Goal: Complete application form: Complete application form

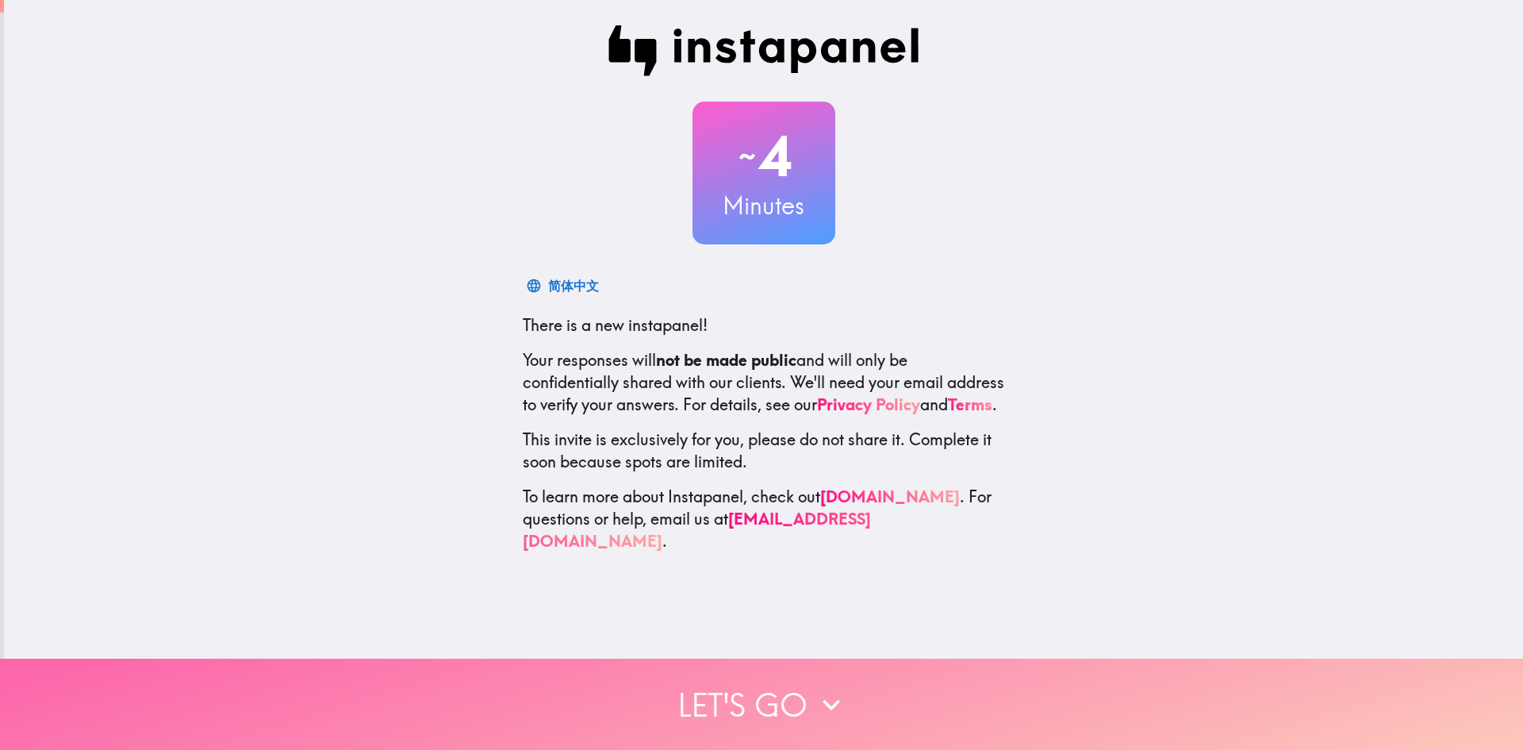
click at [779, 674] on button "Let's go" at bounding box center [761, 703] width 1523 height 91
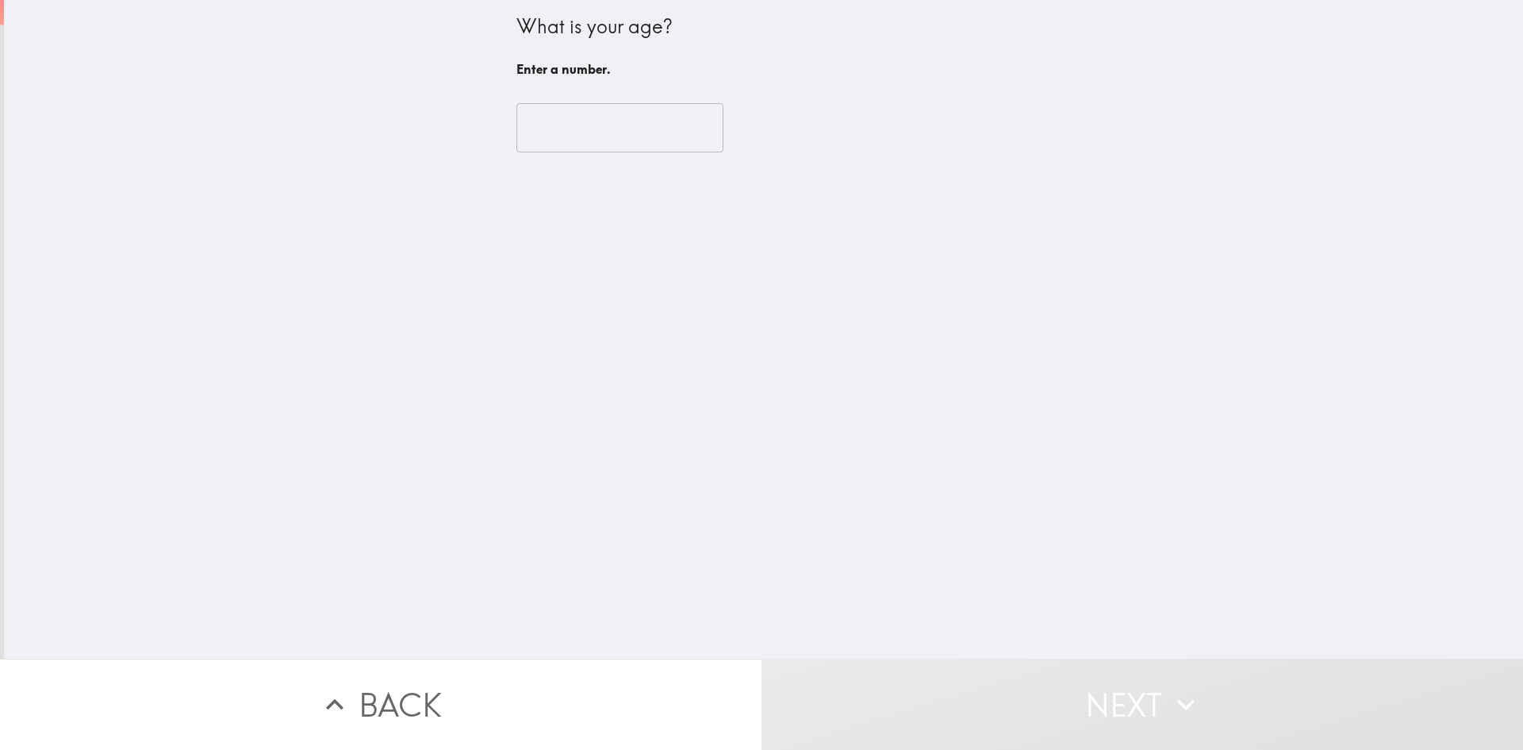
click at [620, 148] on input "number" at bounding box center [619, 127] width 207 height 49
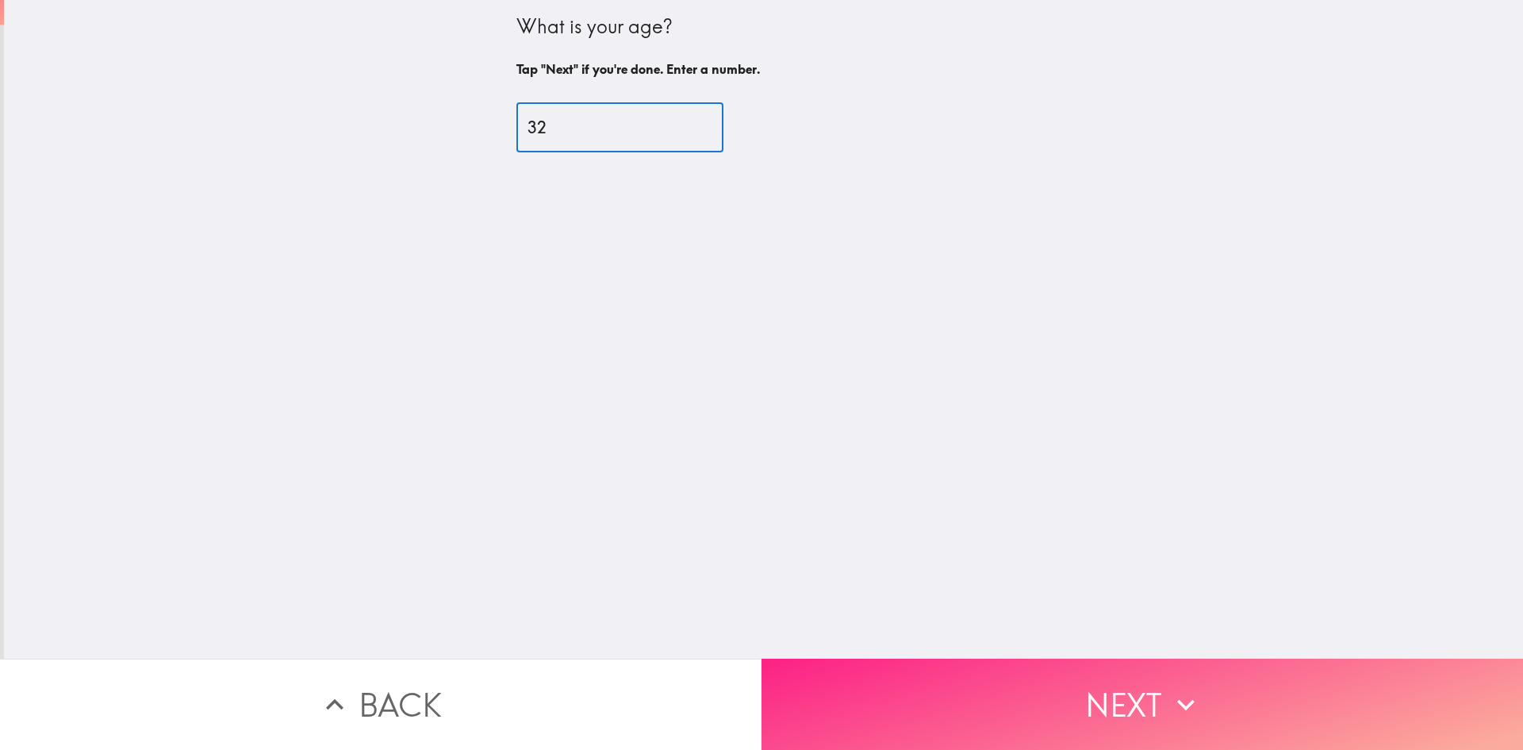
type input "32"
click at [917, 694] on button "Next" at bounding box center [1143, 703] width 762 height 91
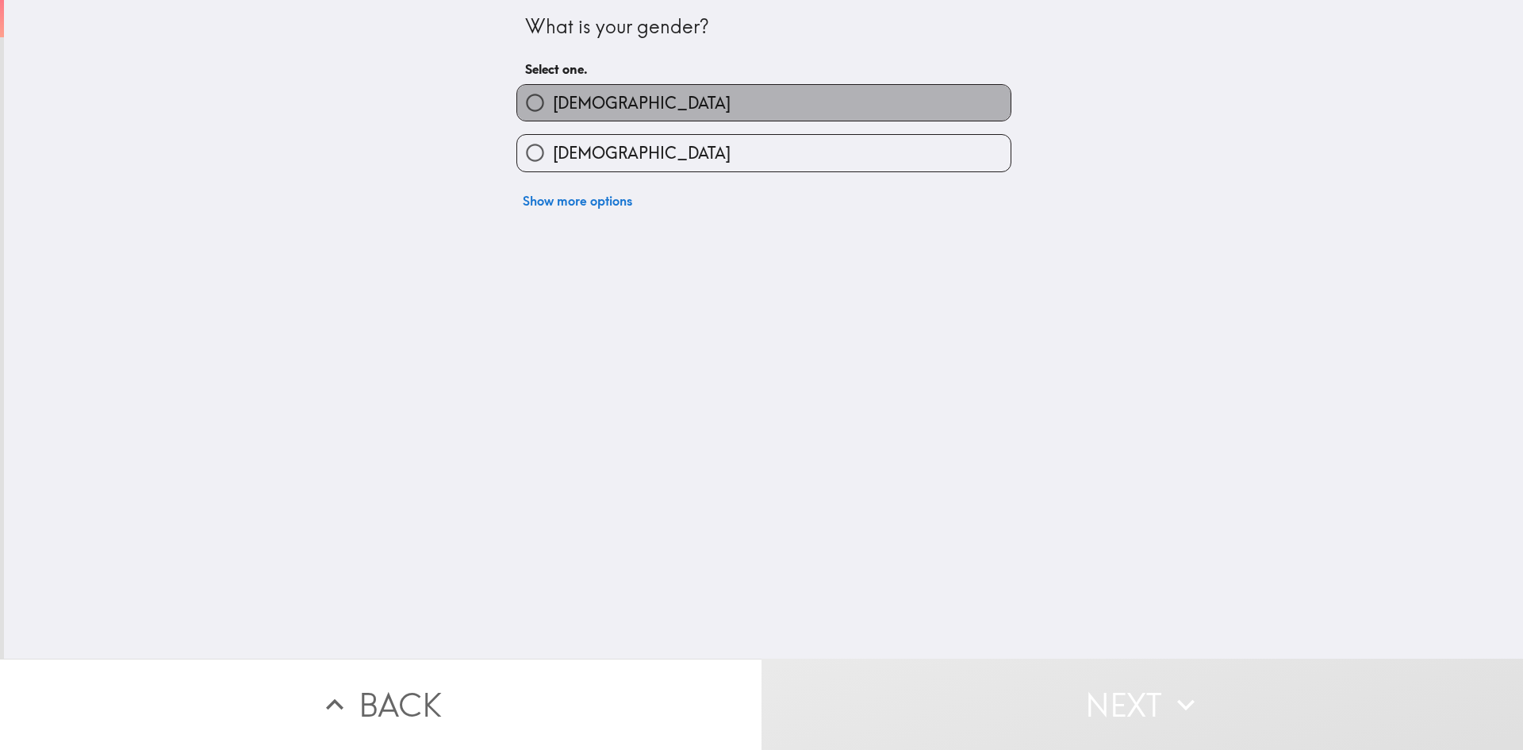
click at [658, 117] on label "[DEMOGRAPHIC_DATA]" at bounding box center [763, 103] width 493 height 36
click at [553, 117] on input "[DEMOGRAPHIC_DATA]" at bounding box center [535, 103] width 36 height 36
radio input "true"
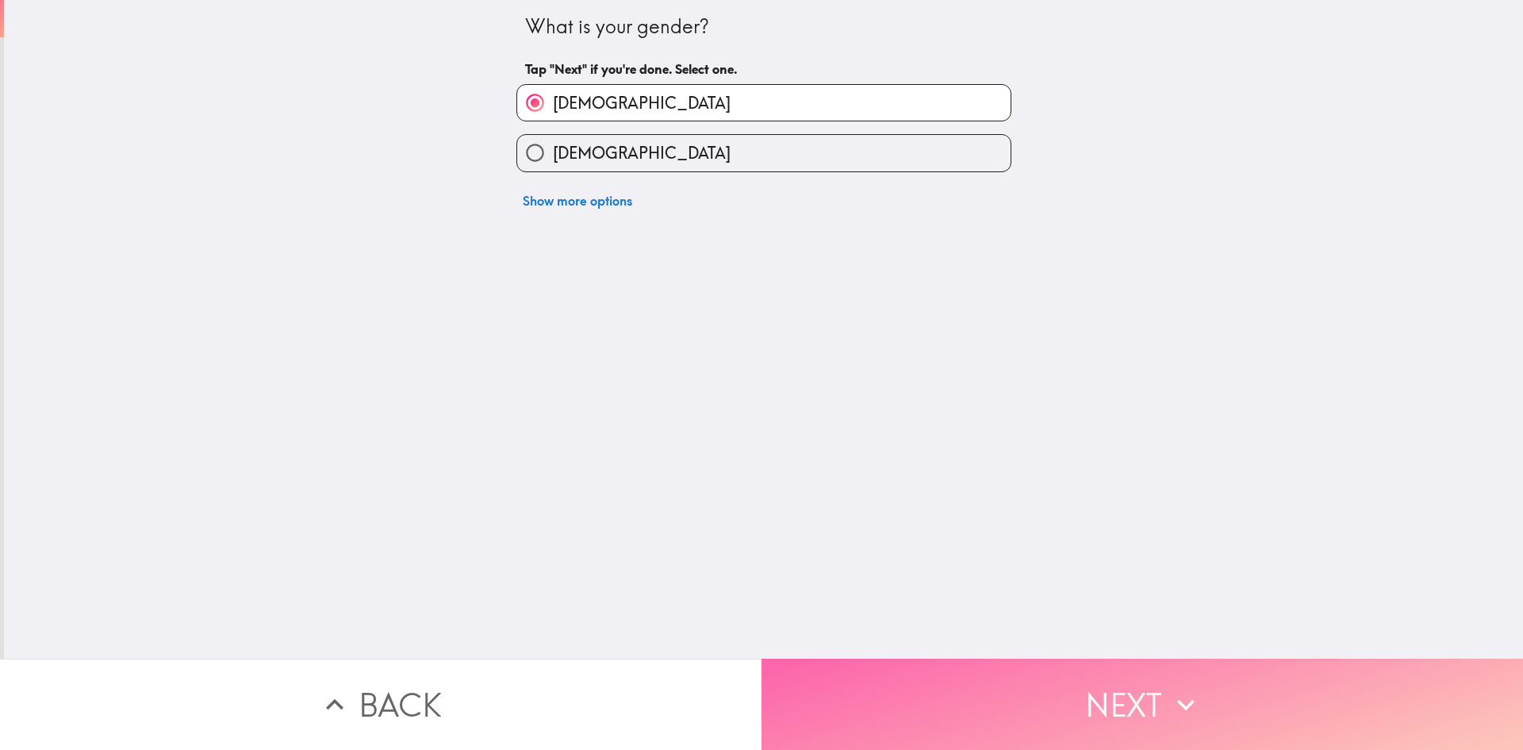
click at [909, 684] on button "Next" at bounding box center [1143, 703] width 762 height 91
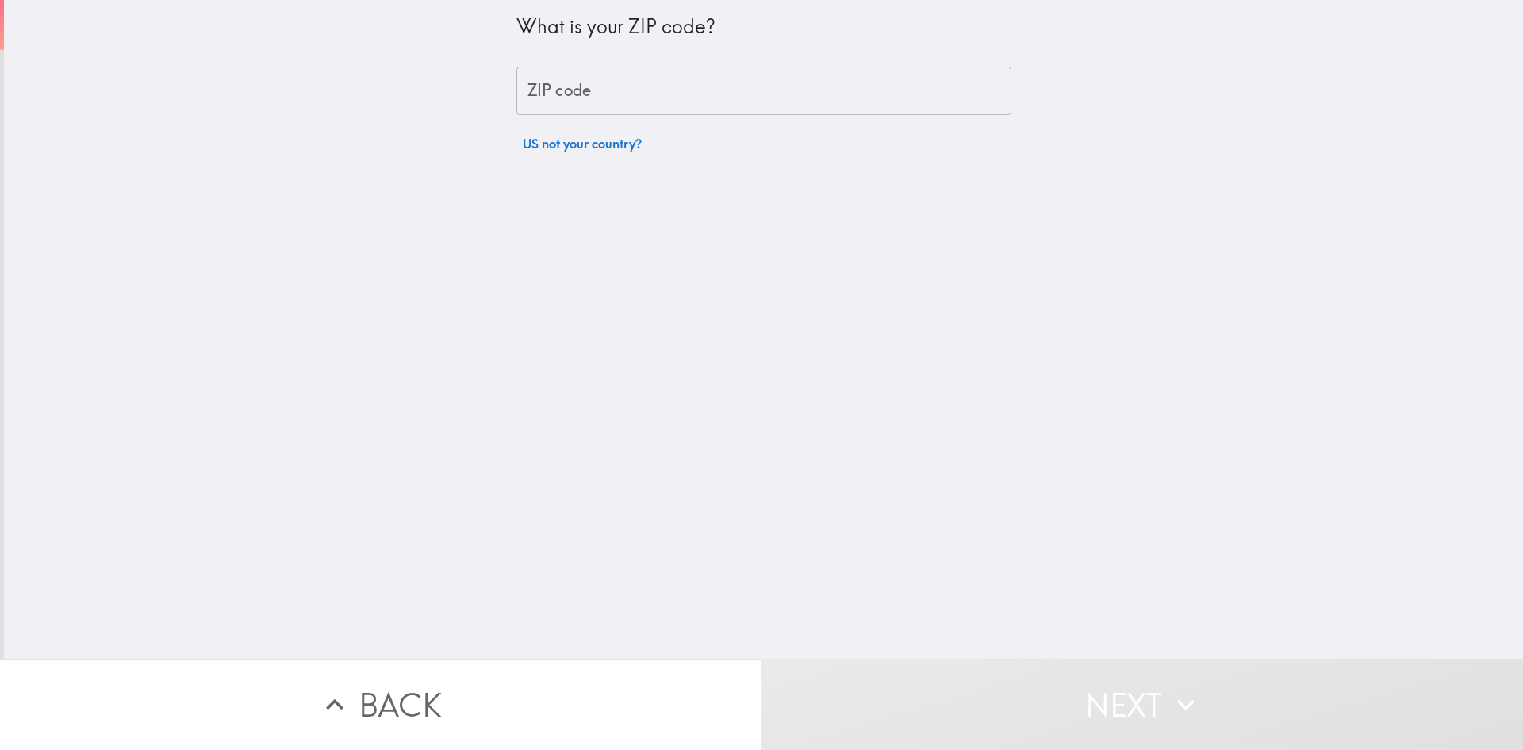
click at [627, 98] on input "ZIP code" at bounding box center [763, 91] width 495 height 49
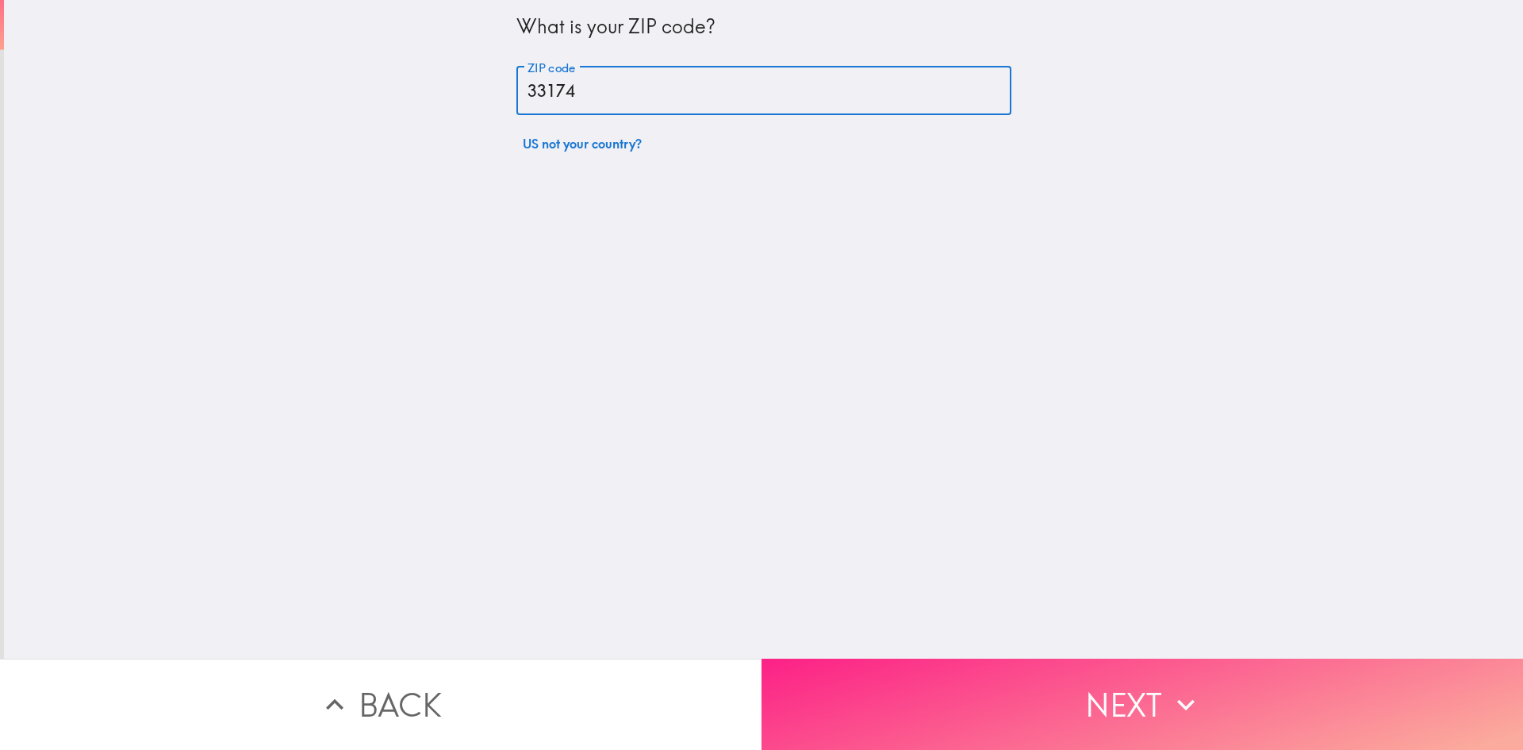
type input "33174"
click at [1023, 694] on button "Next" at bounding box center [1143, 703] width 762 height 91
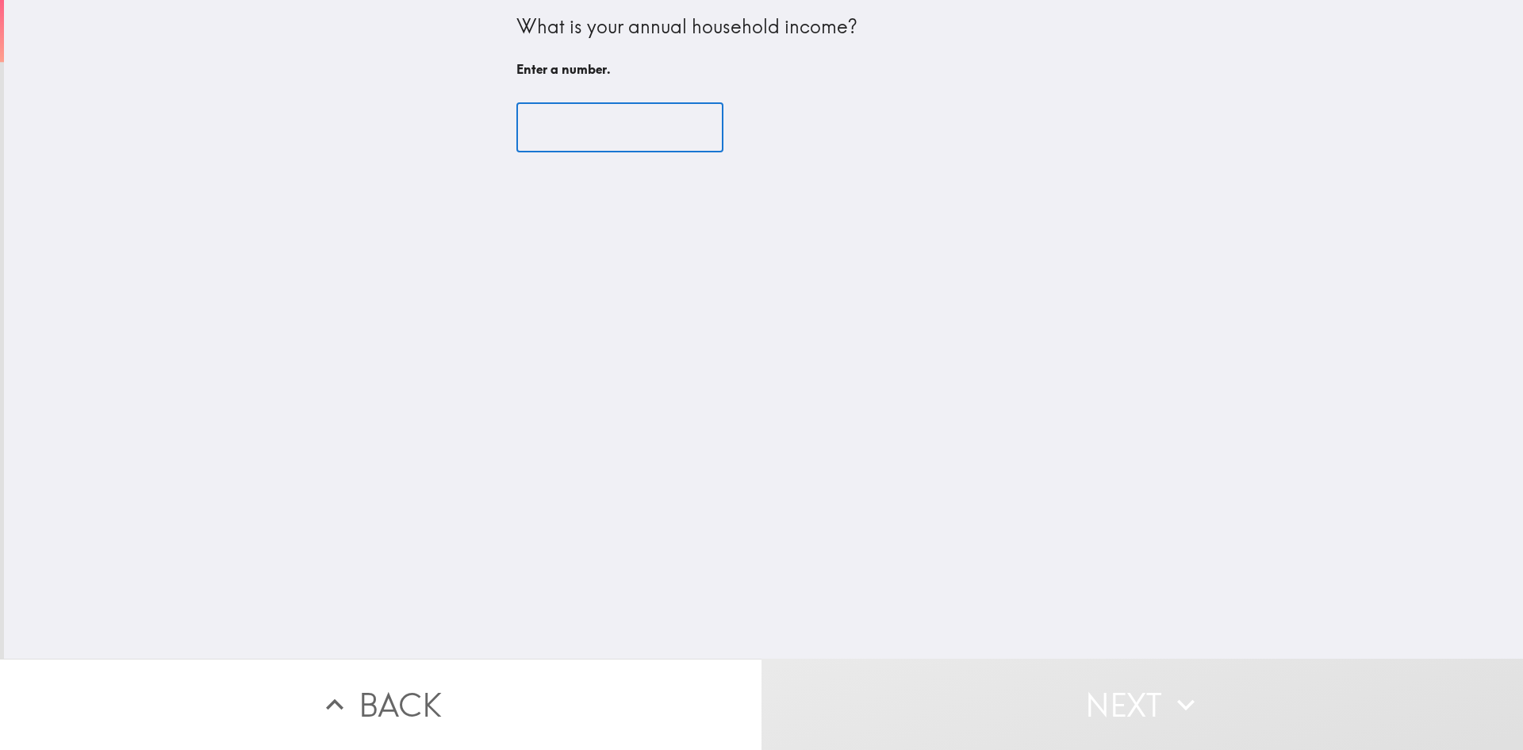
click at [626, 135] on input "number" at bounding box center [619, 127] width 207 height 49
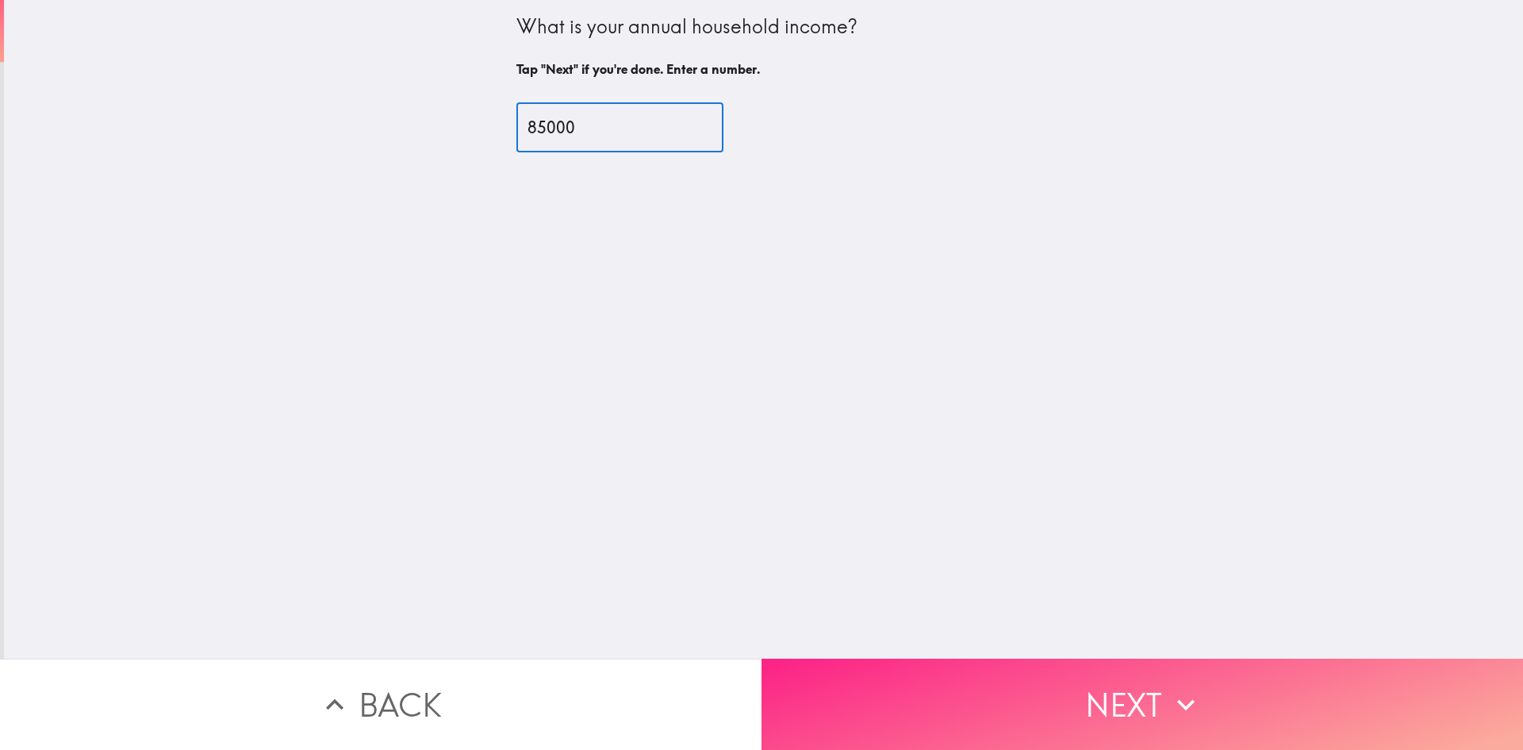
type input "85000"
click at [904, 663] on button "Next" at bounding box center [1143, 703] width 762 height 91
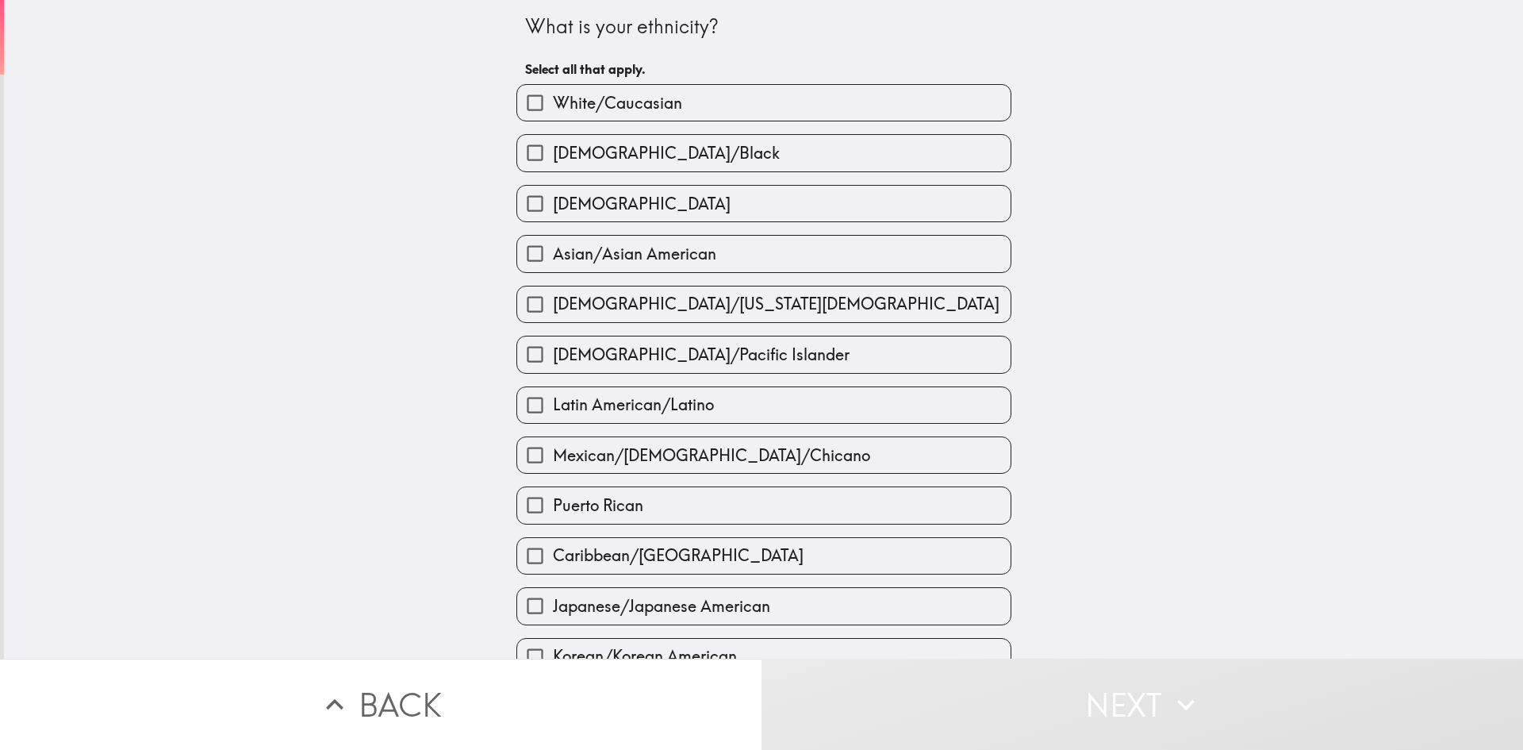
click at [693, 197] on label "[DEMOGRAPHIC_DATA]" at bounding box center [763, 204] width 493 height 36
click at [553, 197] on input "[DEMOGRAPHIC_DATA]" at bounding box center [535, 204] width 36 height 36
checkbox input "true"
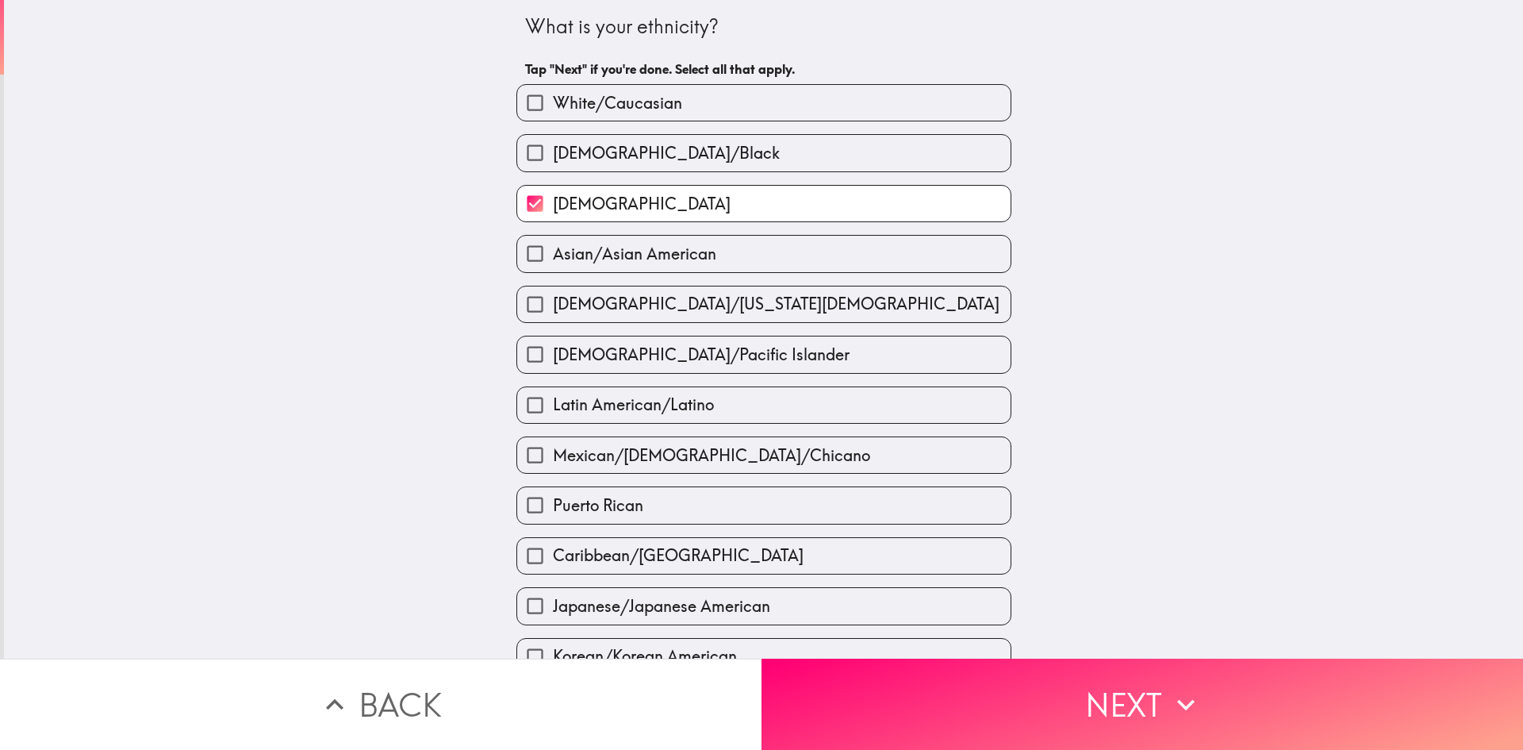
click at [700, 102] on label "White/Caucasian" at bounding box center [763, 103] width 493 height 36
click at [553, 102] on input "White/Caucasian" at bounding box center [535, 103] width 36 height 36
checkbox input "true"
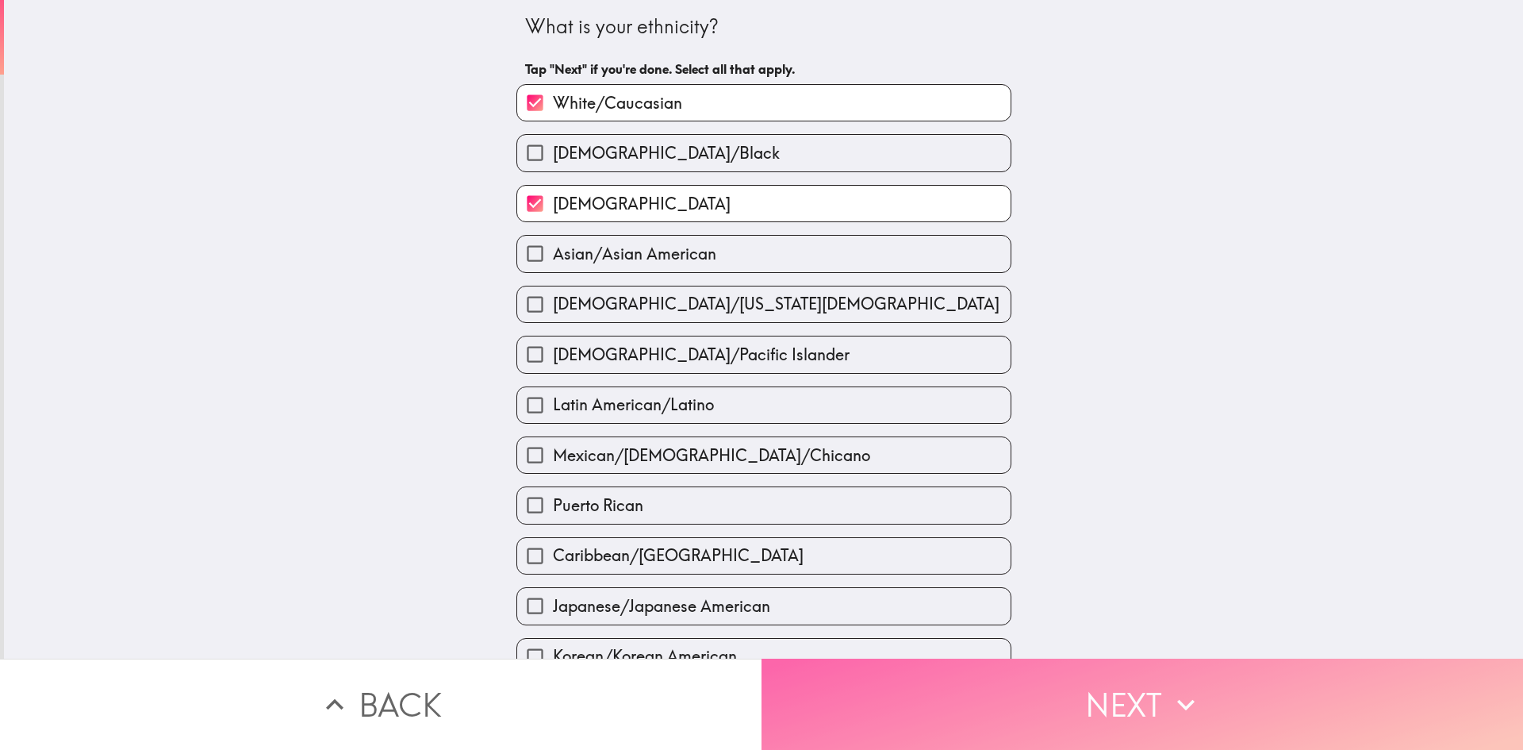
click at [1008, 704] on button "Next" at bounding box center [1143, 703] width 762 height 91
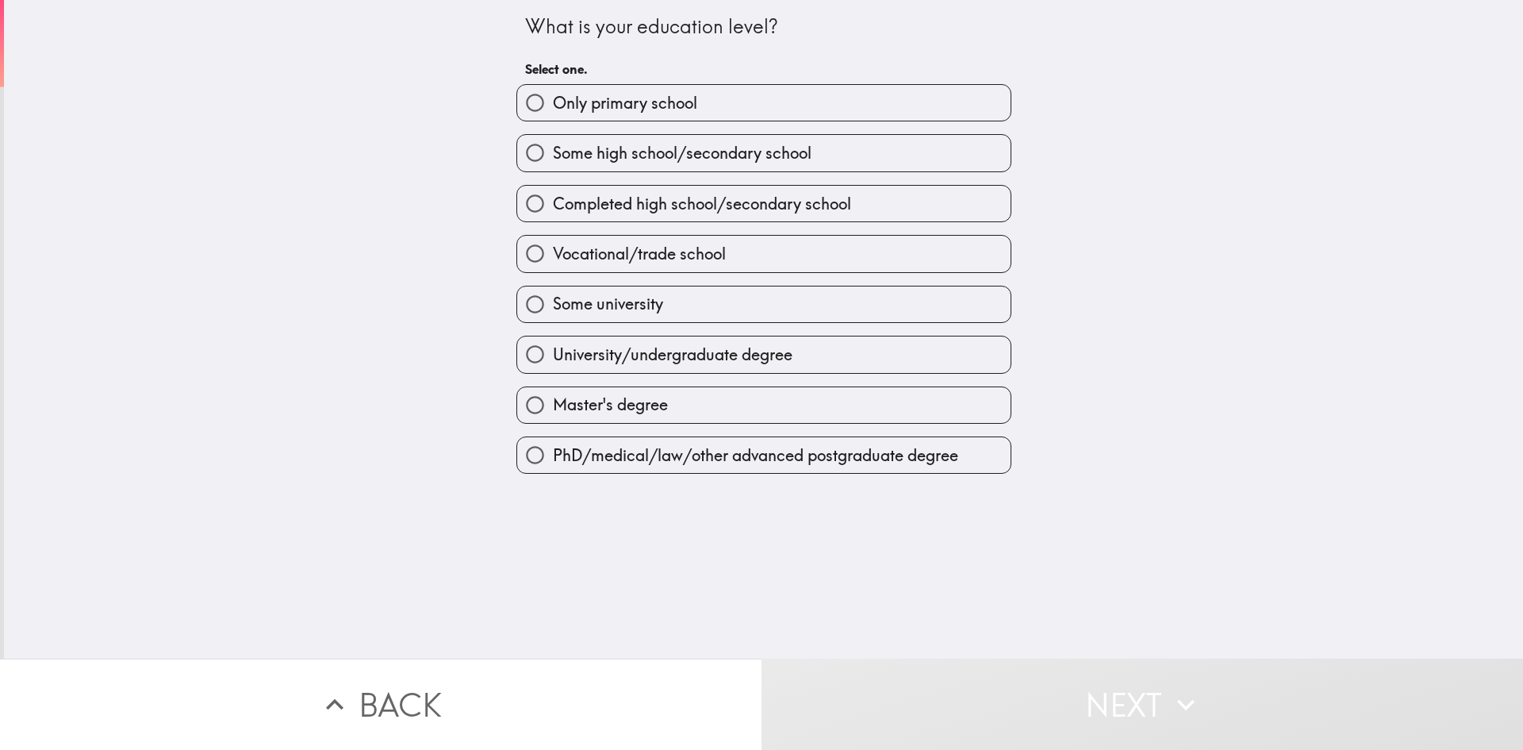
click at [676, 424] on div "PhD/medical/law/other advanced postgraduate degree" at bounding box center [758, 449] width 508 height 50
click at [681, 408] on label "Master's degree" at bounding box center [763, 405] width 493 height 36
click at [553, 408] on input "Master's degree" at bounding box center [535, 405] width 36 height 36
radio input "true"
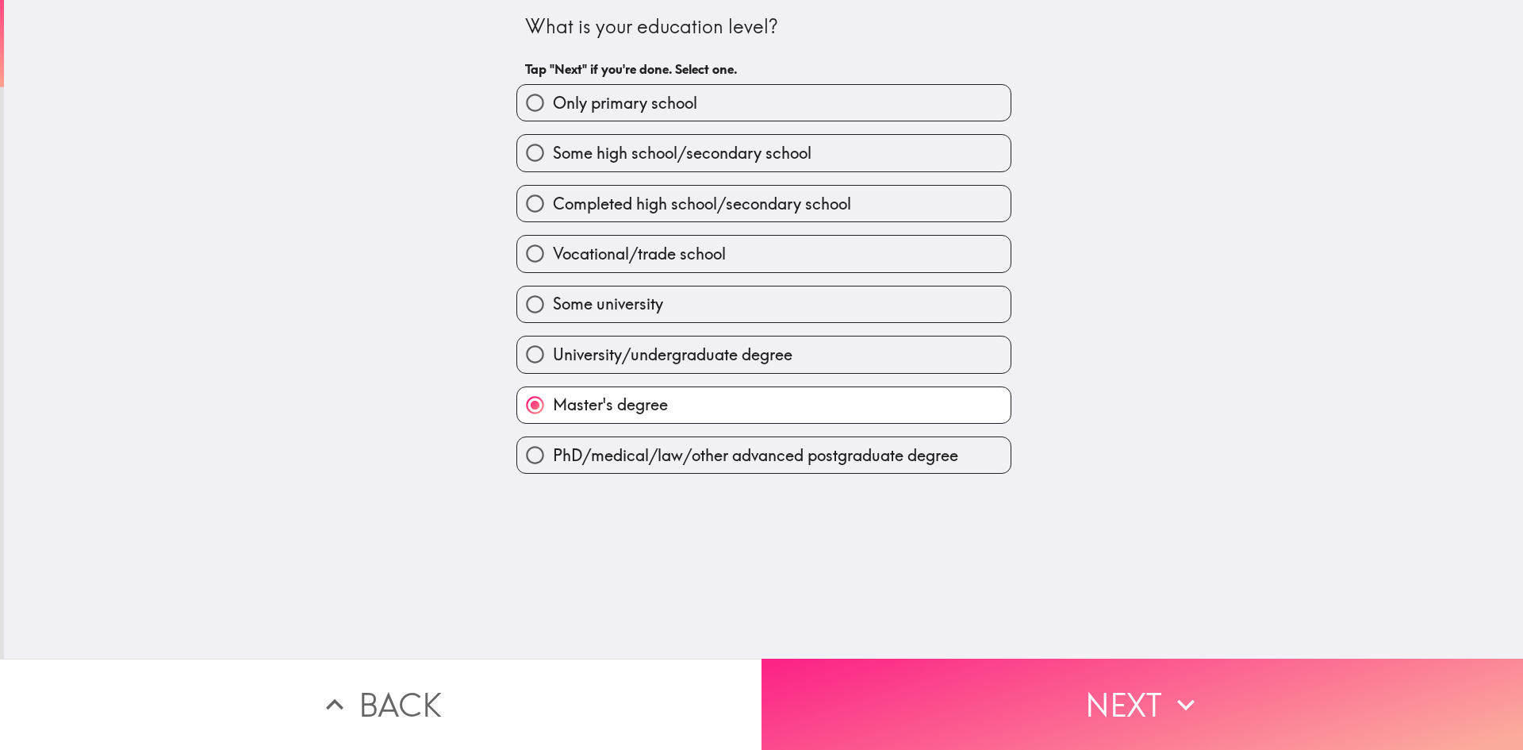
click at [923, 658] on button "Next" at bounding box center [1143, 703] width 762 height 91
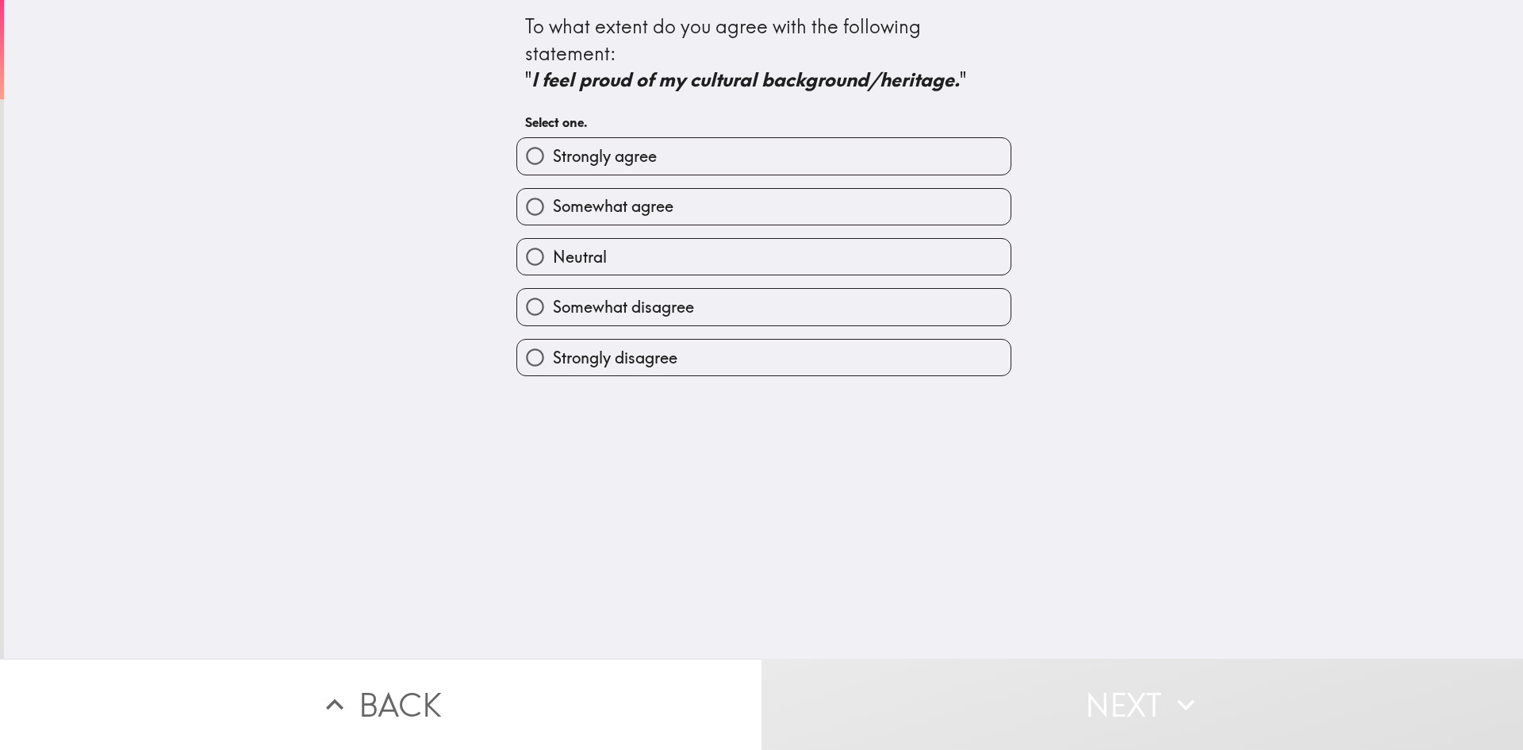
click at [699, 202] on label "Somewhat agree" at bounding box center [763, 207] width 493 height 36
click at [553, 202] on input "Somewhat agree" at bounding box center [535, 207] width 36 height 36
radio input "true"
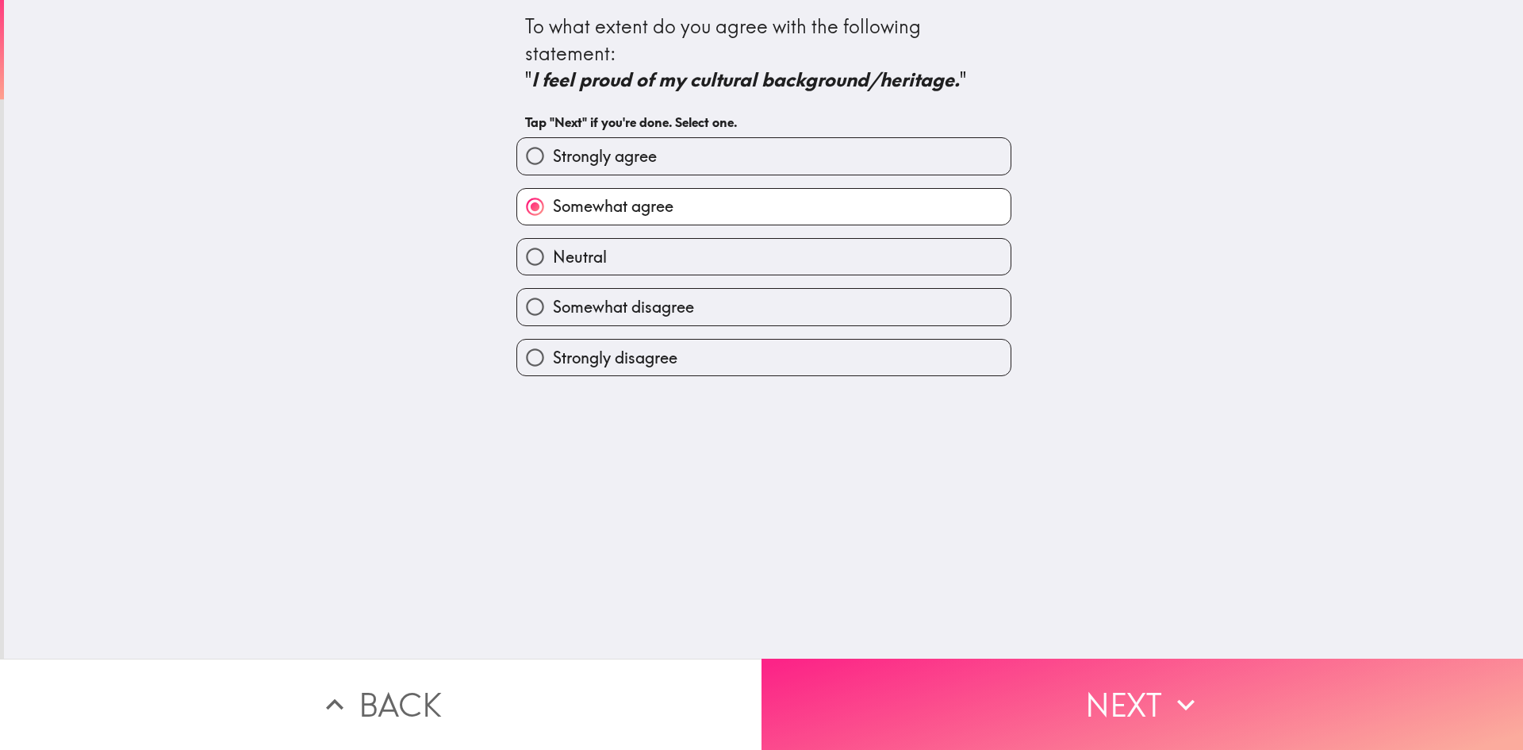
click at [1109, 725] on button "Next" at bounding box center [1143, 703] width 762 height 91
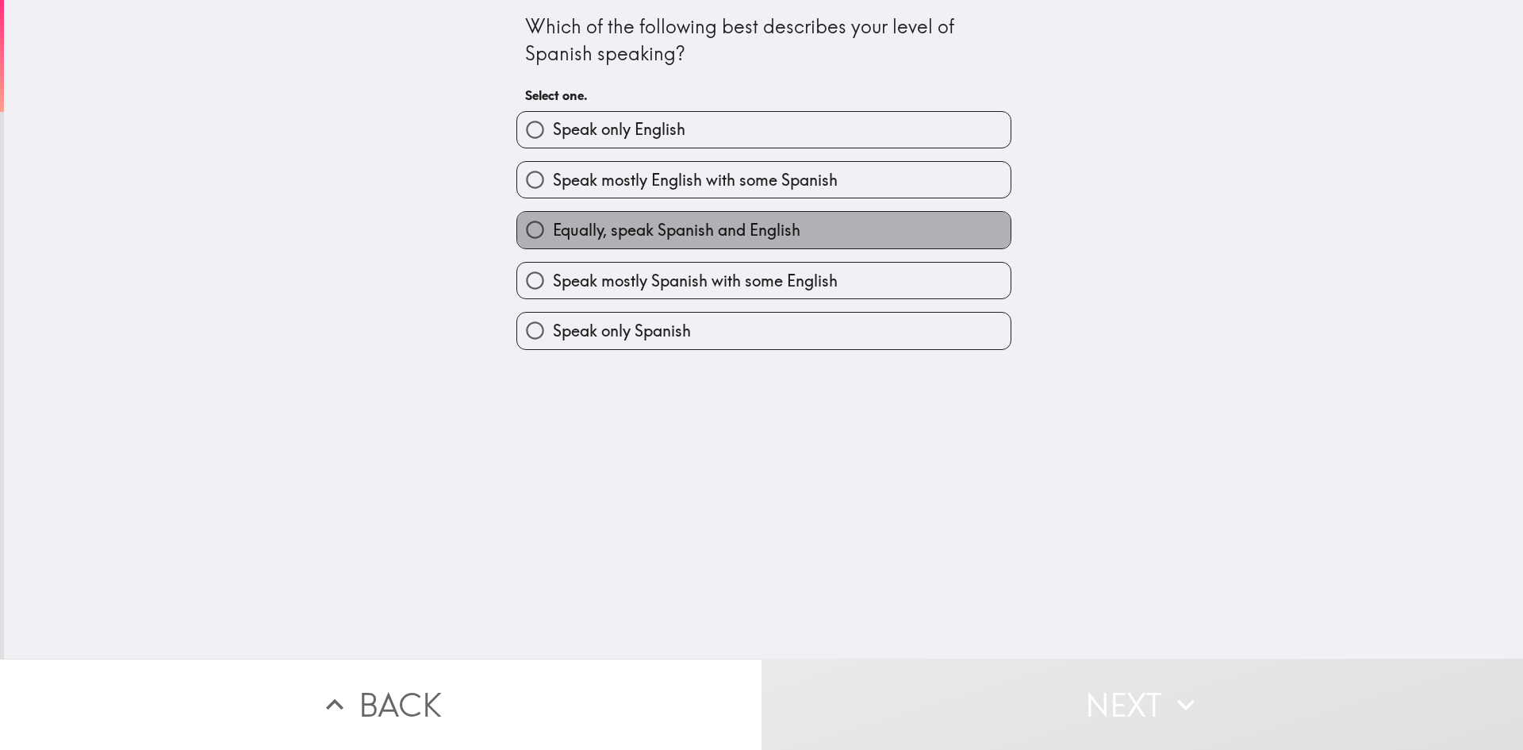
click at [739, 229] on span "Equally, speak Spanish and English" at bounding box center [676, 230] width 247 height 22
click at [553, 229] on input "Equally, speak Spanish and English" at bounding box center [535, 230] width 36 height 36
radio input "true"
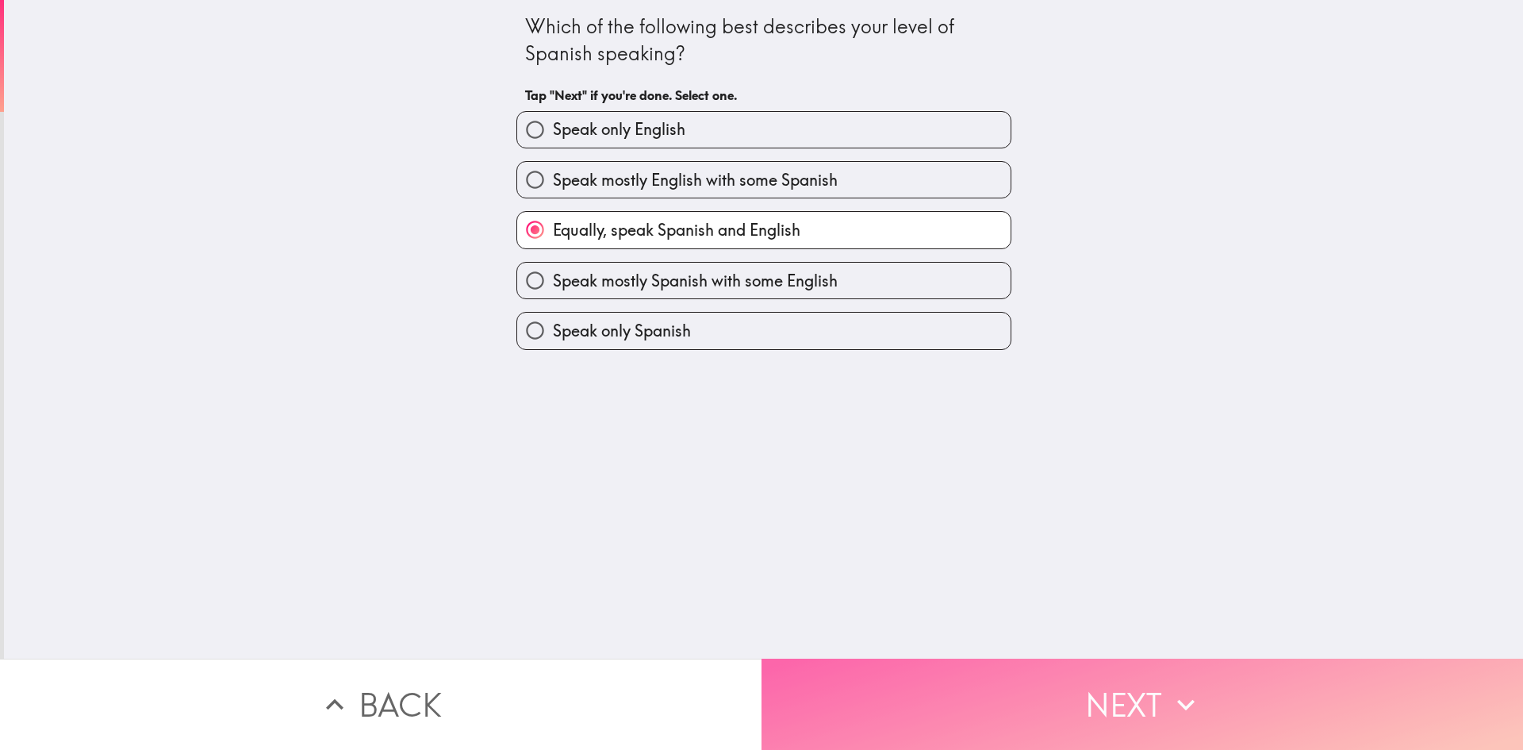
click at [1005, 665] on button "Next" at bounding box center [1143, 703] width 762 height 91
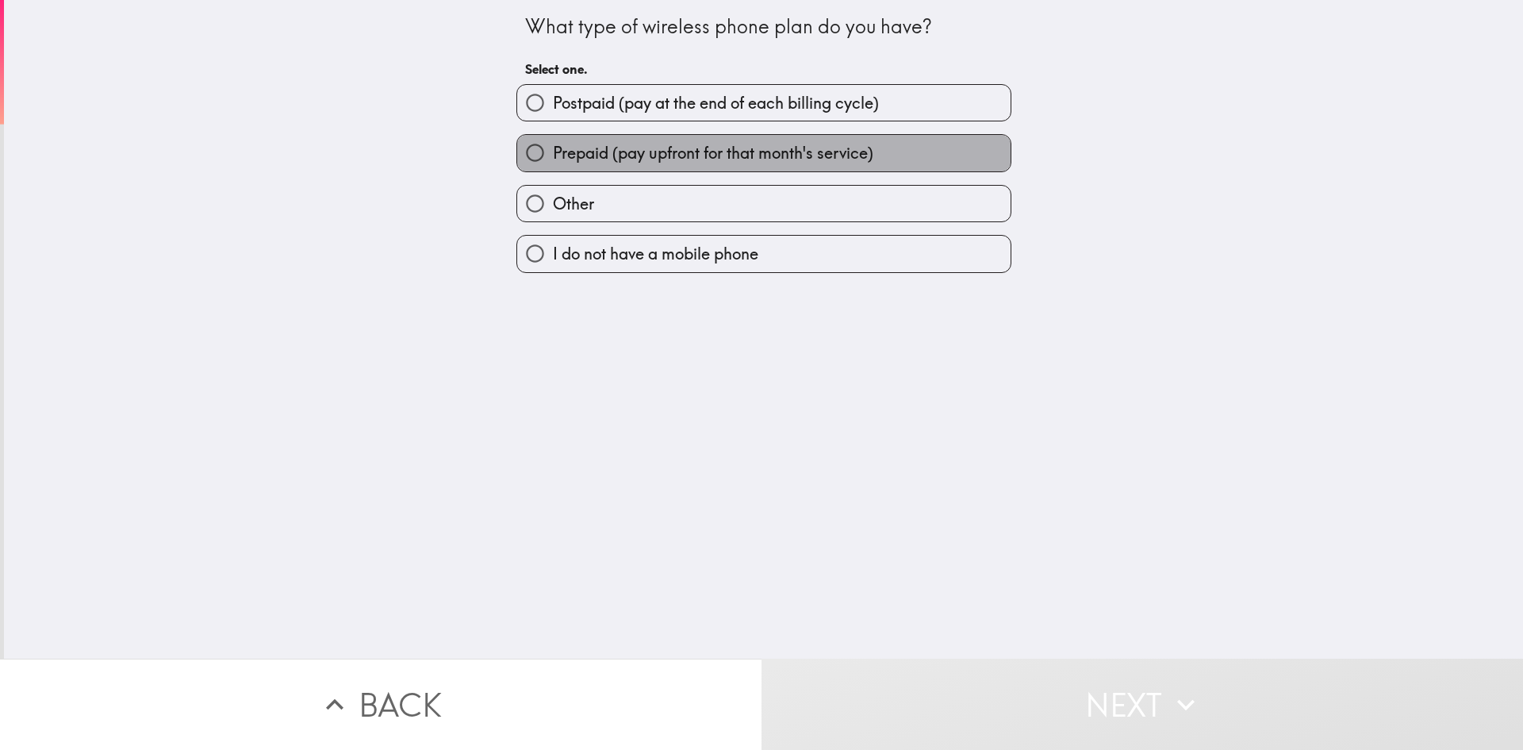
click at [723, 148] on span "Prepaid (pay upfront for that month's service)" at bounding box center [713, 153] width 320 height 22
click at [553, 148] on input "Prepaid (pay upfront for that month's service)" at bounding box center [535, 153] width 36 height 36
radio input "true"
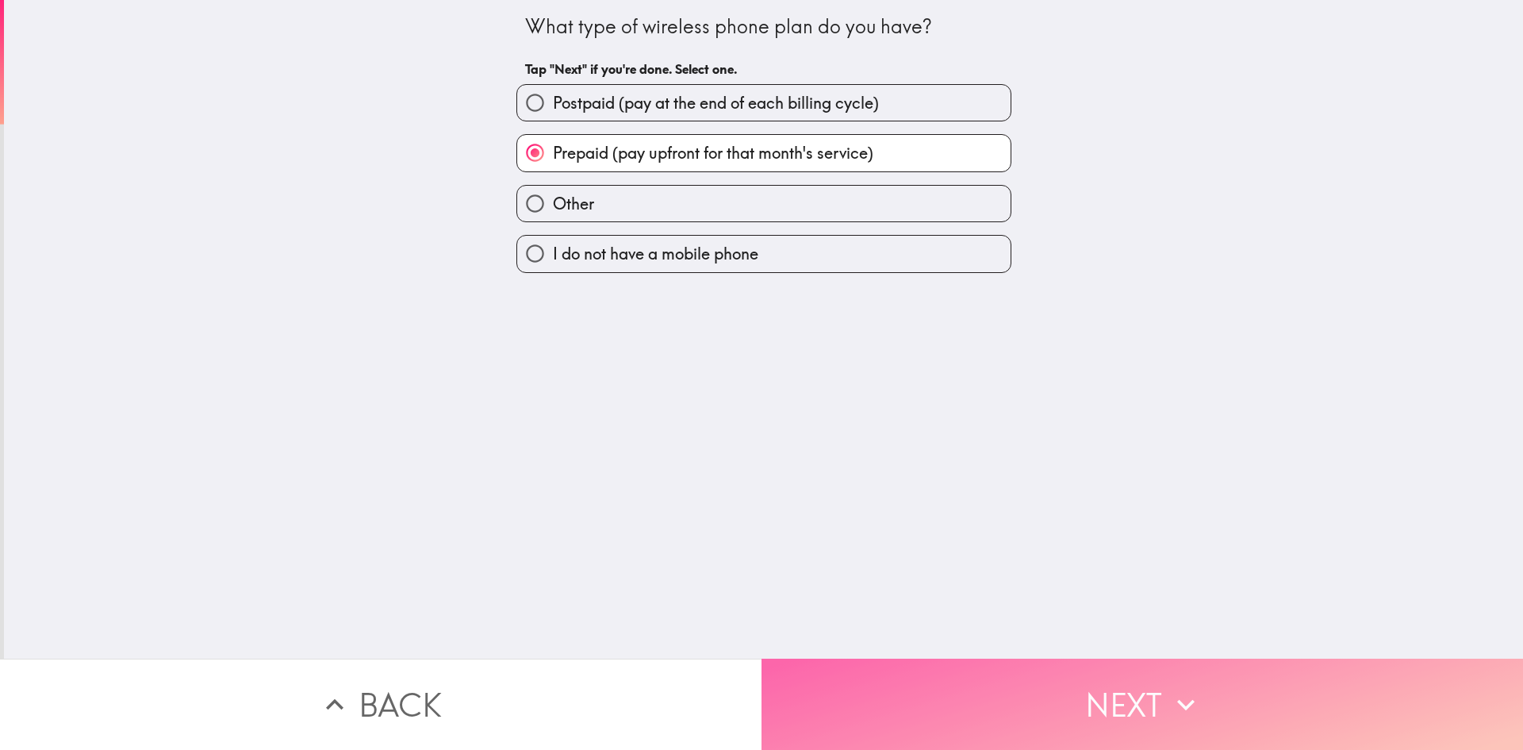
click at [1026, 676] on button "Next" at bounding box center [1143, 703] width 762 height 91
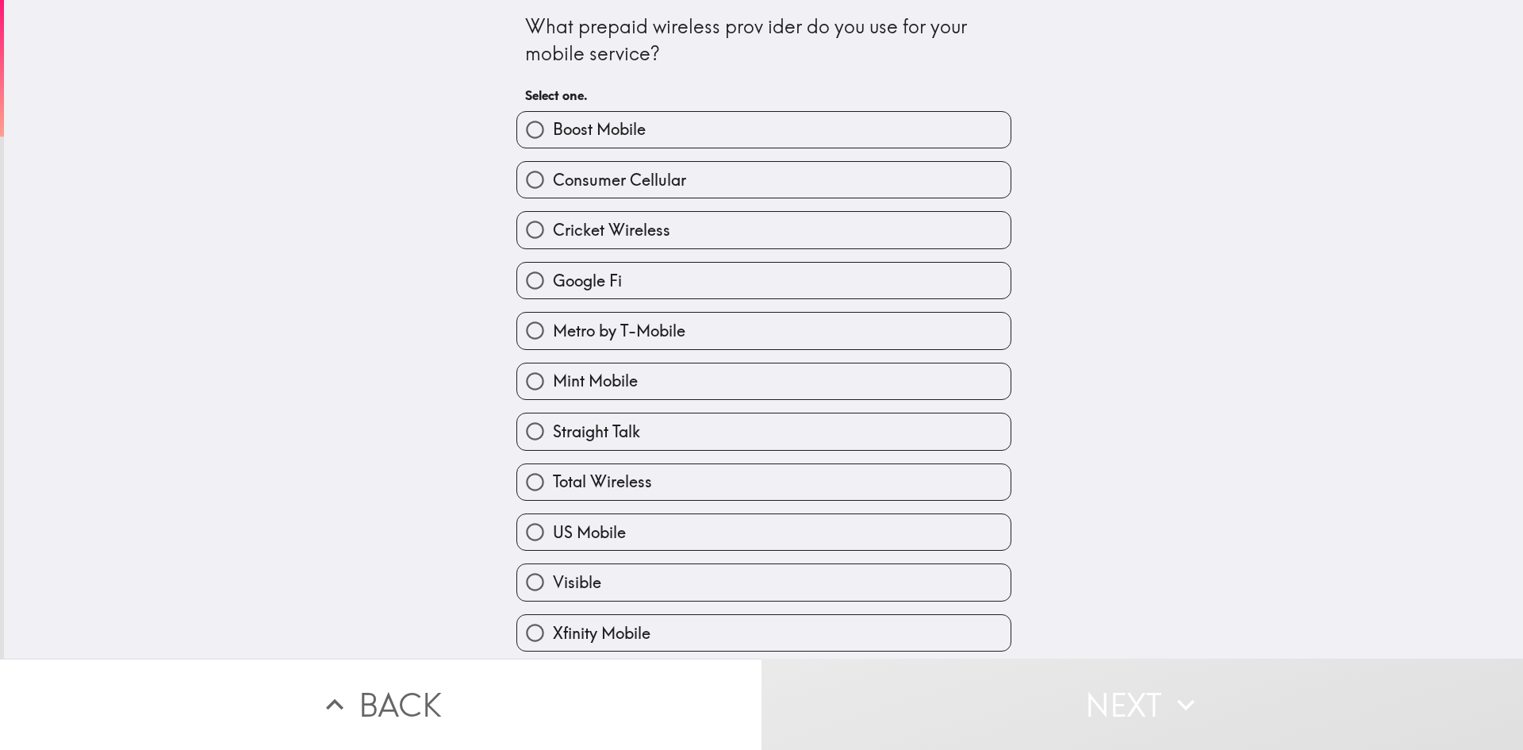
scroll to position [56, 0]
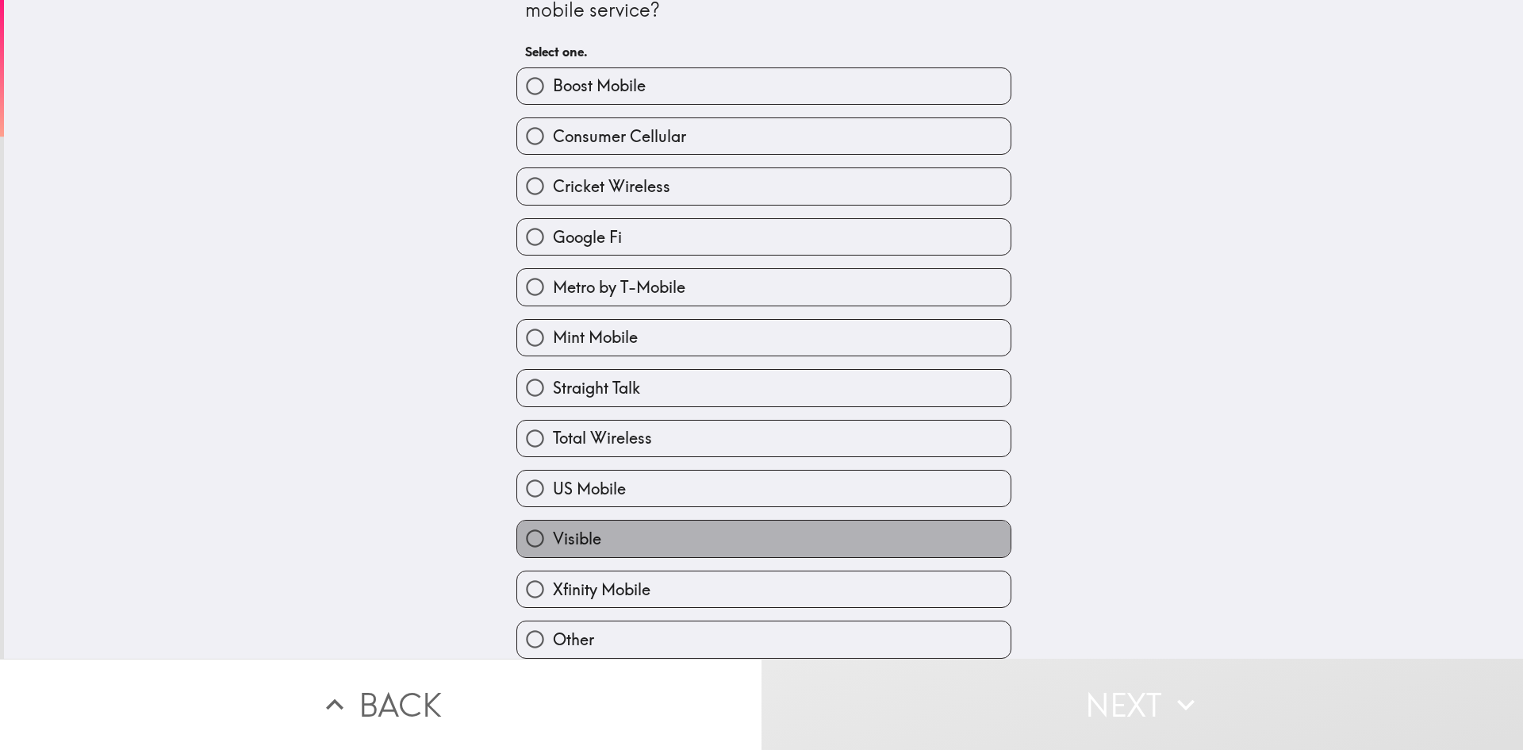
click at [614, 525] on label "Visible" at bounding box center [763, 538] width 493 height 36
click at [553, 525] on input "Visible" at bounding box center [535, 538] width 36 height 36
radio input "true"
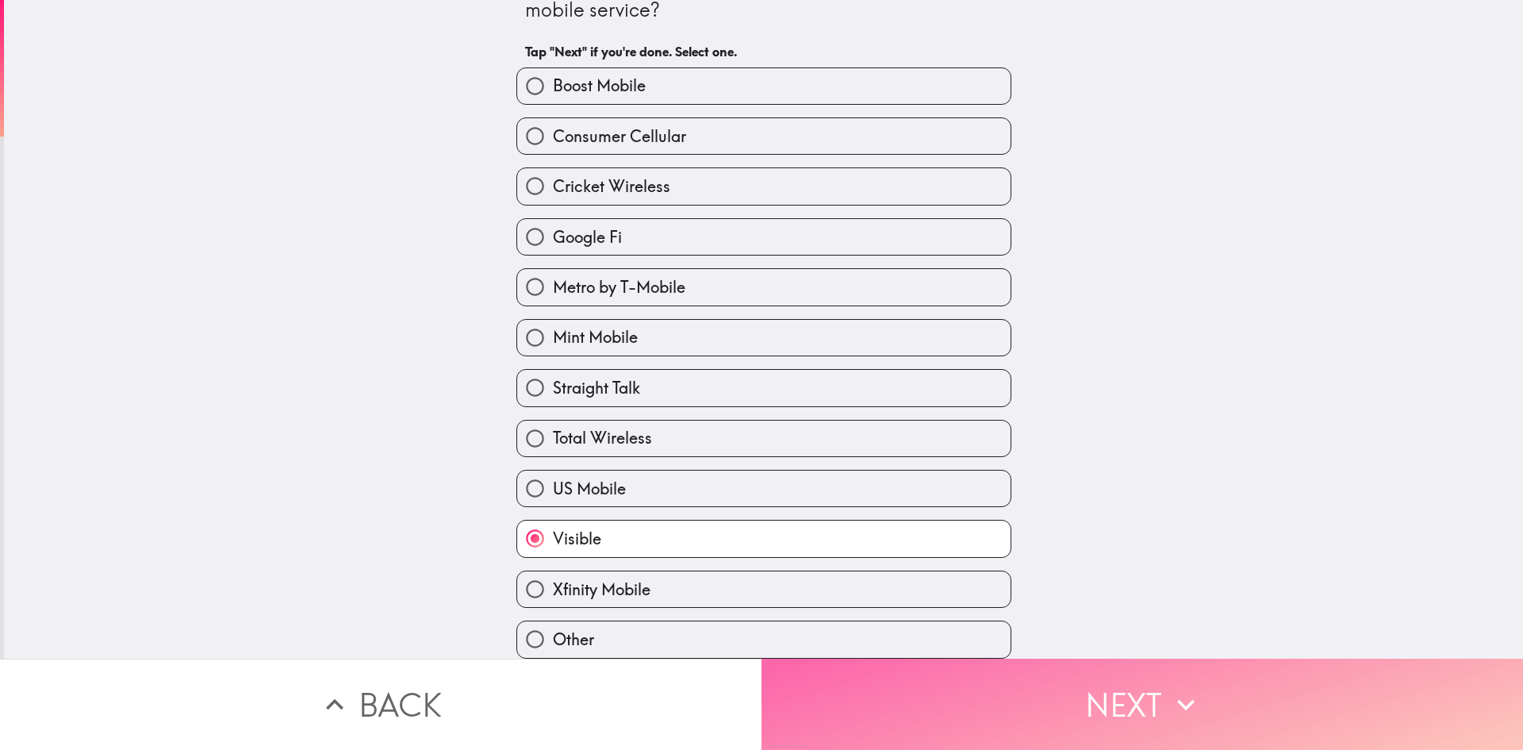
click at [1047, 697] on button "Next" at bounding box center [1143, 703] width 762 height 91
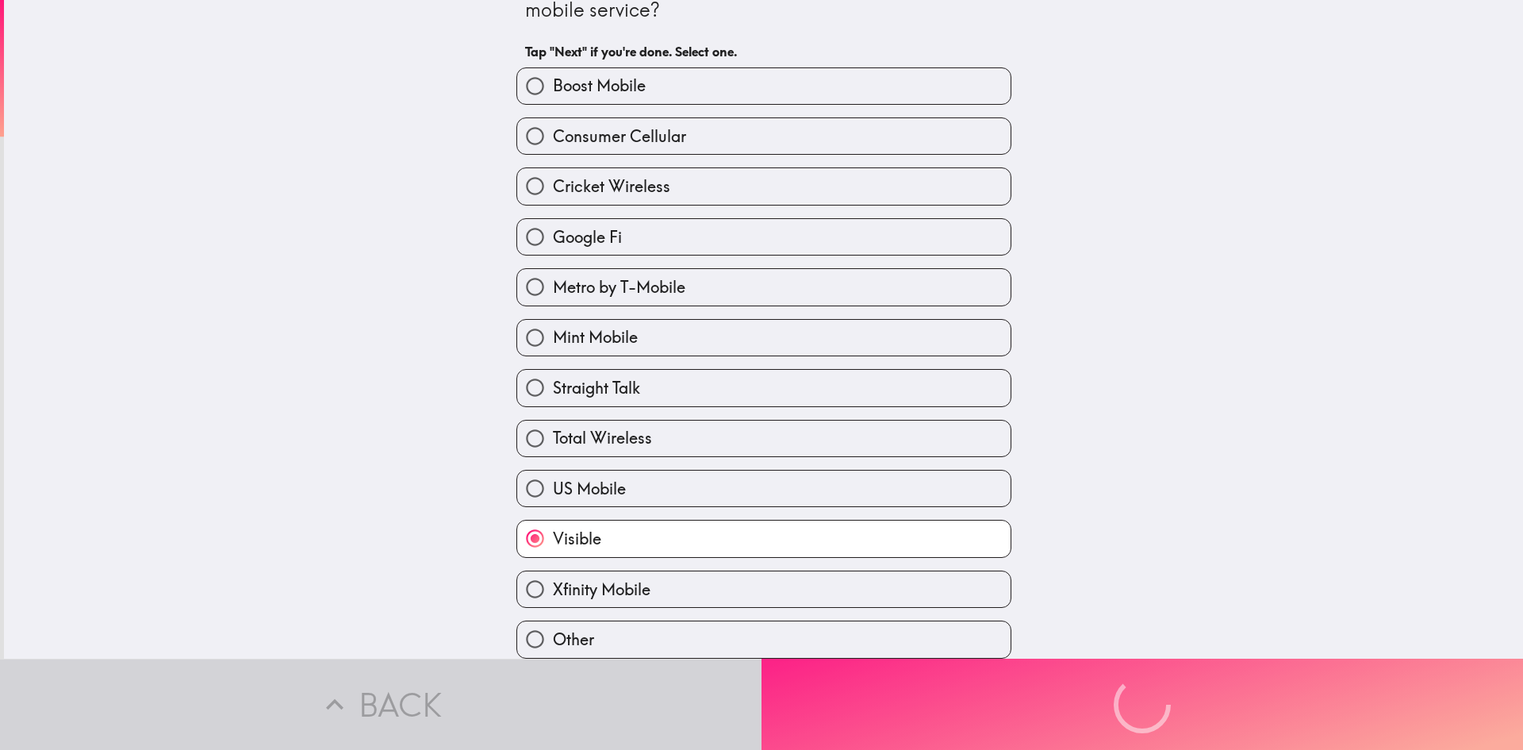
scroll to position [0, 0]
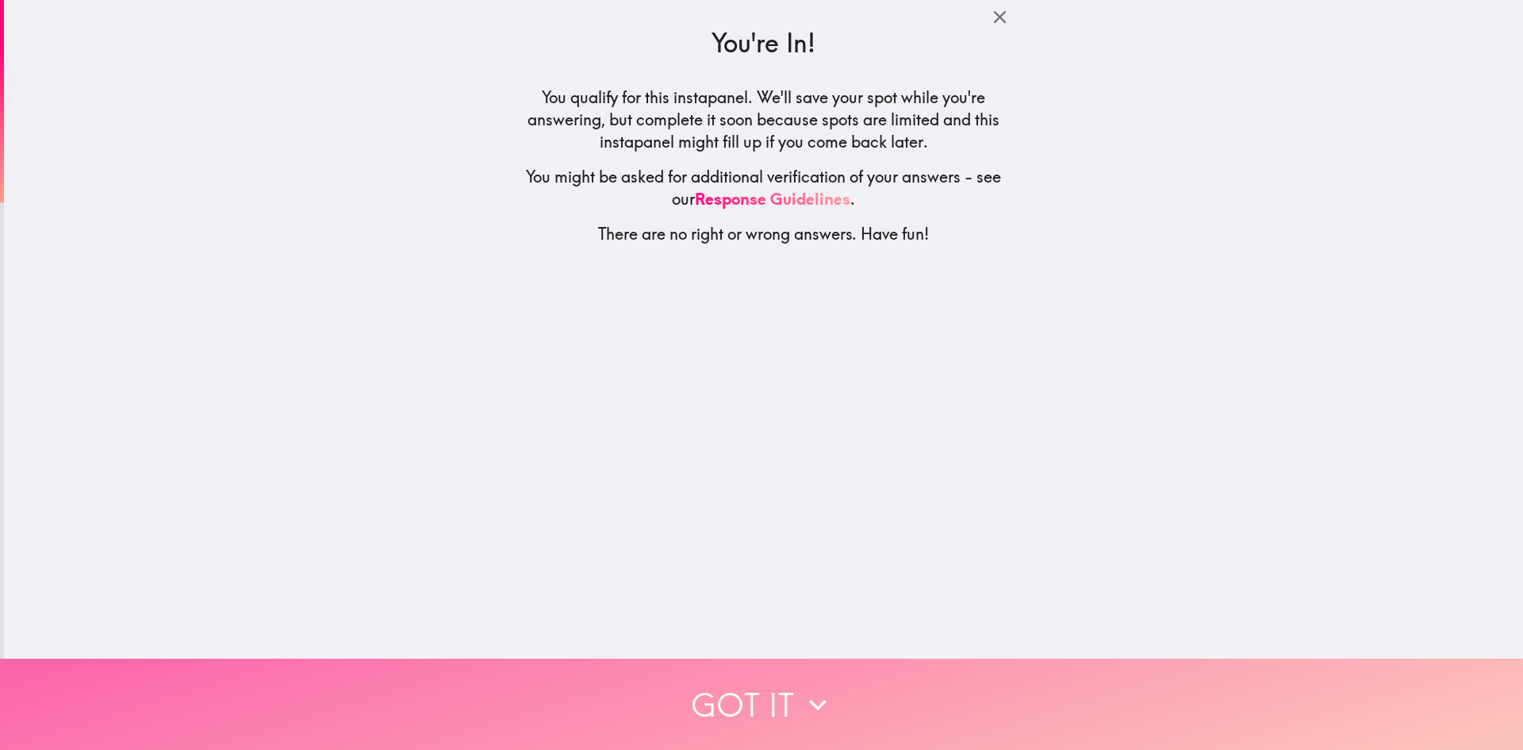
click at [752, 665] on button "Got it" at bounding box center [761, 703] width 1523 height 91
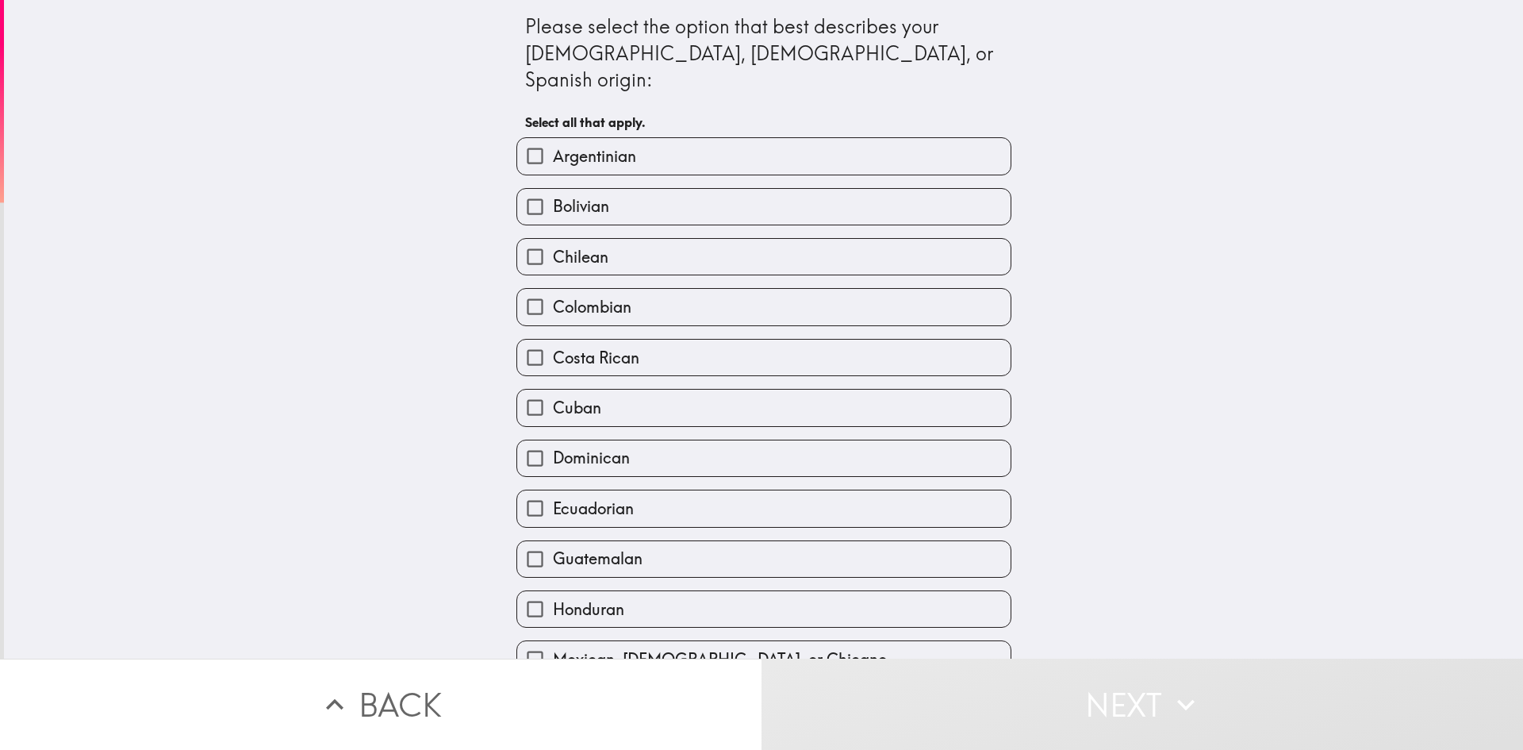
click at [653, 641] on label "Mexican, [DEMOGRAPHIC_DATA], or Chicano" at bounding box center [763, 659] width 493 height 36
click at [553, 641] on input "Mexican, [DEMOGRAPHIC_DATA], or Chicano" at bounding box center [535, 659] width 36 height 36
checkbox input "true"
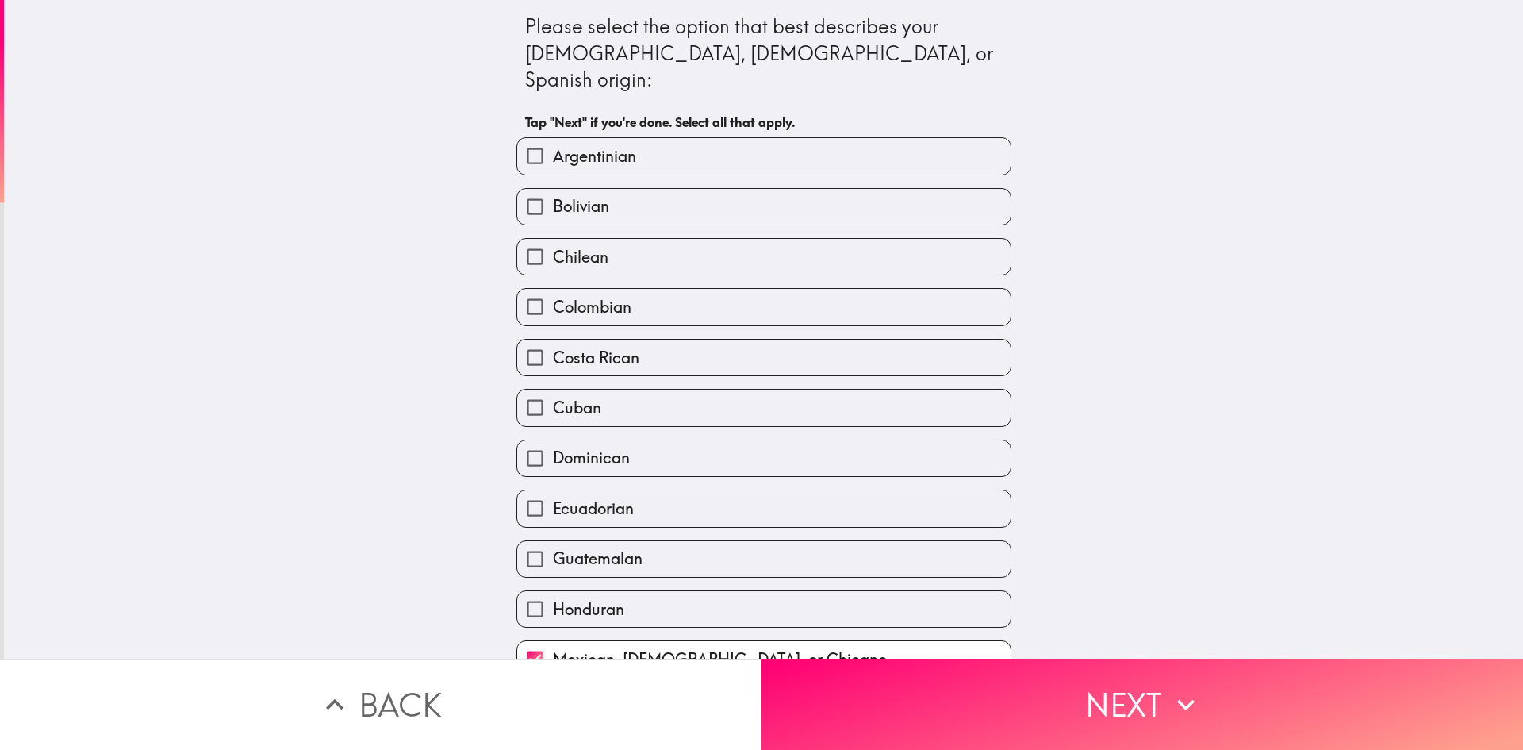
scroll to position [4, 0]
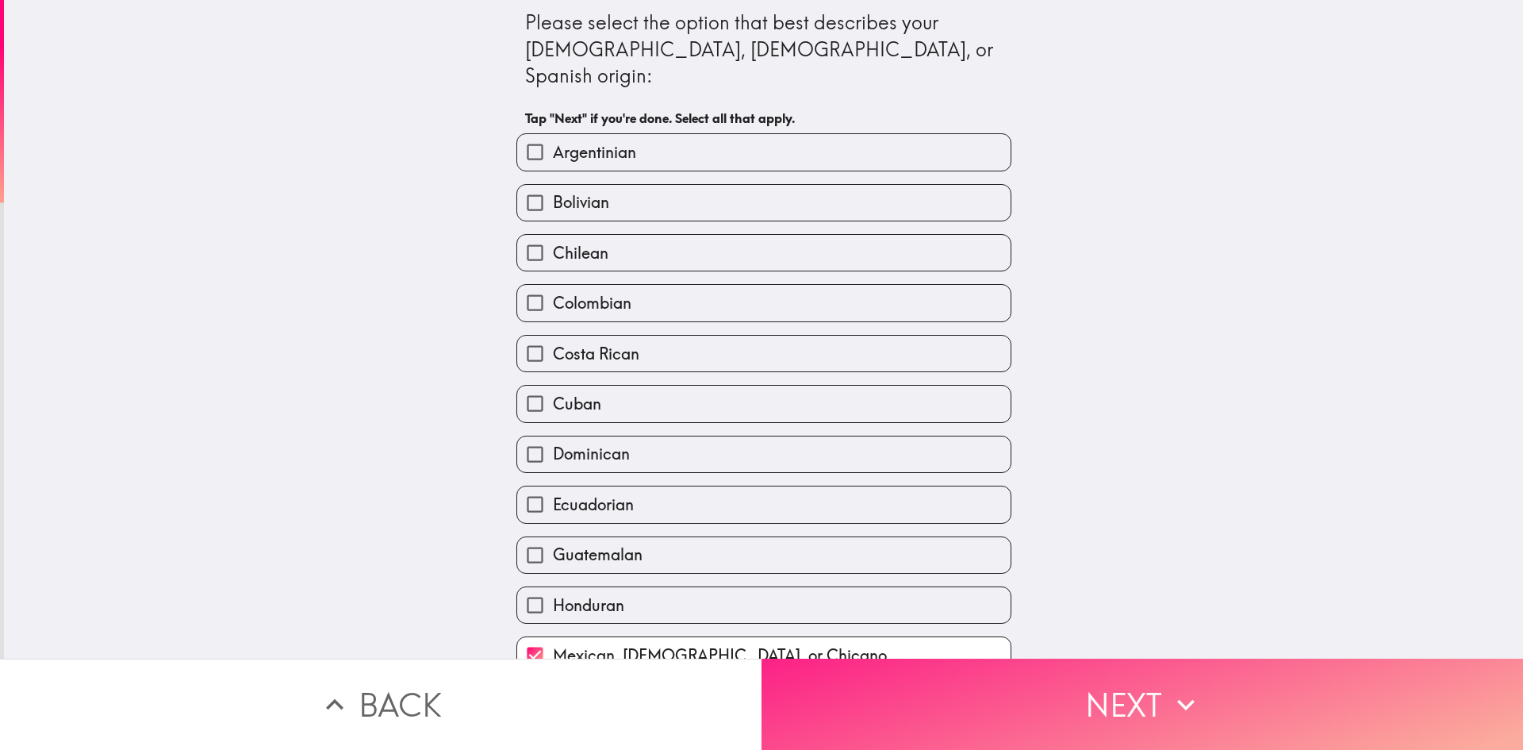
click at [929, 691] on button "Next" at bounding box center [1143, 703] width 762 height 91
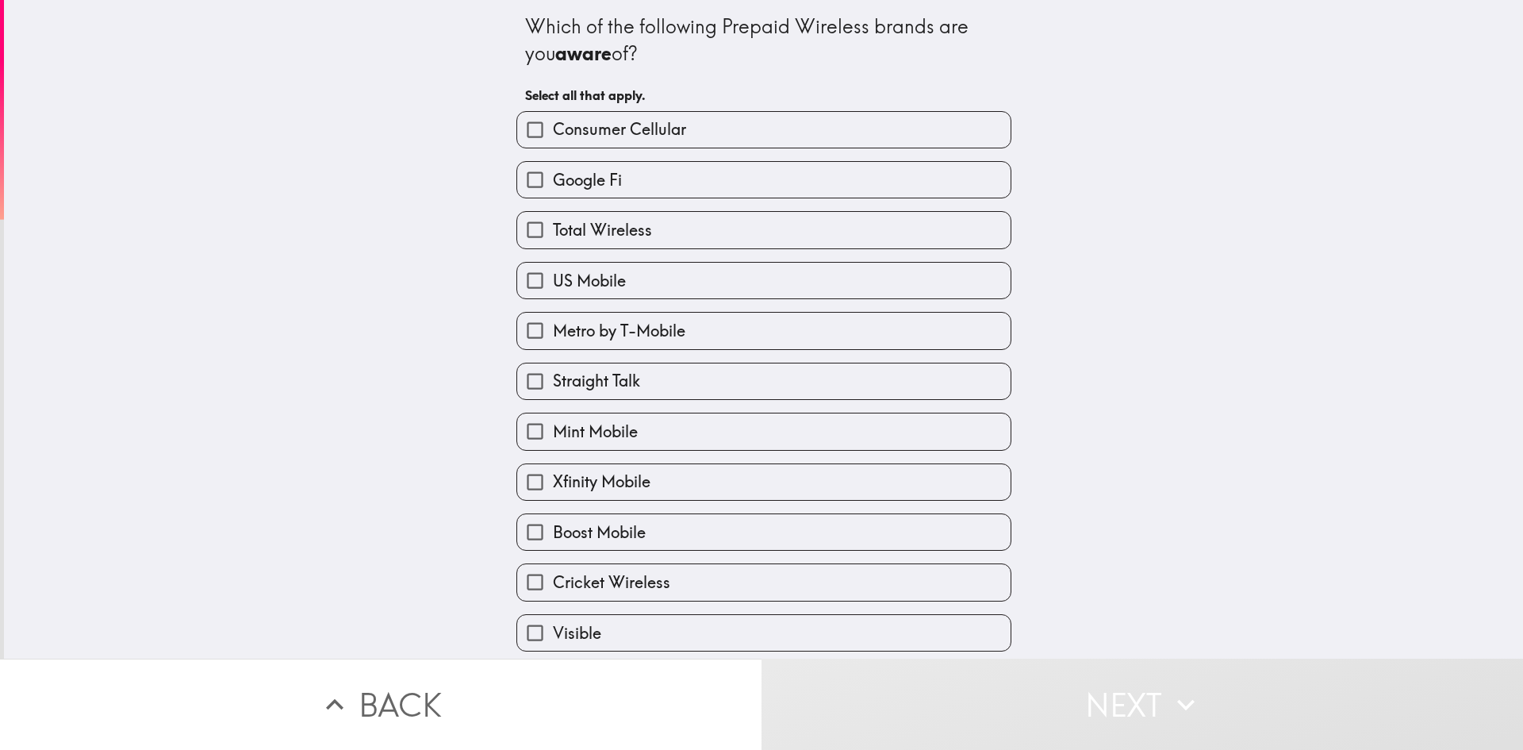
click at [700, 137] on label "Consumer Cellular" at bounding box center [763, 130] width 493 height 36
click at [553, 137] on input "Consumer Cellular" at bounding box center [535, 130] width 36 height 36
checkbox input "true"
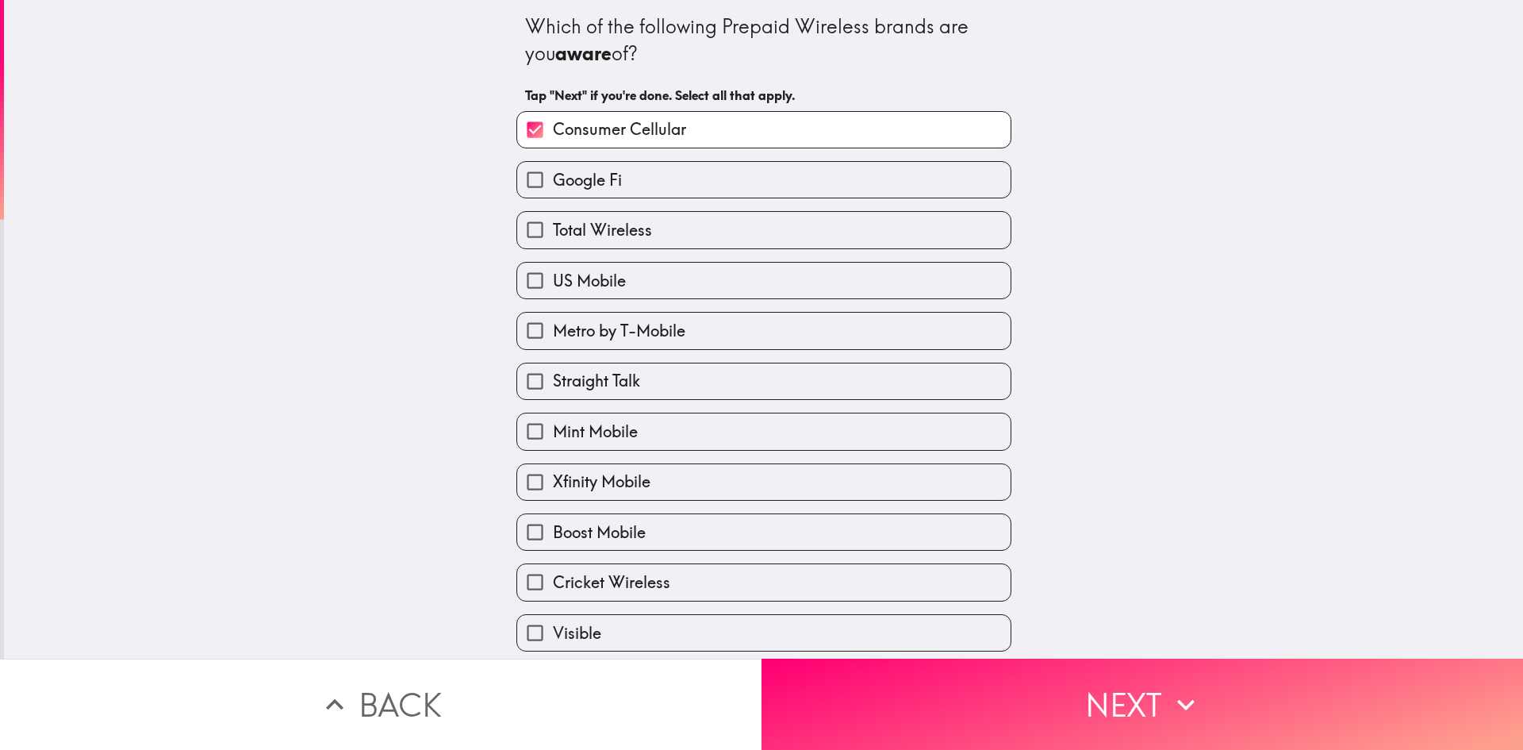
click at [645, 280] on label "US Mobile" at bounding box center [763, 281] width 493 height 36
click at [553, 280] on input "US Mobile" at bounding box center [535, 281] width 36 height 36
checkbox input "true"
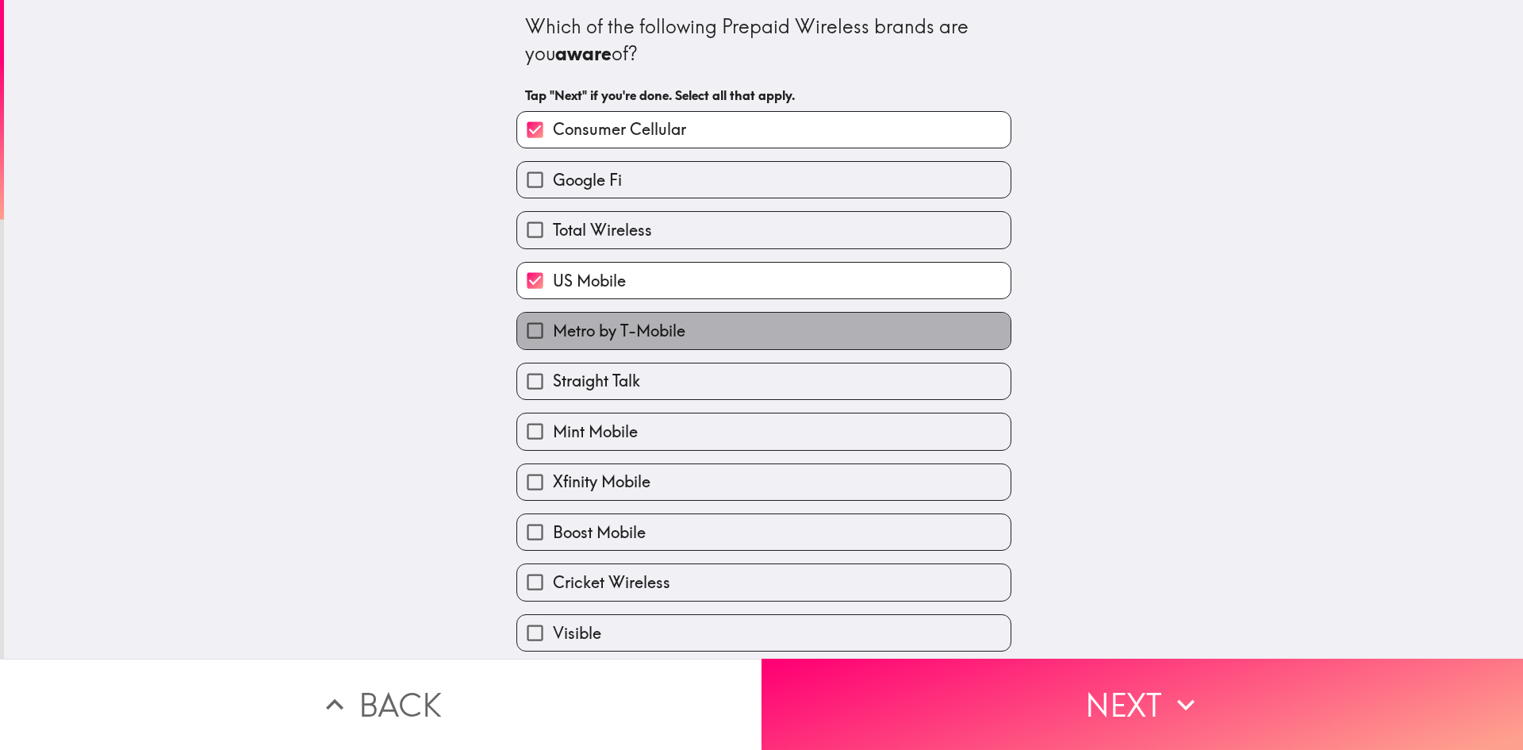
click at [712, 338] on label "Metro by T-Mobile" at bounding box center [763, 331] width 493 height 36
click at [553, 338] on input "Metro by T-Mobile" at bounding box center [535, 331] width 36 height 36
checkbox input "true"
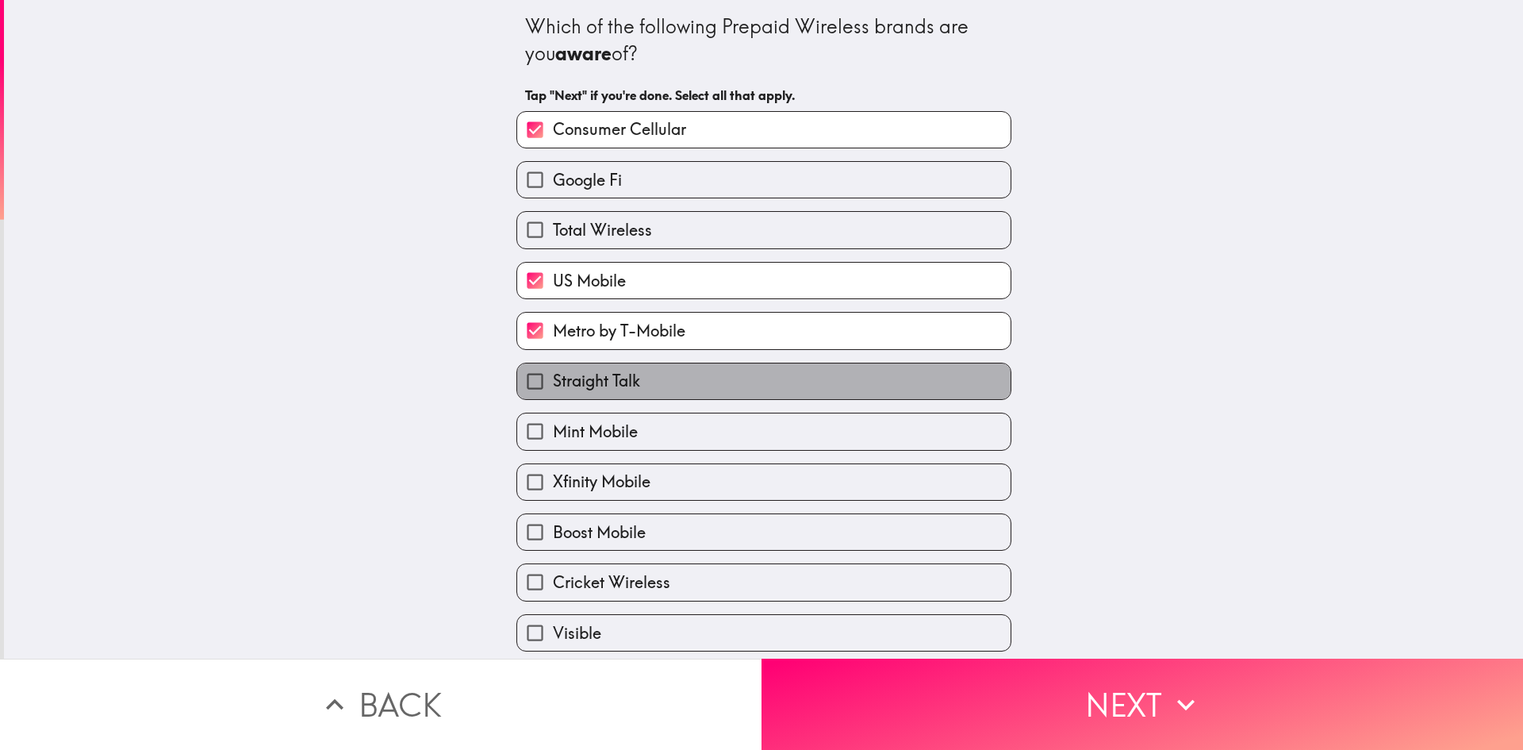
click at [723, 371] on label "Straight Talk" at bounding box center [763, 381] width 493 height 36
click at [553, 371] on input "Straight Talk" at bounding box center [535, 381] width 36 height 36
checkbox input "true"
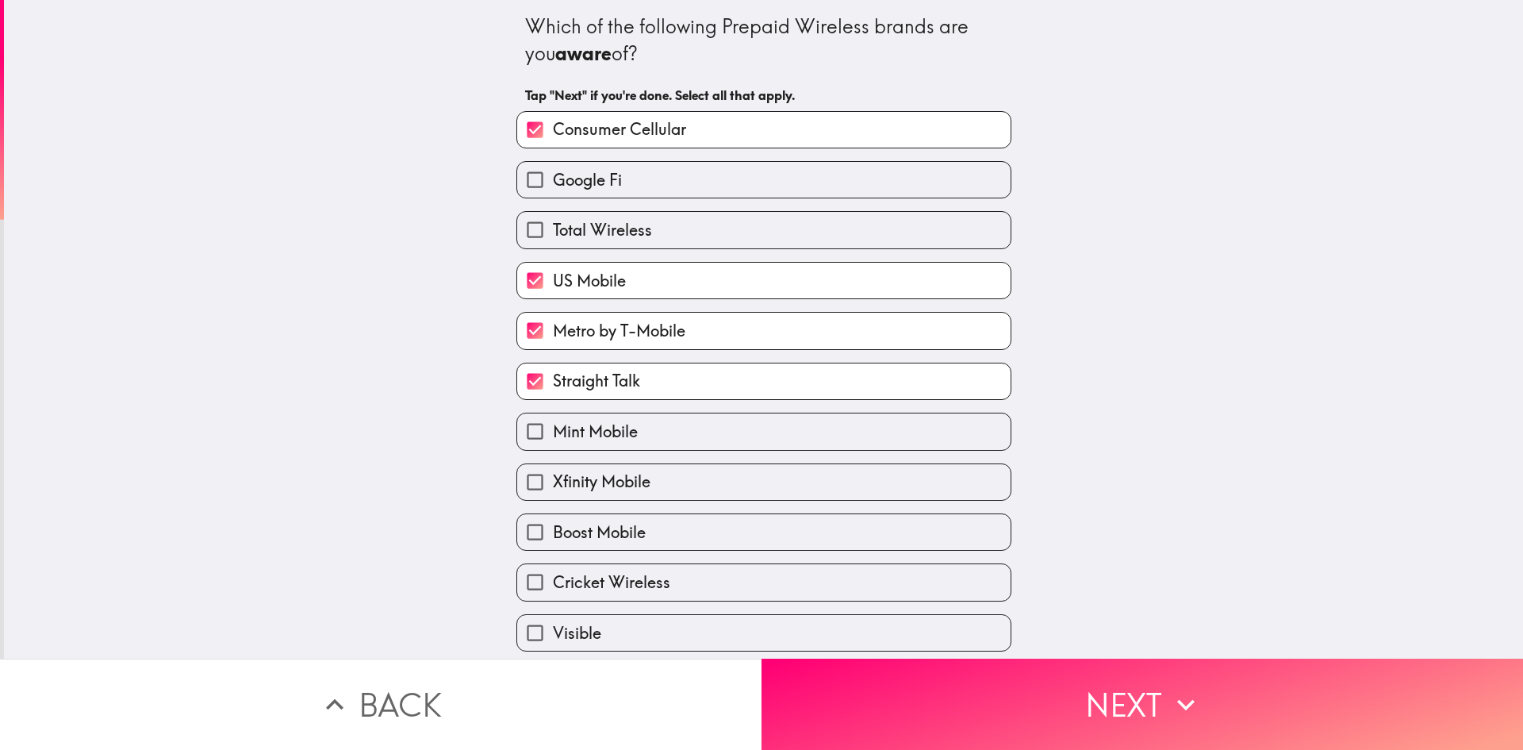
click at [703, 441] on label "Mint Mobile" at bounding box center [763, 431] width 493 height 36
click at [553, 441] on input "Mint Mobile" at bounding box center [535, 431] width 36 height 36
checkbox input "true"
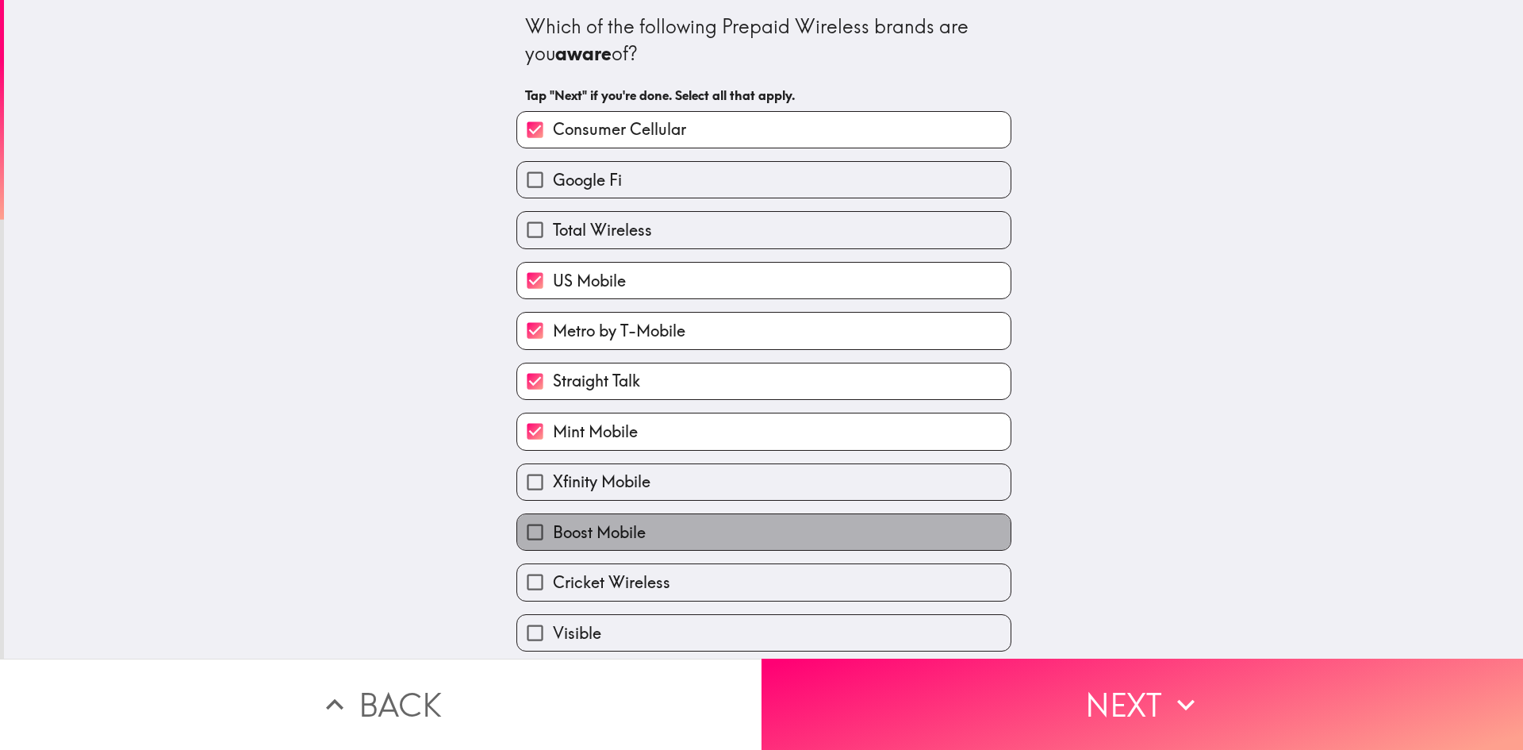
click at [673, 534] on label "Boost Mobile" at bounding box center [763, 532] width 493 height 36
click at [553, 534] on input "Boost Mobile" at bounding box center [535, 532] width 36 height 36
checkbox input "true"
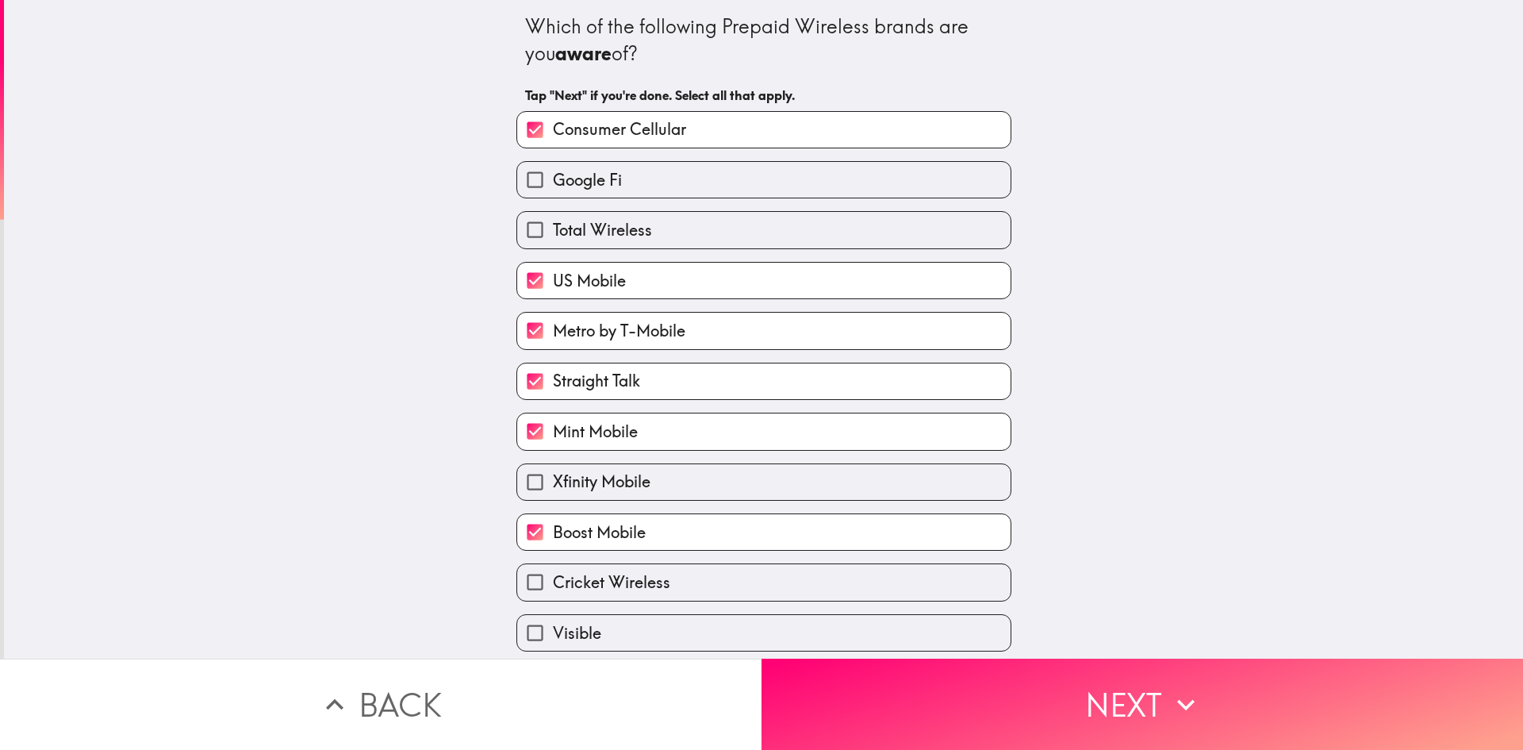
scroll to position [56, 0]
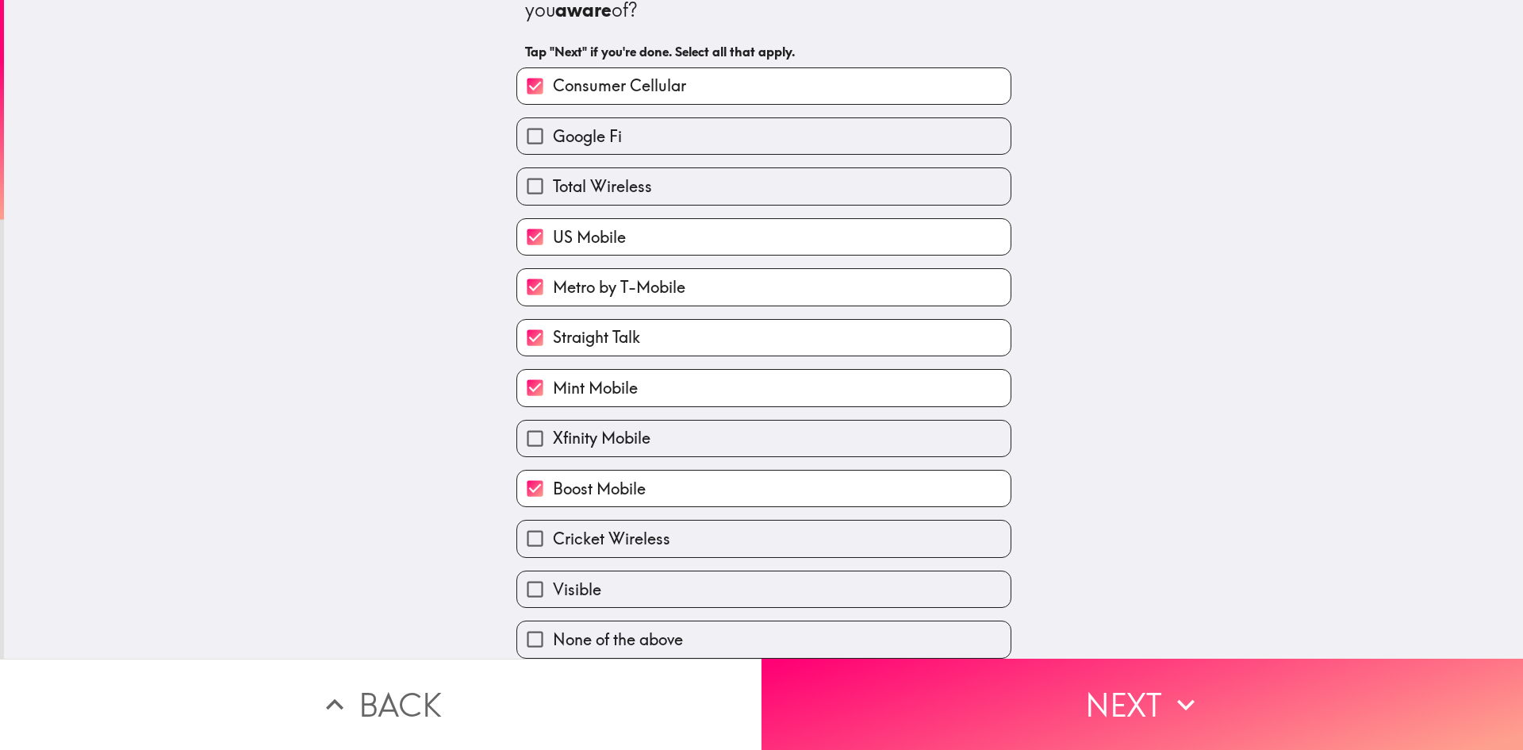
click at [670, 520] on label "Cricket Wireless" at bounding box center [763, 538] width 493 height 36
click at [553, 520] on input "Cricket Wireless" at bounding box center [535, 538] width 36 height 36
checkbox input "true"
click at [670, 571] on label "Visible" at bounding box center [763, 589] width 493 height 36
click at [553, 571] on input "Visible" at bounding box center [535, 589] width 36 height 36
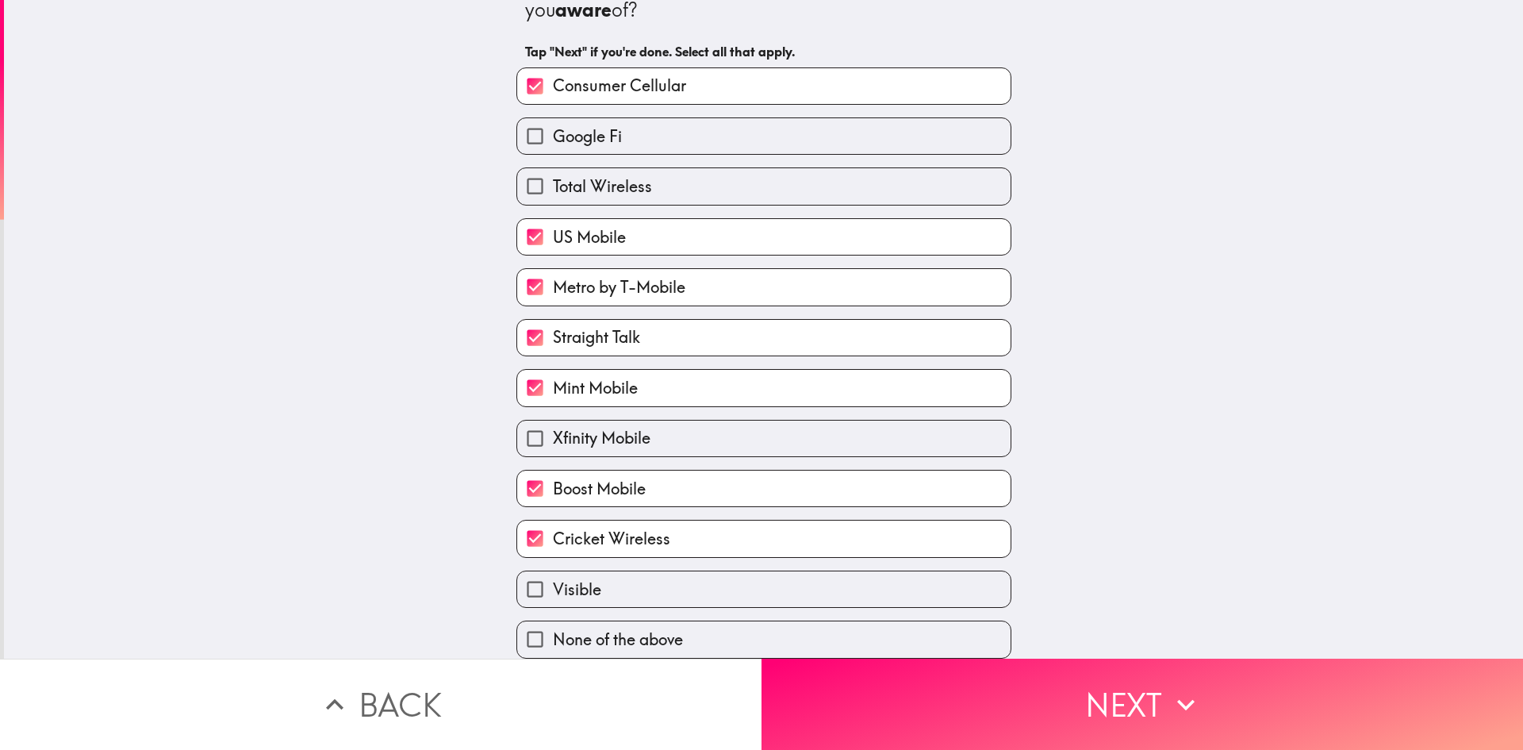
checkbox input "true"
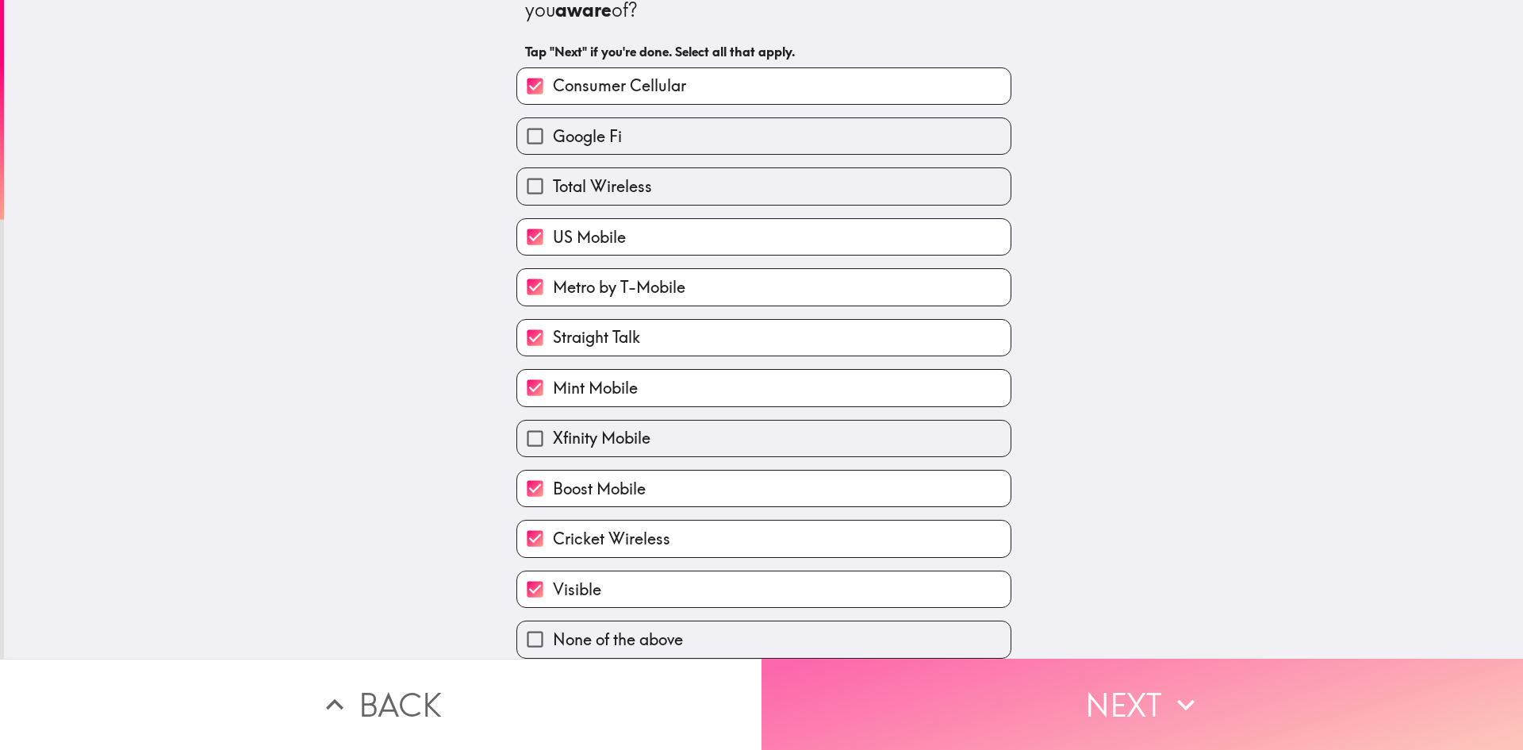
click at [865, 670] on button "Next" at bounding box center [1143, 703] width 762 height 91
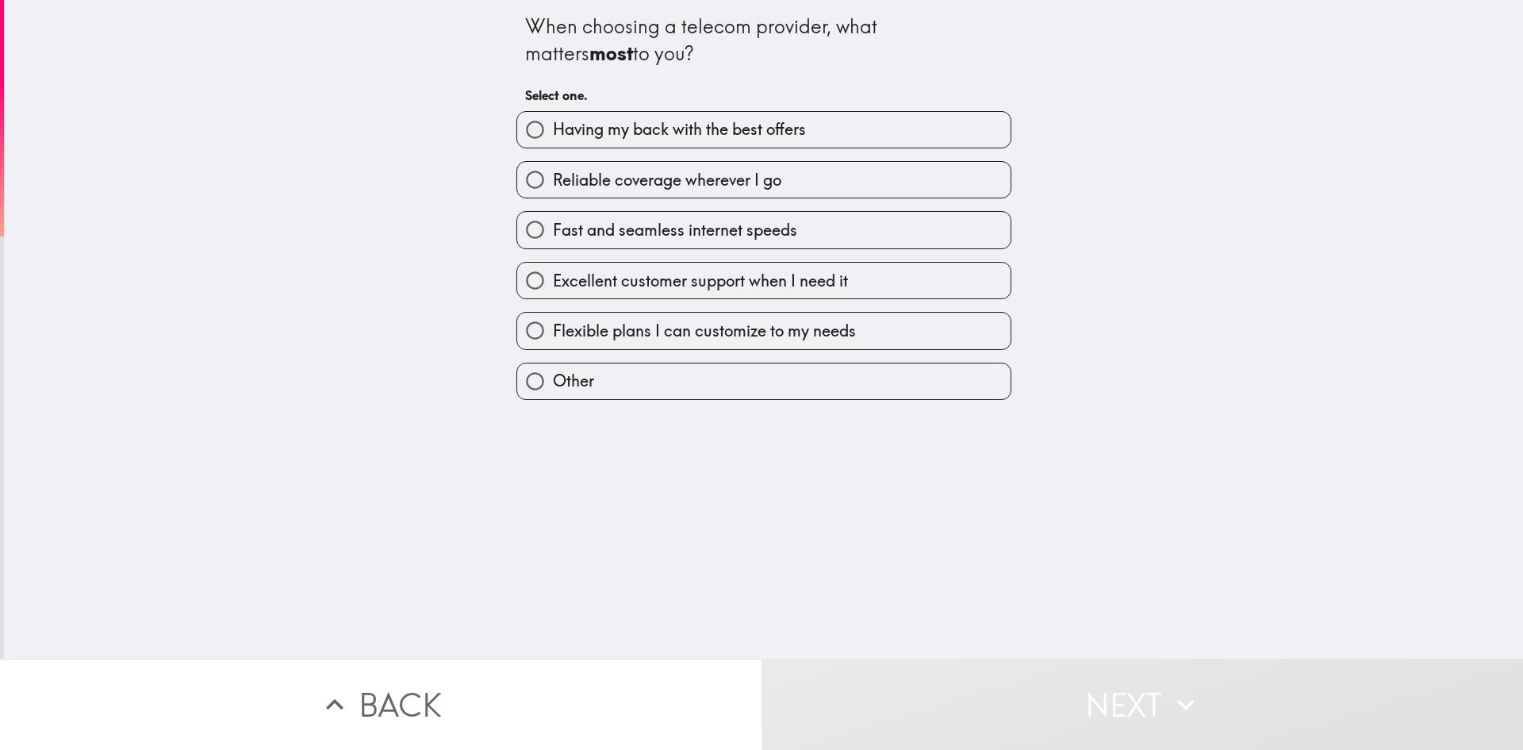
click at [733, 171] on span "Reliable coverage wherever I go" at bounding box center [667, 180] width 228 height 22
click at [553, 171] on input "Reliable coverage wherever I go" at bounding box center [535, 180] width 36 height 36
radio input "true"
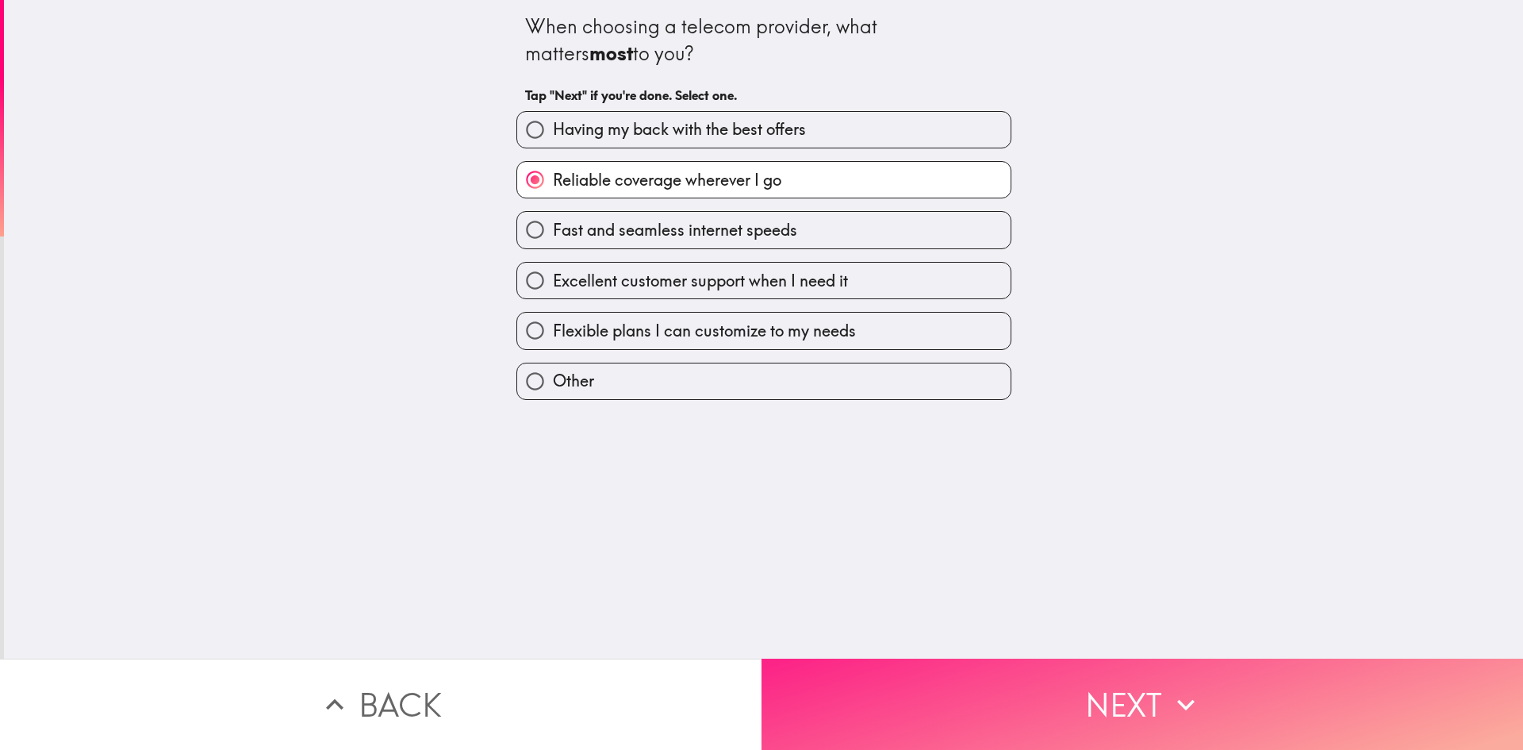
click at [934, 694] on button "Next" at bounding box center [1143, 703] width 762 height 91
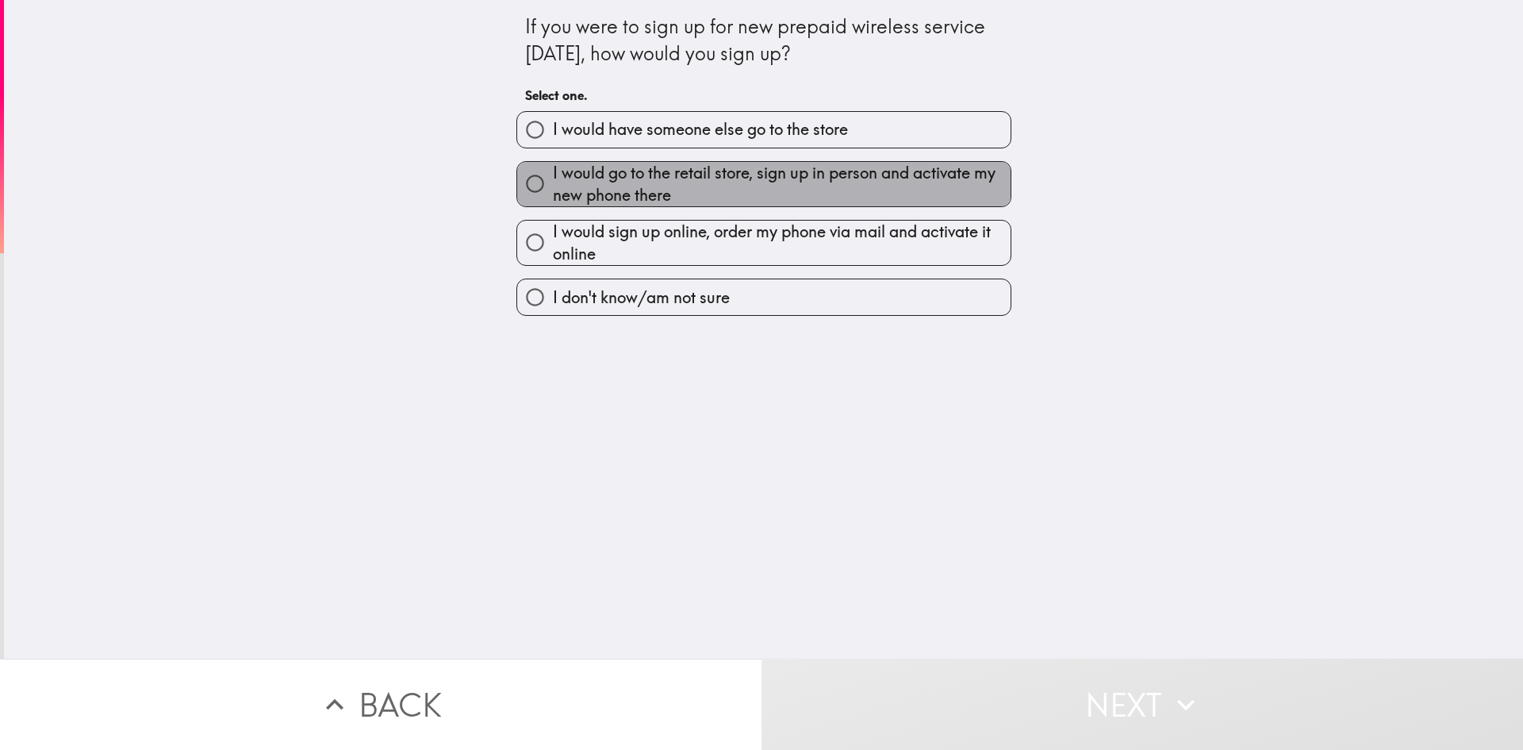
click at [805, 185] on span "I would go to the retail store, sign up in person and activate my new phone the…" at bounding box center [782, 184] width 458 height 44
click at [553, 185] on input "I would go to the retail store, sign up in person and activate my new phone the…" at bounding box center [535, 184] width 36 height 36
radio input "true"
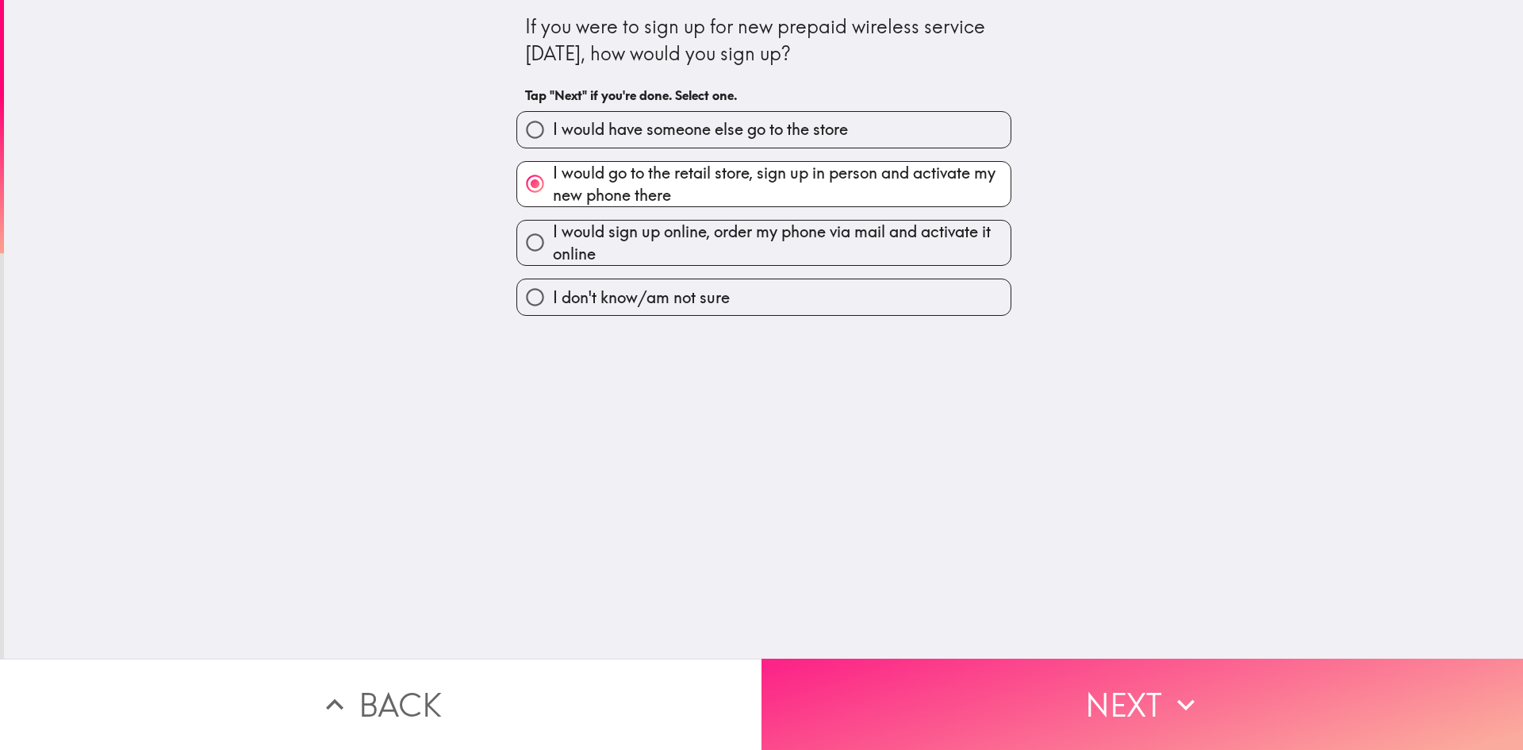
click at [918, 735] on button "Next" at bounding box center [1143, 703] width 762 height 91
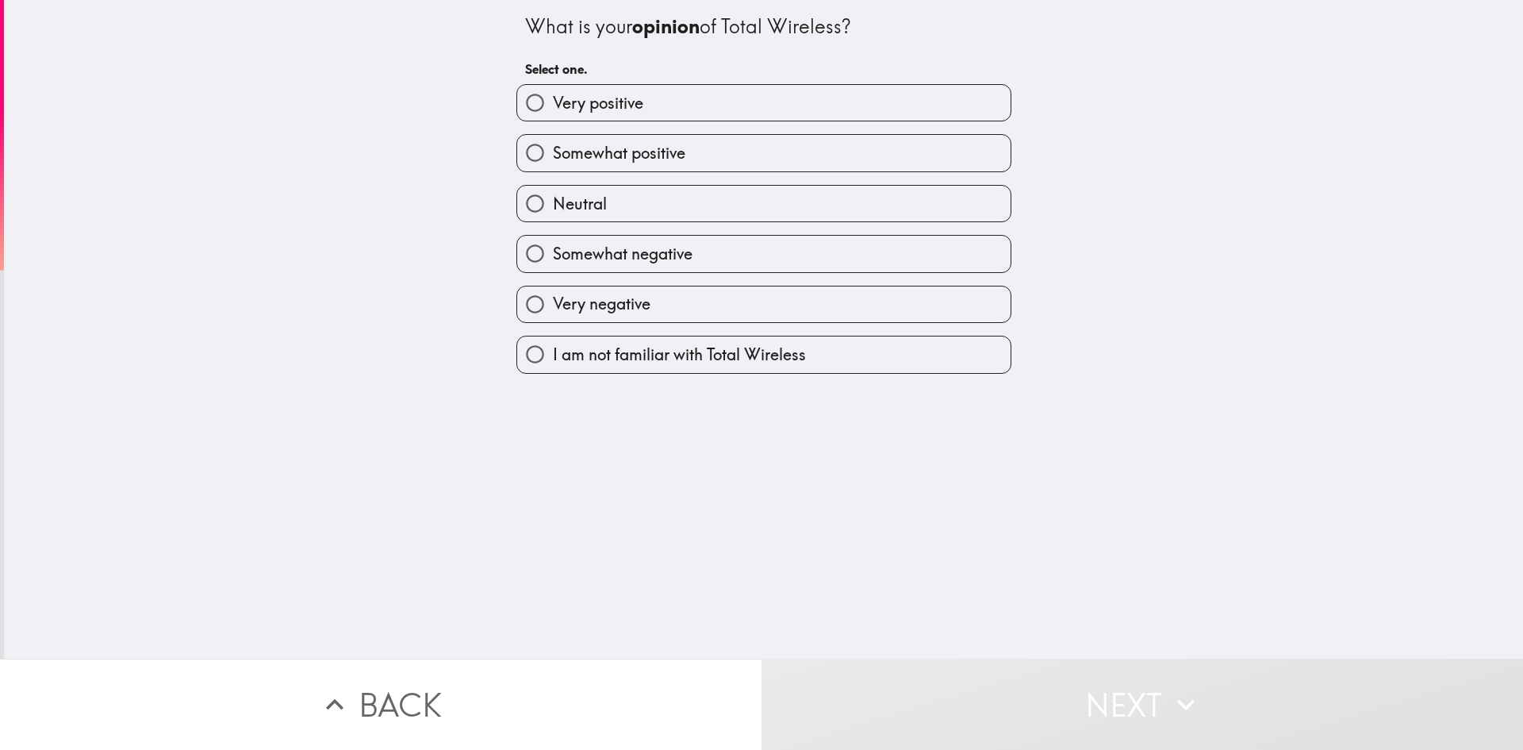
click at [648, 163] on span "Somewhat positive" at bounding box center [619, 153] width 132 height 22
click at [553, 163] on input "Somewhat positive" at bounding box center [535, 153] width 36 height 36
radio input "true"
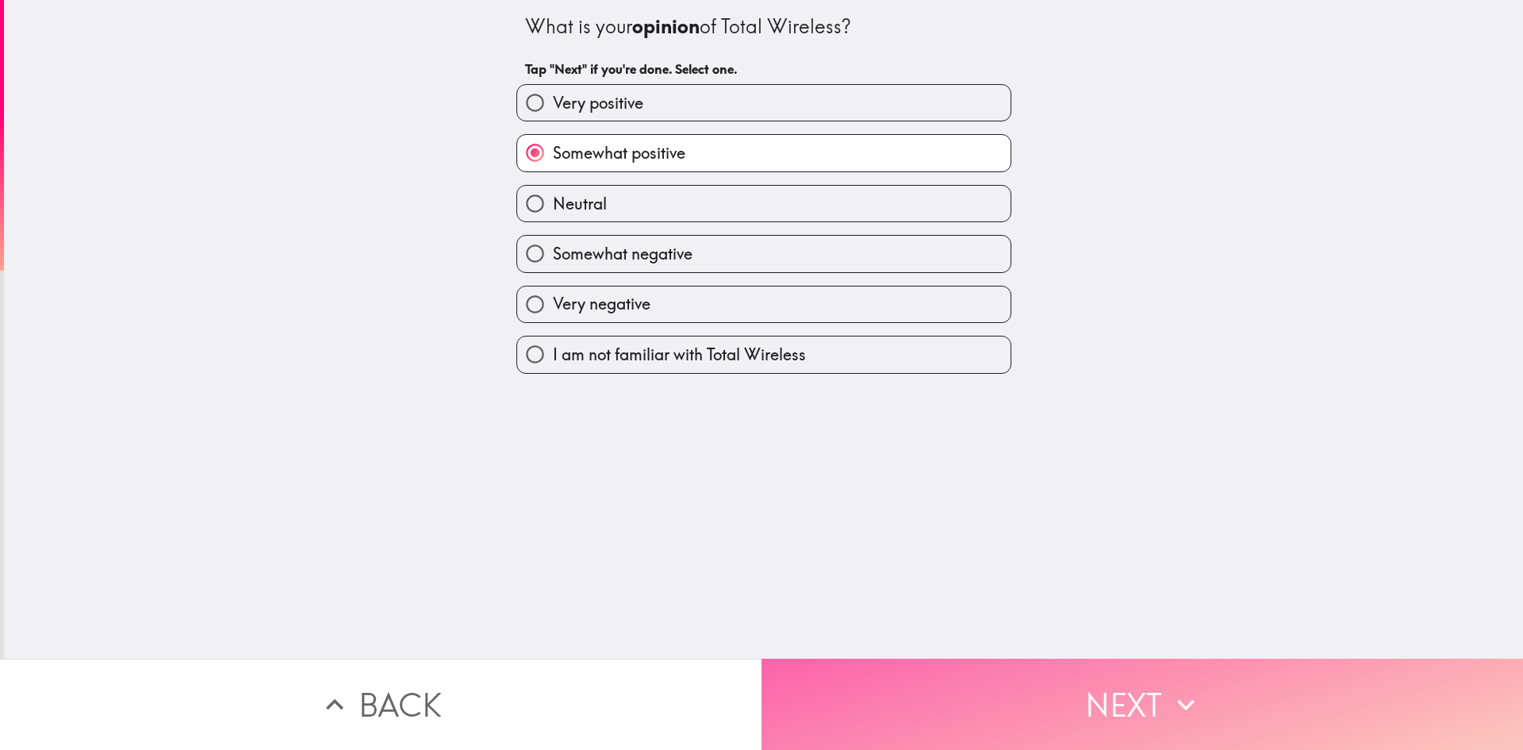
click at [875, 660] on button "Next" at bounding box center [1143, 703] width 762 height 91
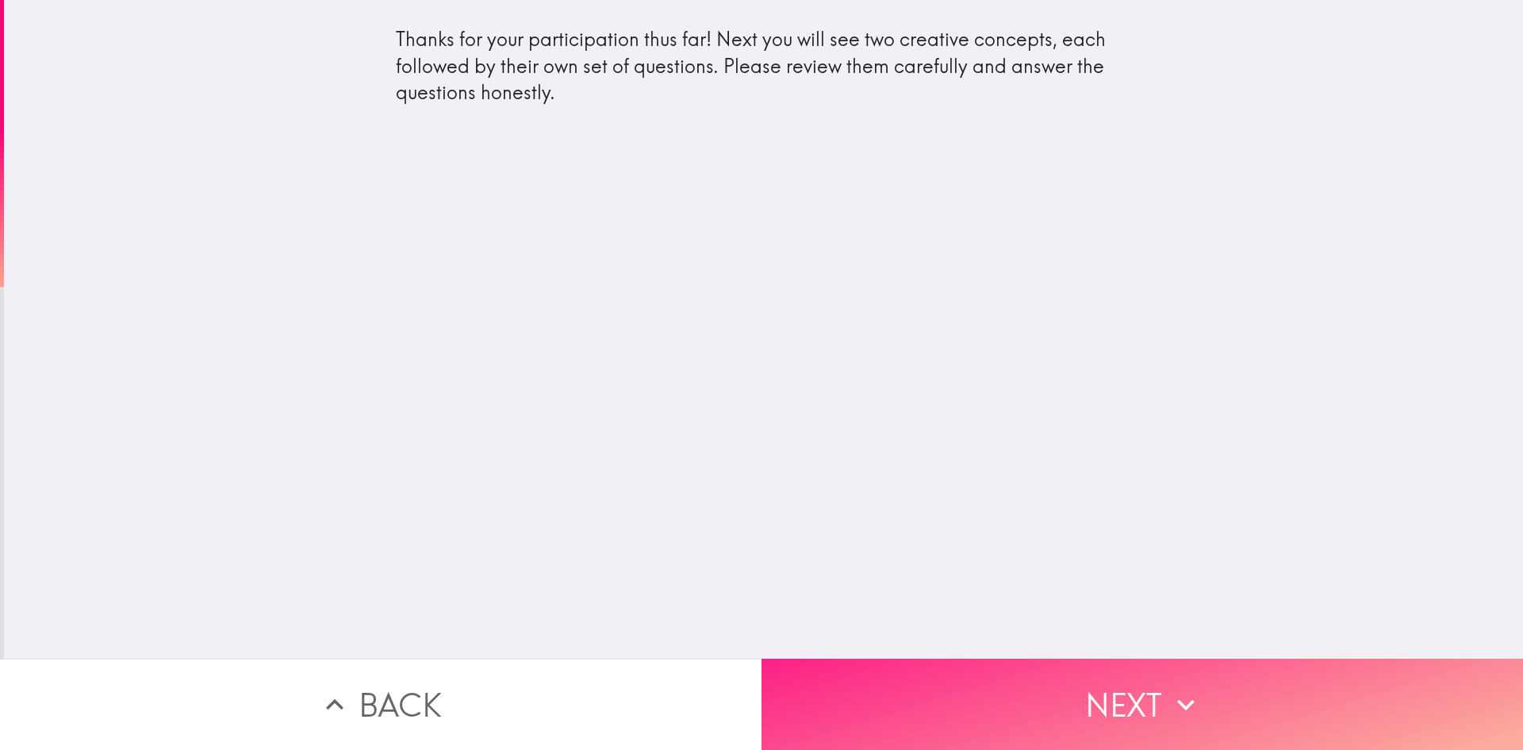
click at [1013, 668] on button "Next" at bounding box center [1143, 703] width 762 height 91
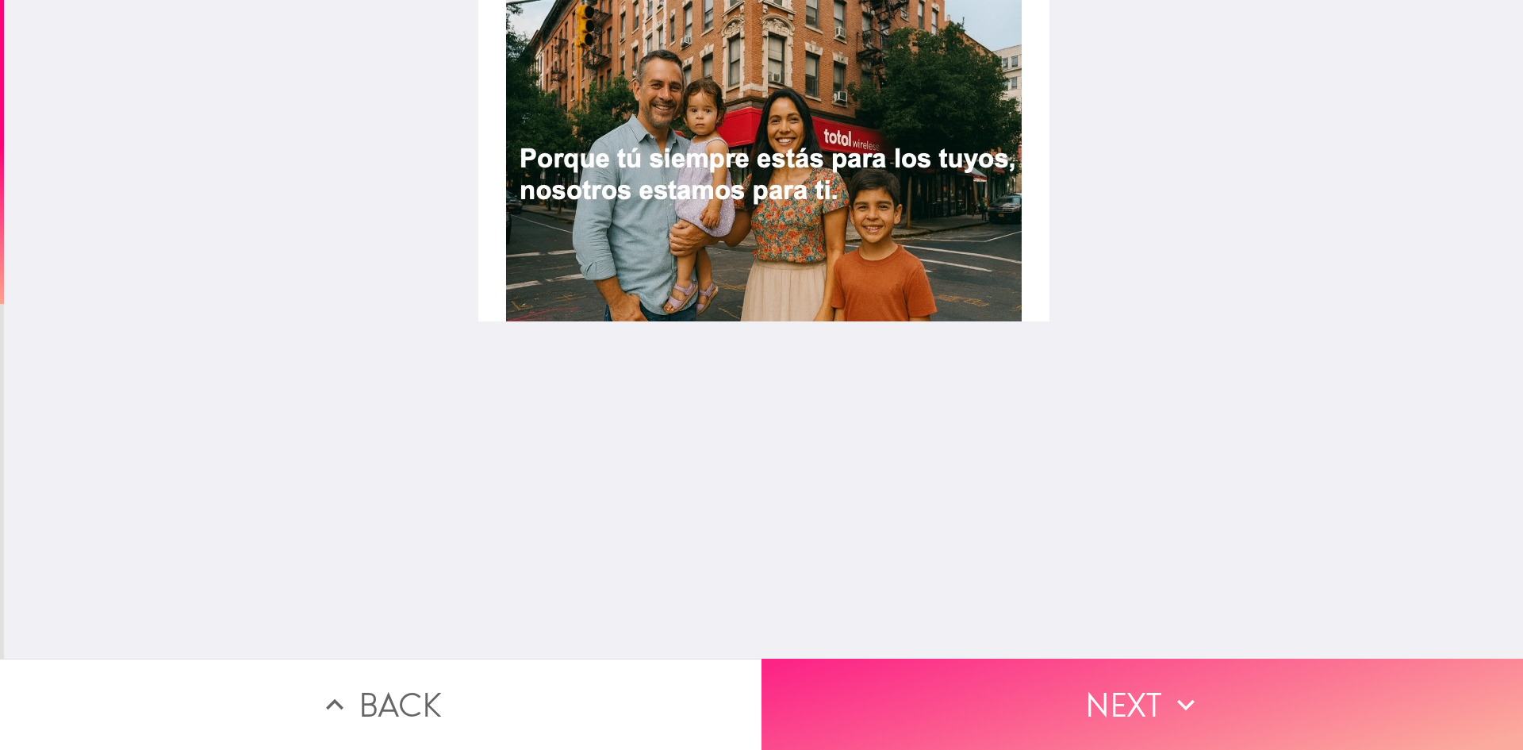
click at [899, 673] on button "Next" at bounding box center [1143, 703] width 762 height 91
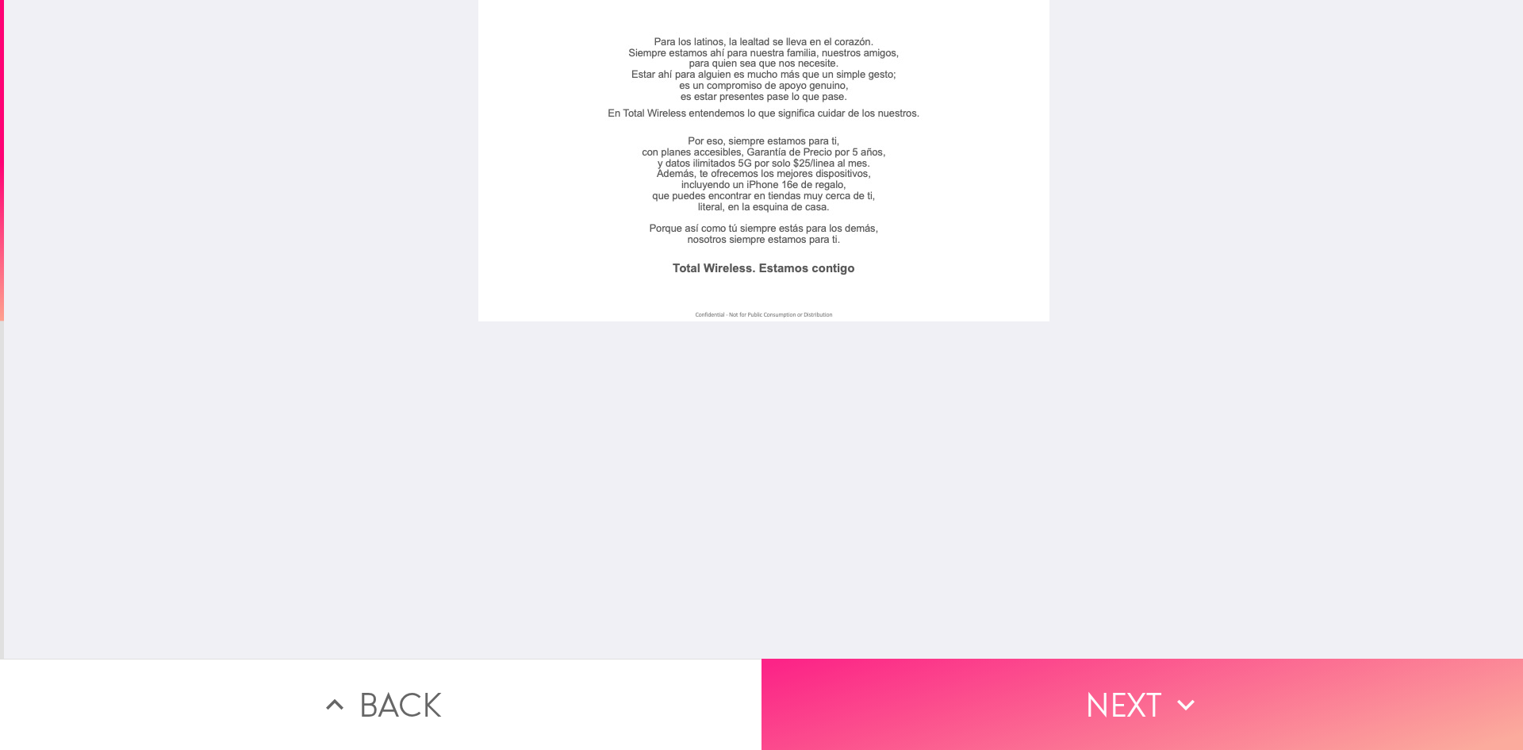
click at [1032, 665] on button "Next" at bounding box center [1143, 703] width 762 height 91
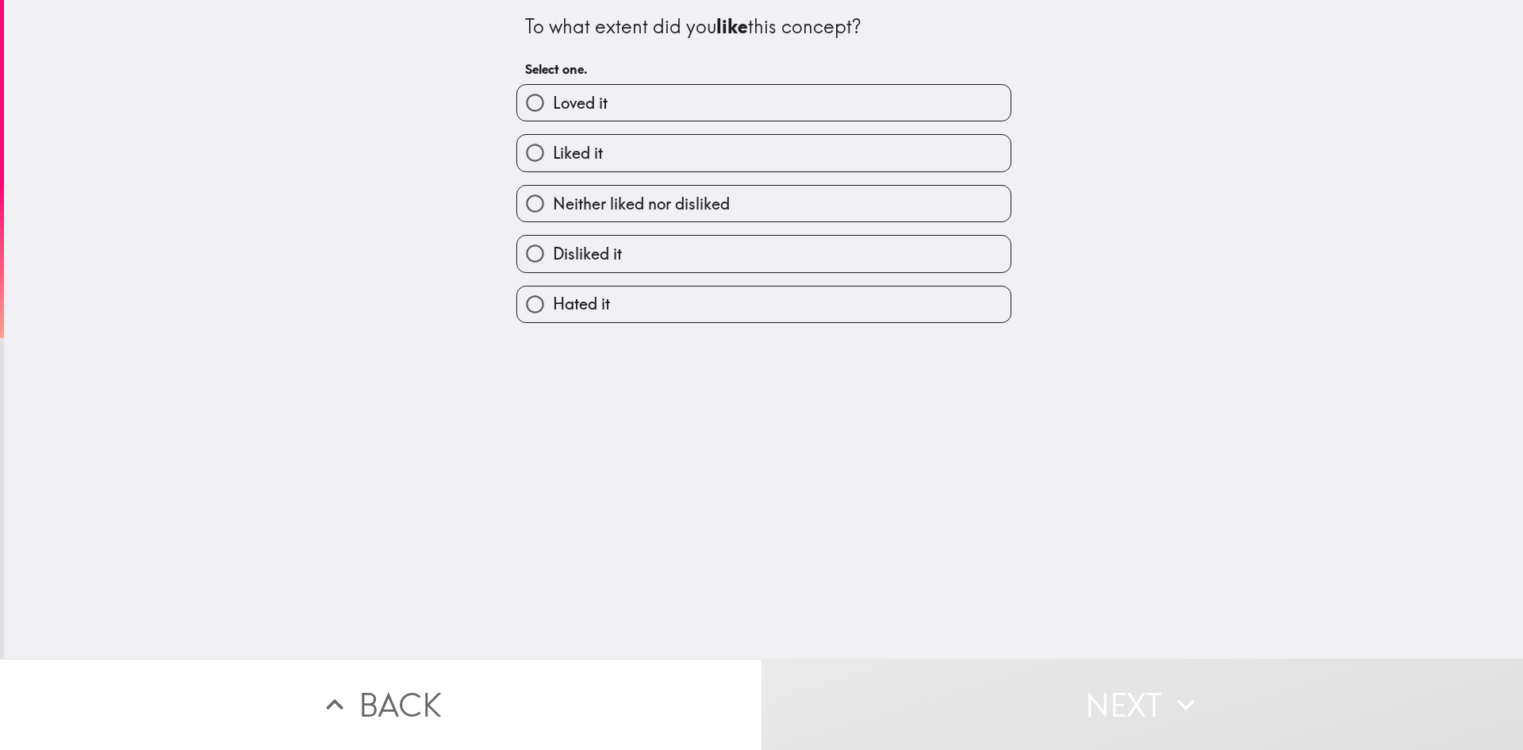
click at [671, 196] on span "Neither liked nor disliked" at bounding box center [641, 204] width 177 height 22
click at [553, 196] on input "Neither liked nor disliked" at bounding box center [535, 204] width 36 height 36
radio input "true"
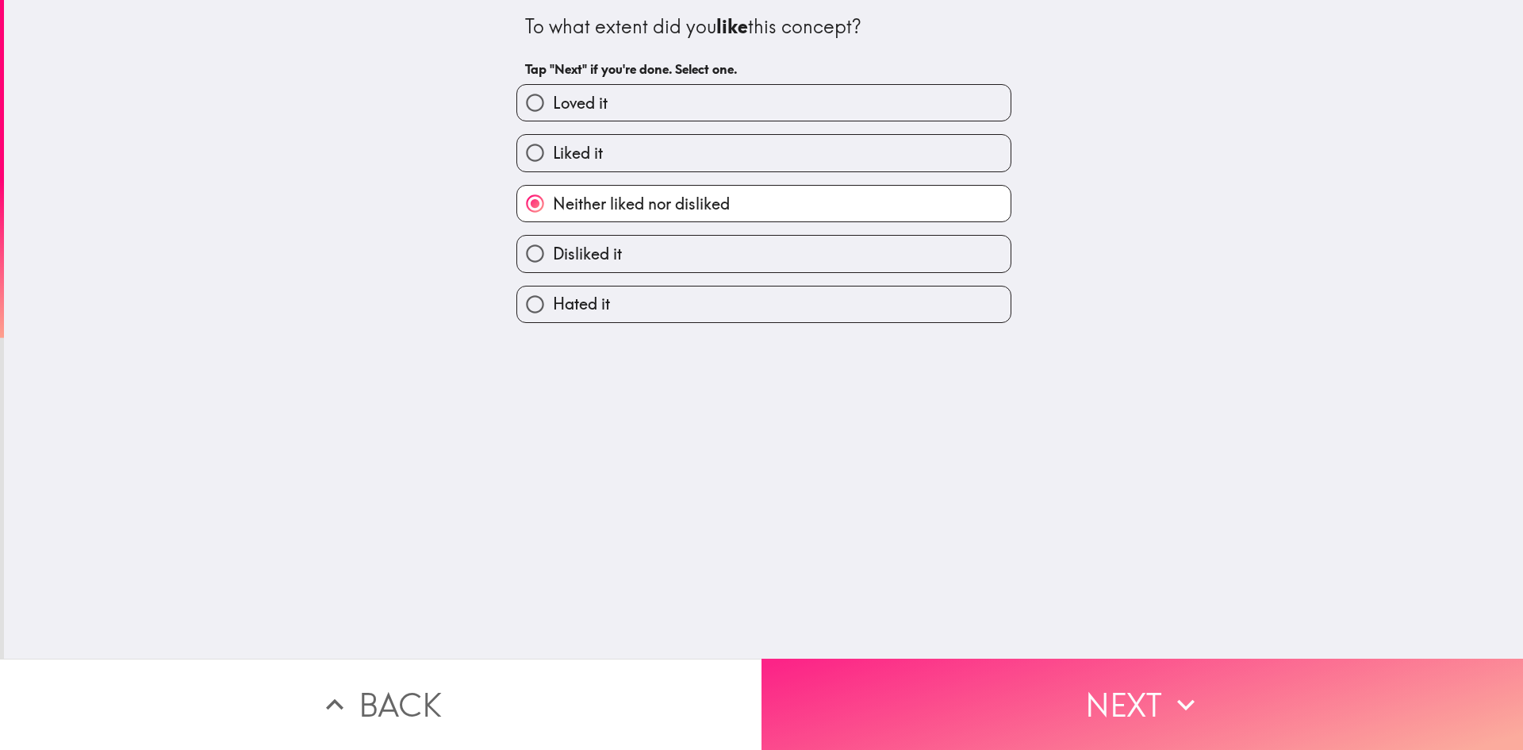
click at [982, 689] on button "Next" at bounding box center [1143, 703] width 762 height 91
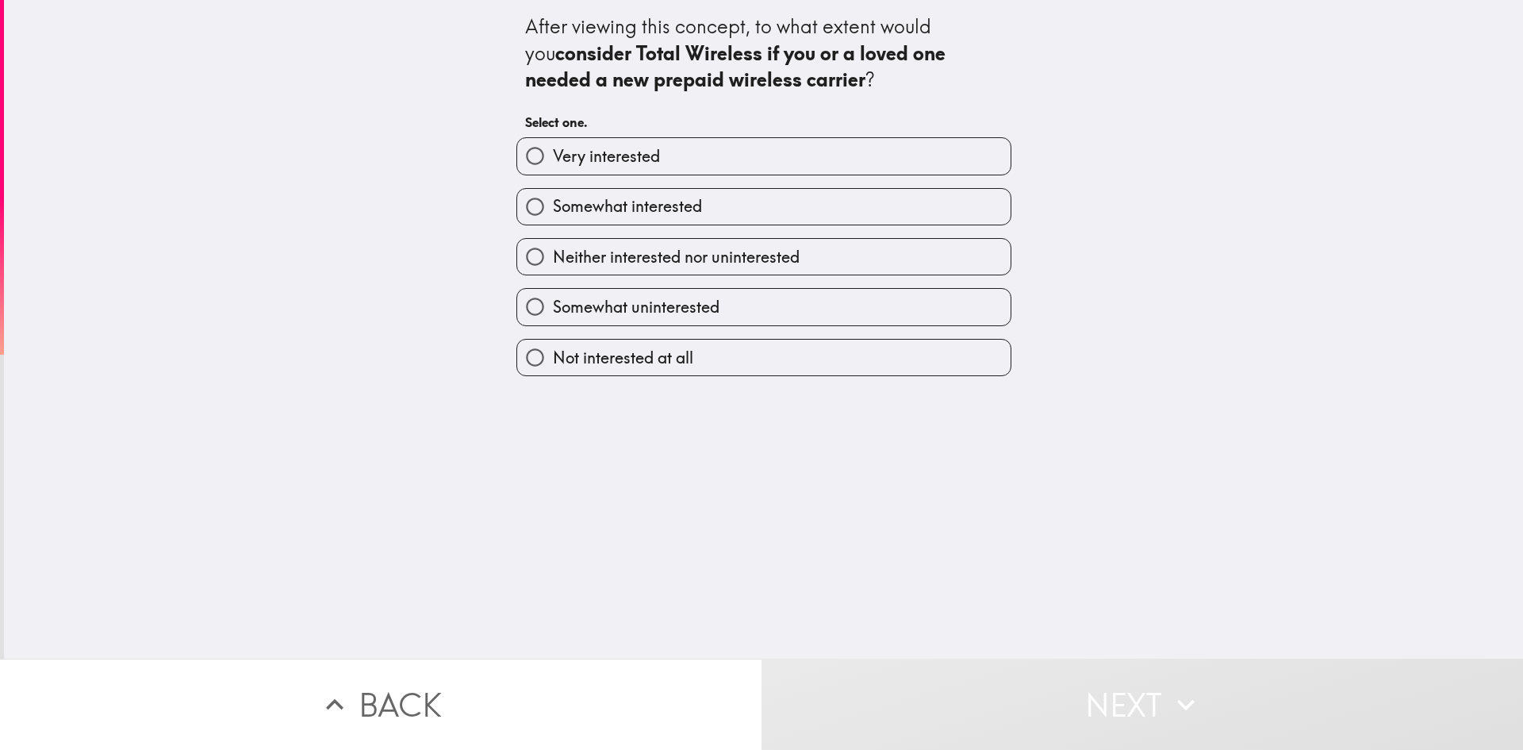
click at [721, 216] on label "Somewhat interested" at bounding box center [763, 207] width 493 height 36
click at [553, 216] on input "Somewhat interested" at bounding box center [535, 207] width 36 height 36
radio input "true"
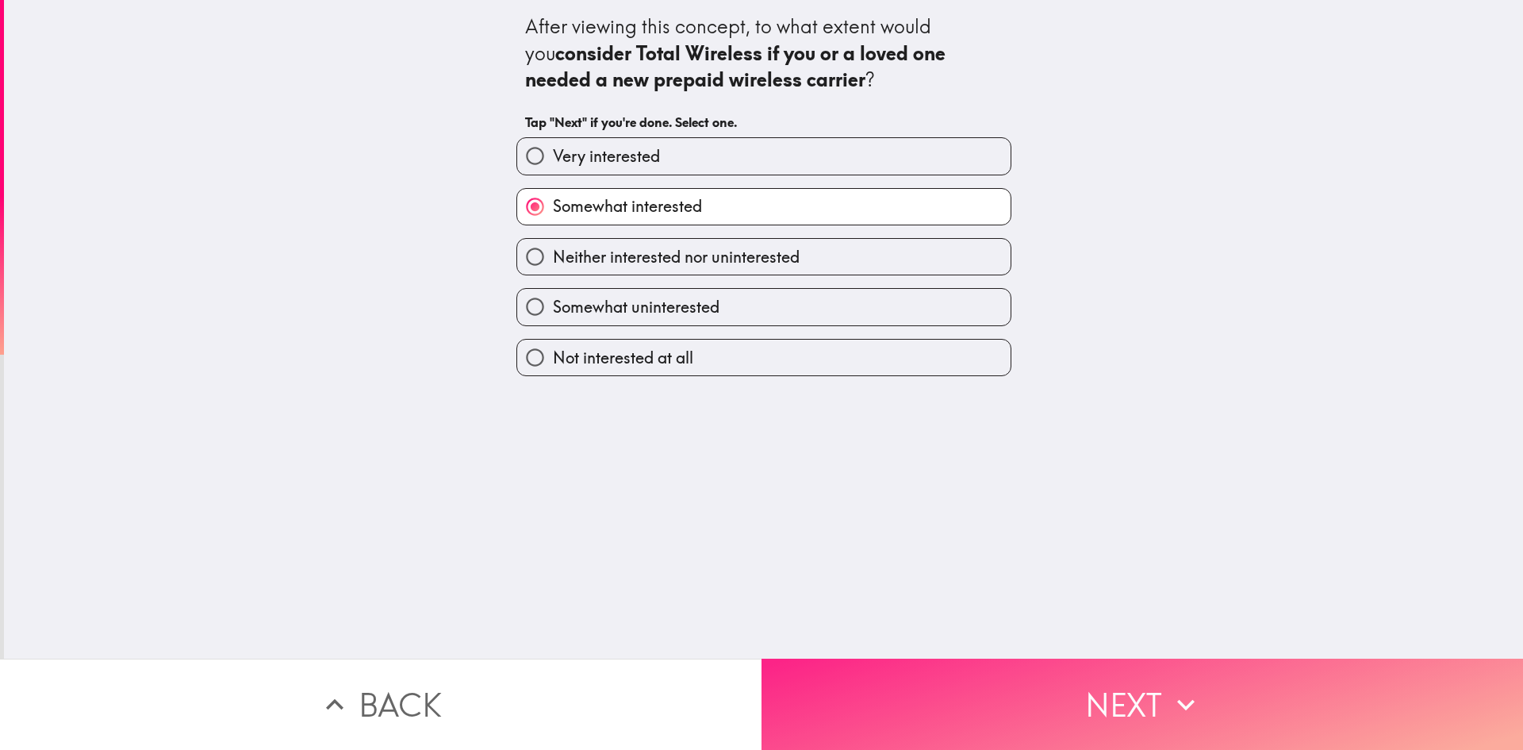
click at [1136, 723] on button "Next" at bounding box center [1143, 703] width 762 height 91
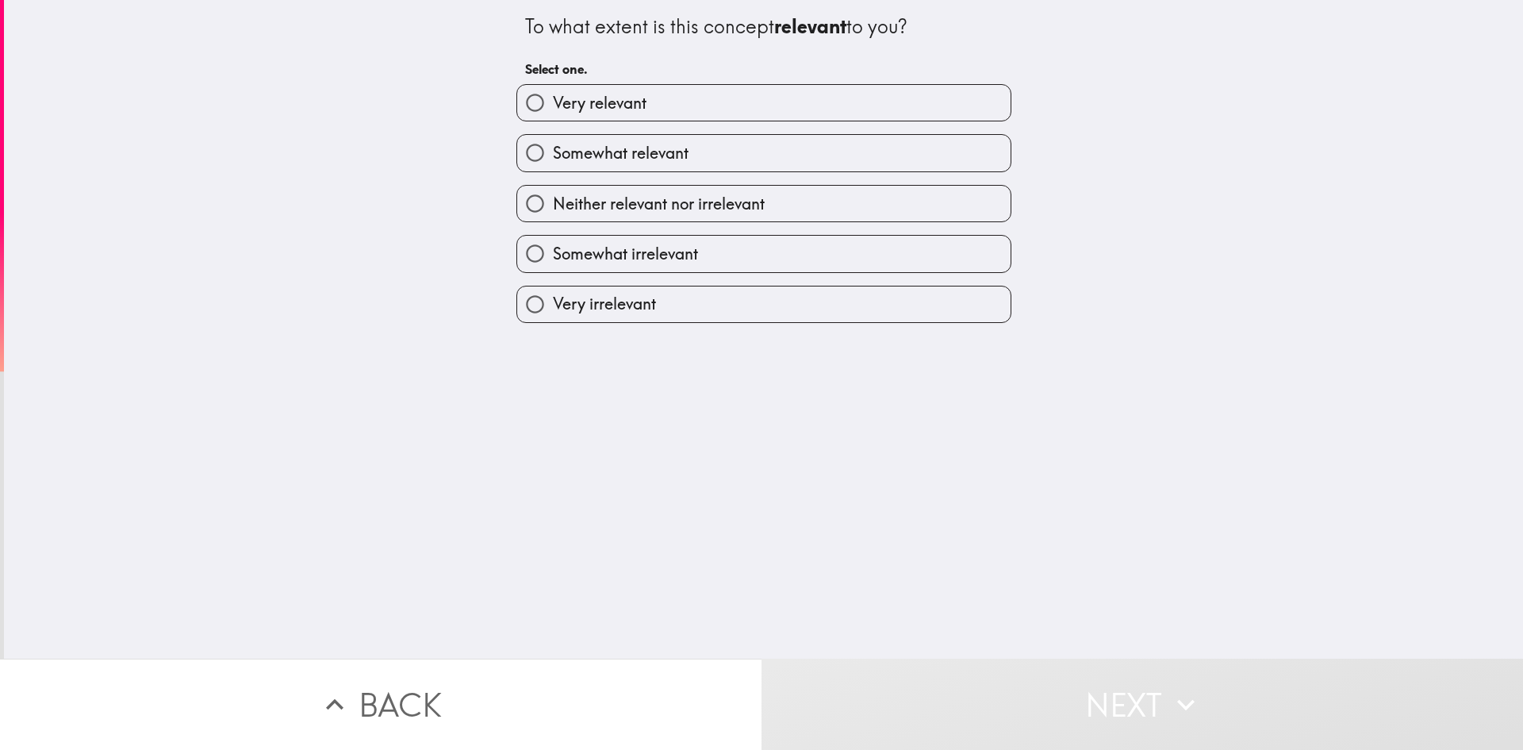
click at [665, 174] on div "Neither relevant nor irrelevant" at bounding box center [758, 197] width 508 height 50
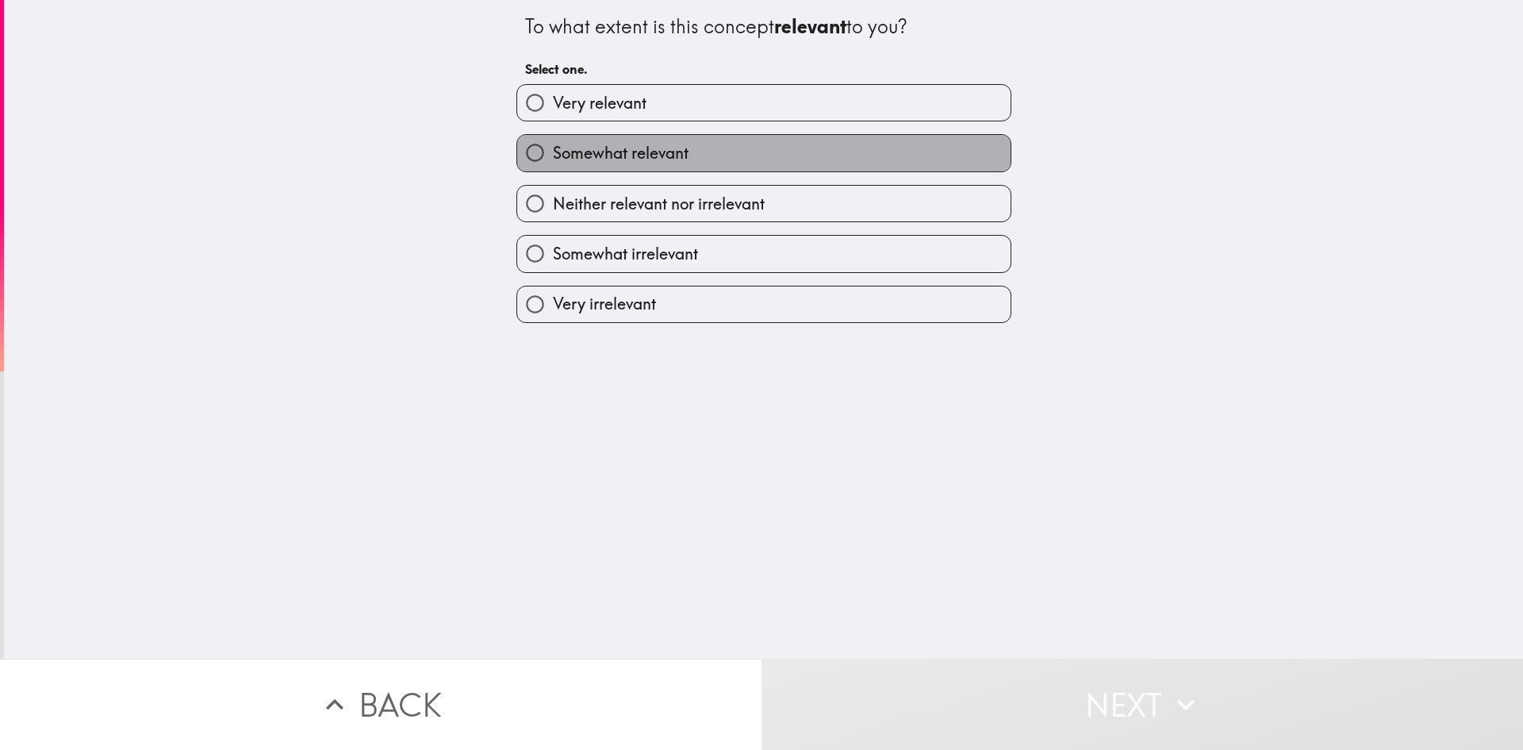
click at [676, 159] on span "Somewhat relevant" at bounding box center [621, 153] width 136 height 22
click at [553, 159] on input "Somewhat relevant" at bounding box center [535, 153] width 36 height 36
radio input "true"
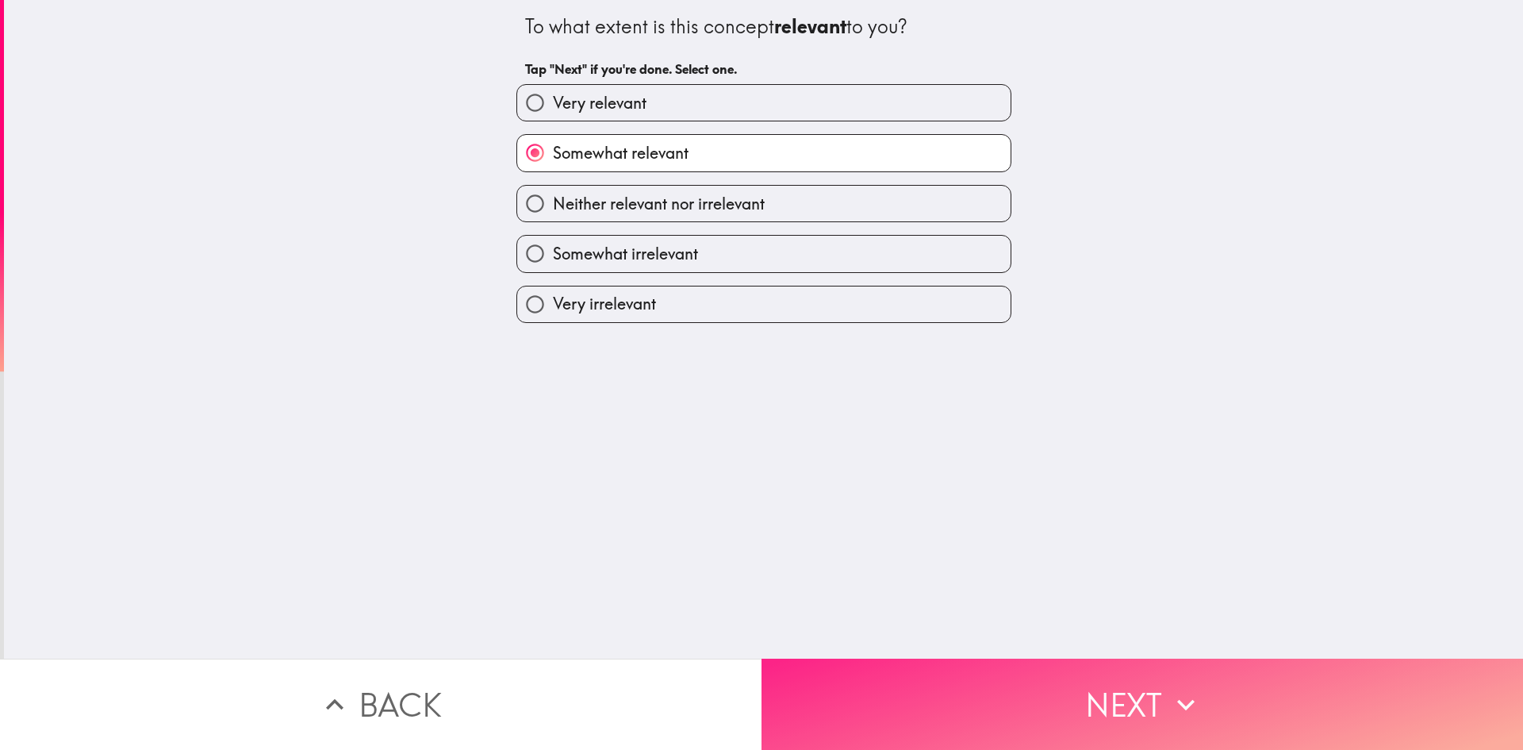
click at [1001, 685] on button "Next" at bounding box center [1143, 703] width 762 height 91
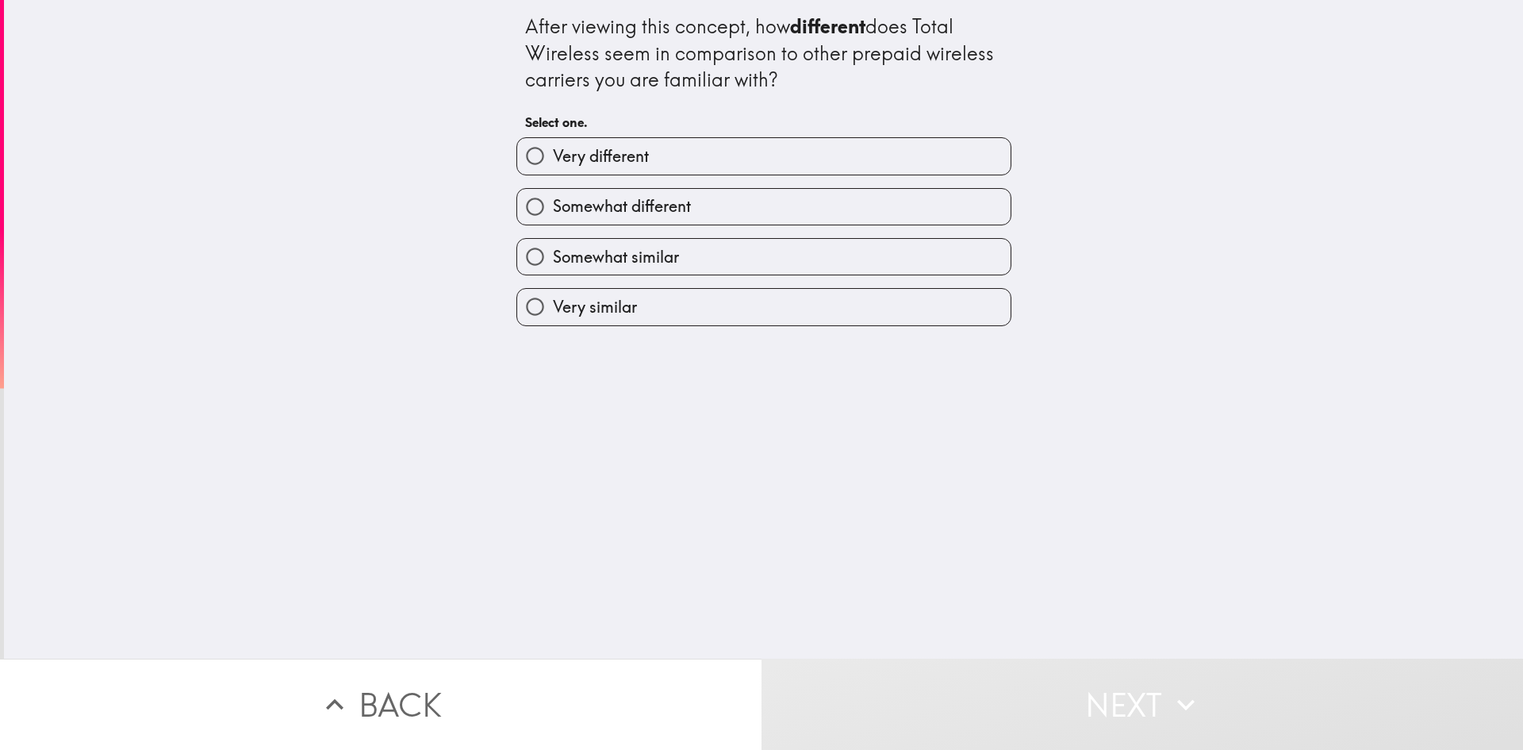
click at [727, 247] on label "Somewhat similar" at bounding box center [763, 257] width 493 height 36
click at [553, 247] on input "Somewhat similar" at bounding box center [535, 257] width 36 height 36
radio input "true"
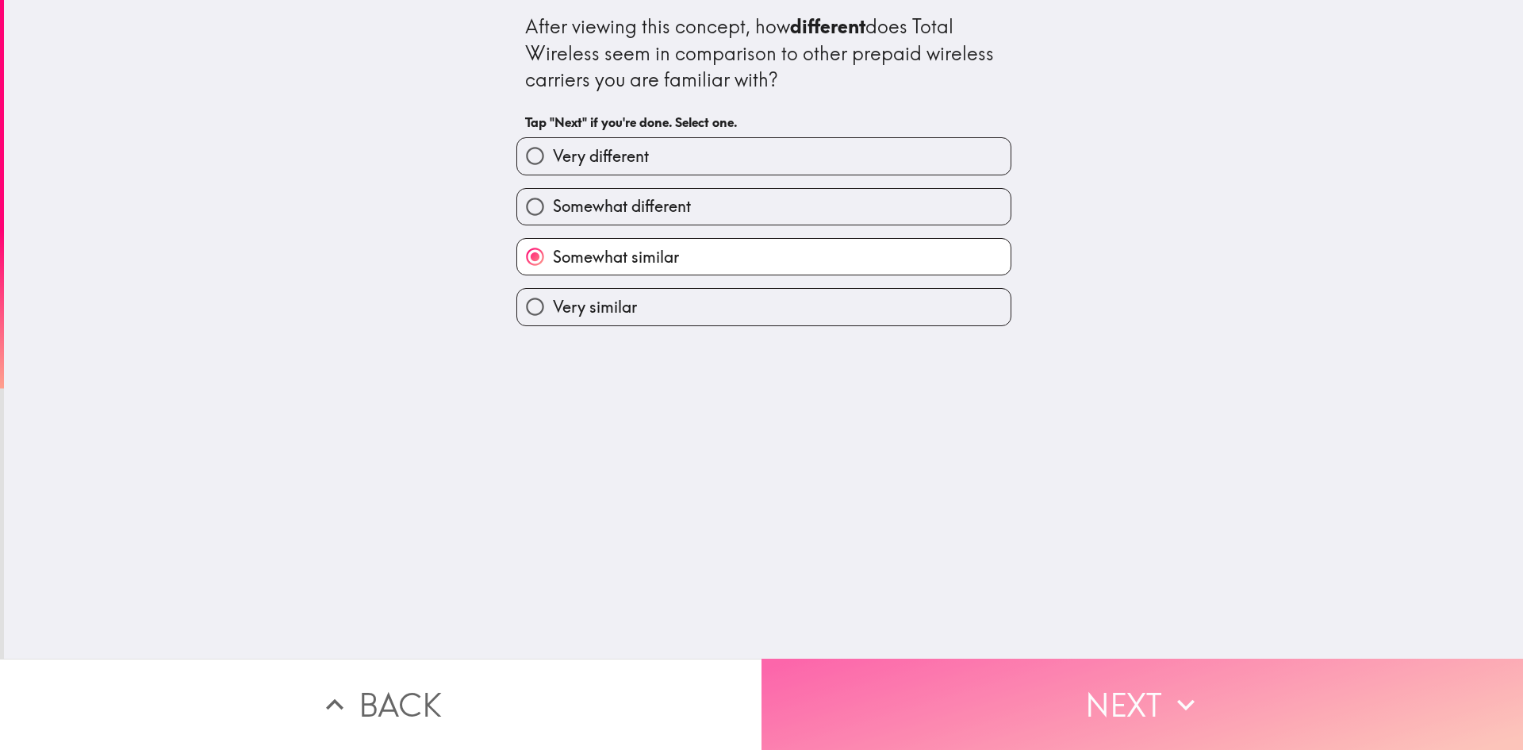
click at [931, 658] on button "Next" at bounding box center [1143, 703] width 762 height 91
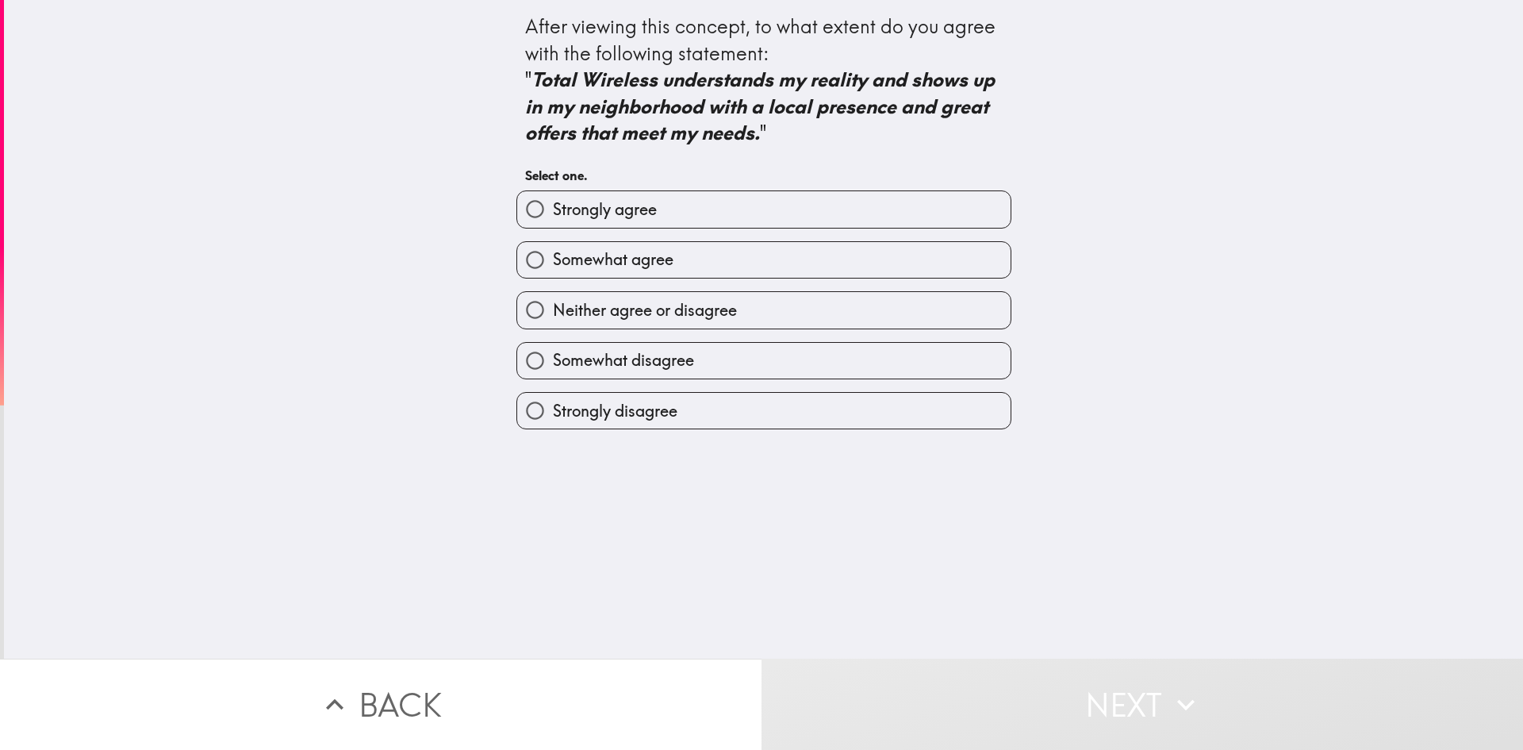
click at [759, 314] on label "Neither agree or disagree" at bounding box center [763, 310] width 493 height 36
click at [553, 314] on input "Neither agree or disagree" at bounding box center [535, 310] width 36 height 36
radio input "true"
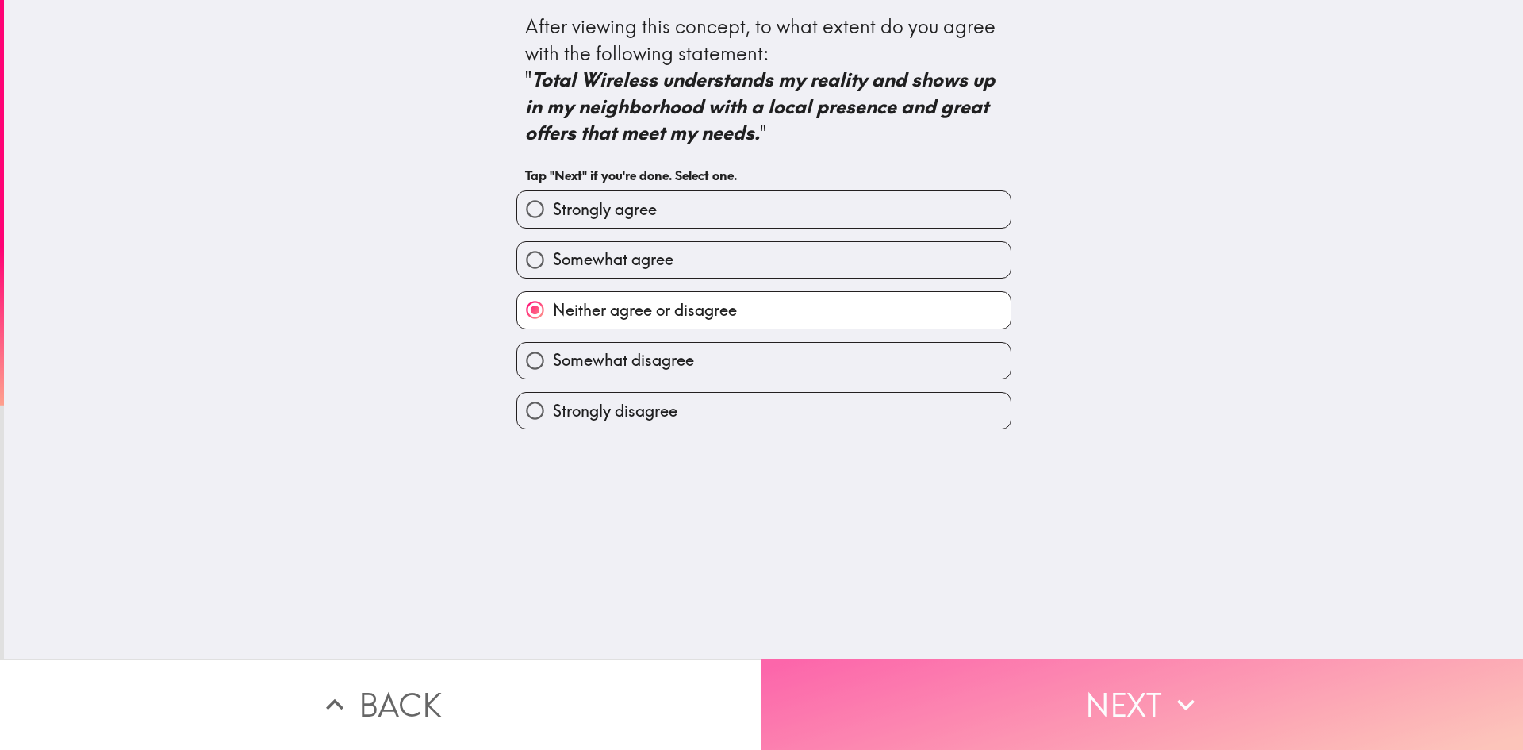
click at [866, 660] on button "Next" at bounding box center [1143, 703] width 762 height 91
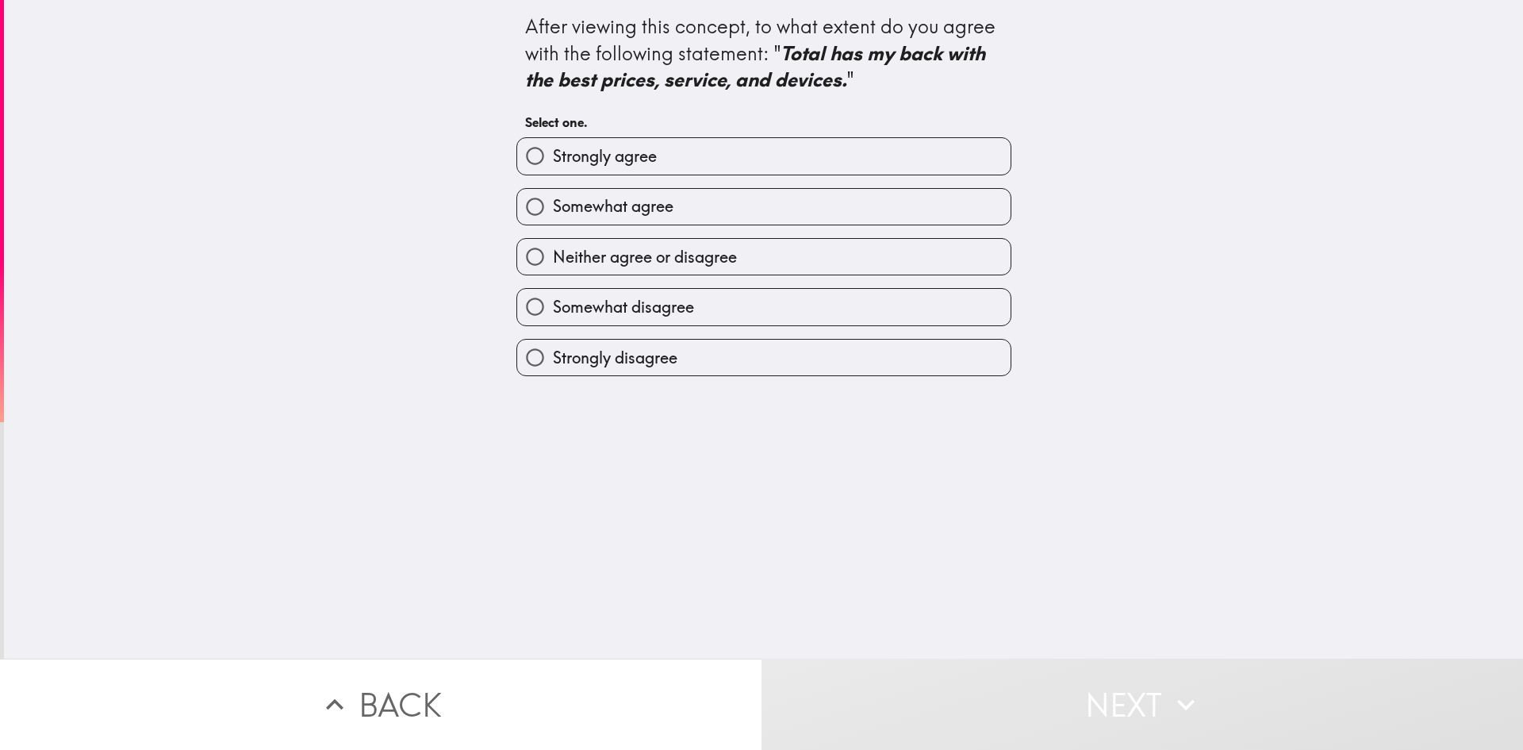
click at [764, 267] on label "Neither agree or disagree" at bounding box center [763, 257] width 493 height 36
click at [553, 267] on input "Neither agree or disagree" at bounding box center [535, 257] width 36 height 36
radio input "true"
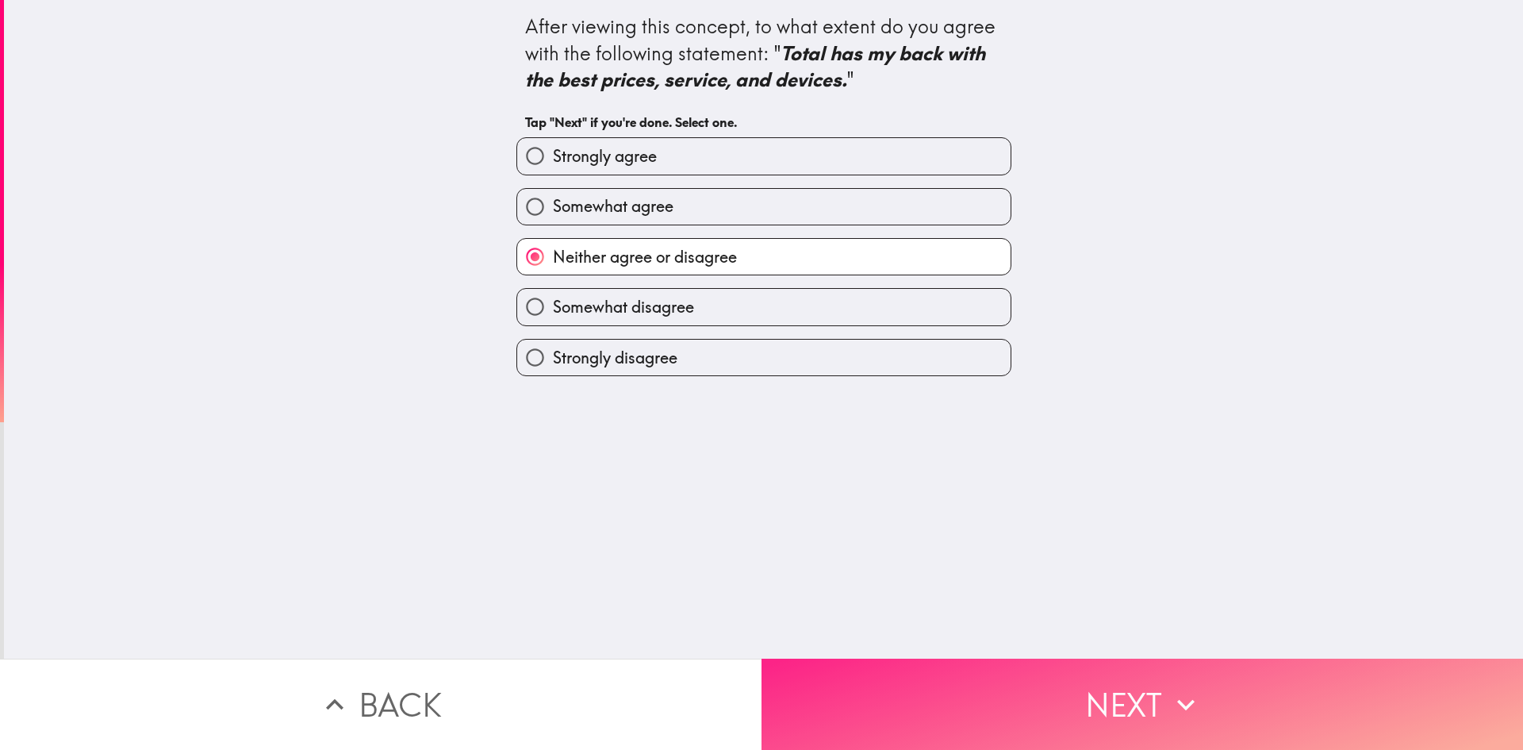
click at [934, 717] on button "Next" at bounding box center [1143, 703] width 762 height 91
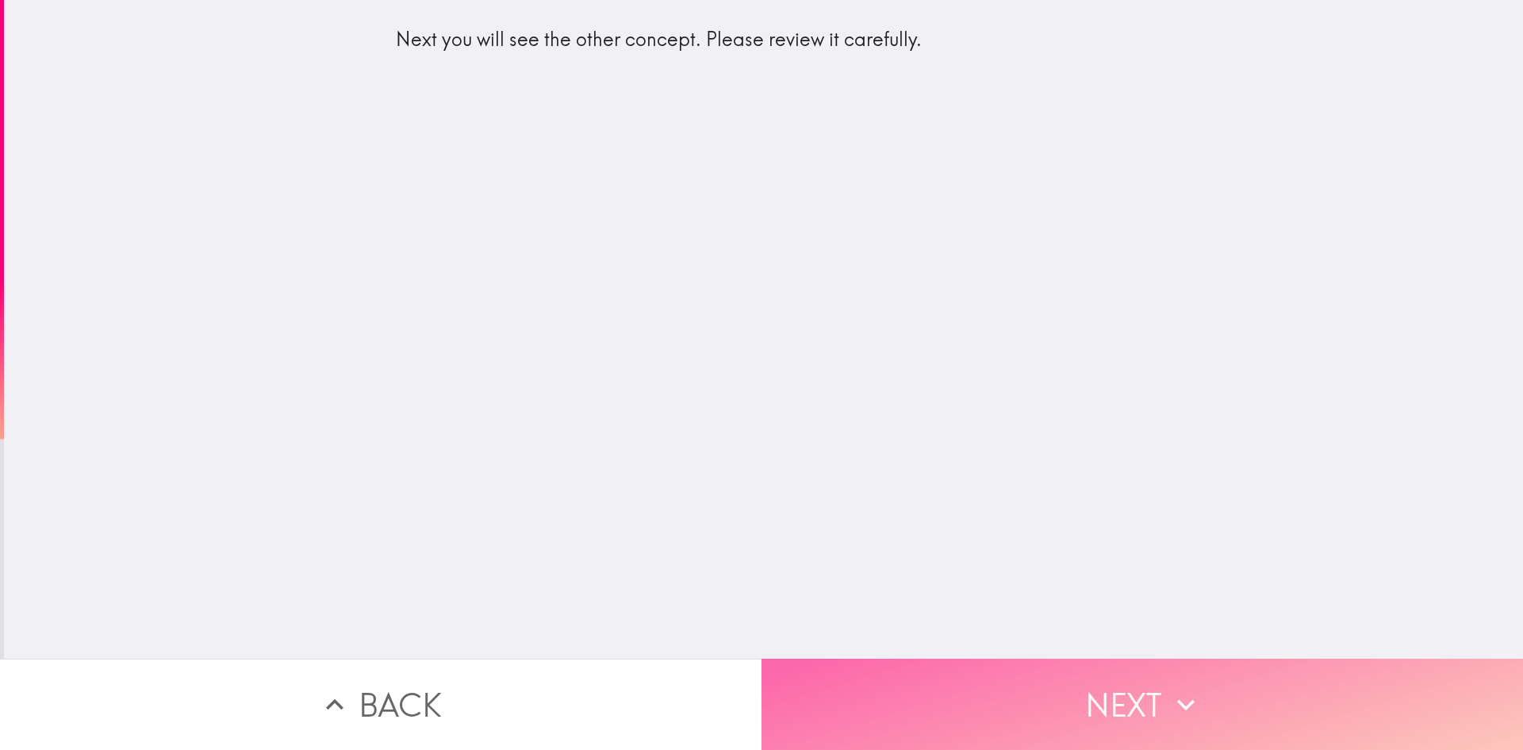
click at [977, 658] on button "Next" at bounding box center [1143, 703] width 762 height 91
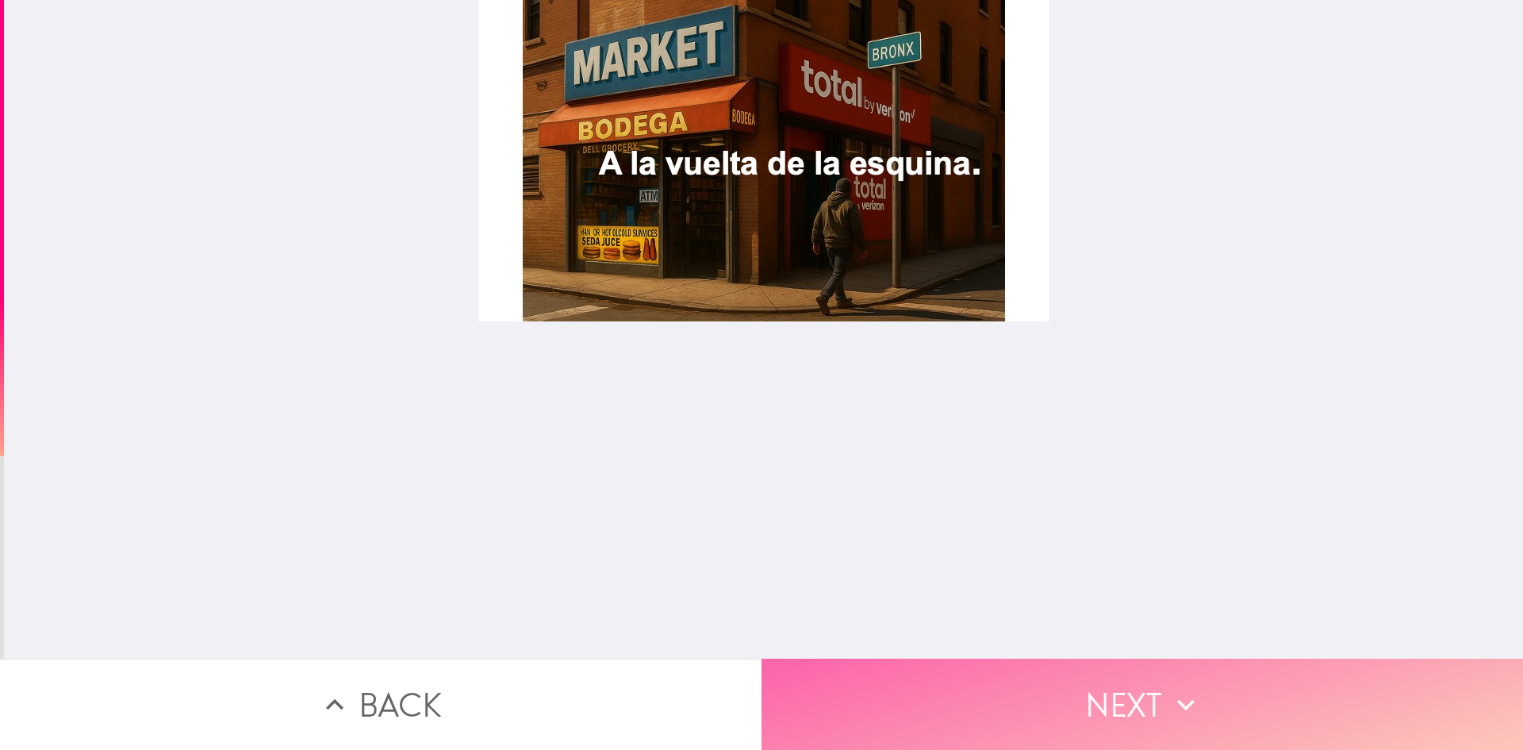
click at [1051, 681] on button "Next" at bounding box center [1143, 703] width 762 height 91
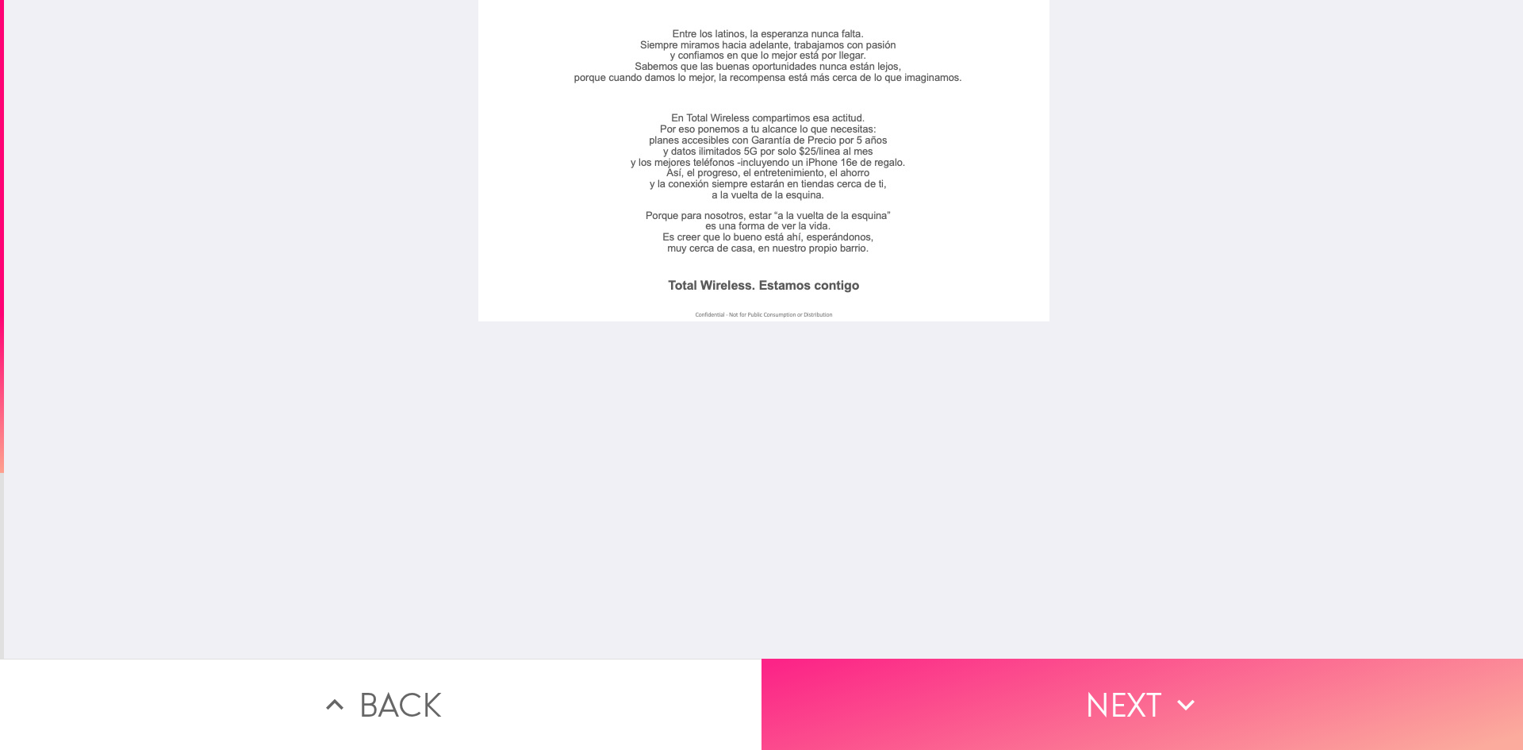
click at [1088, 693] on button "Next" at bounding box center [1143, 703] width 762 height 91
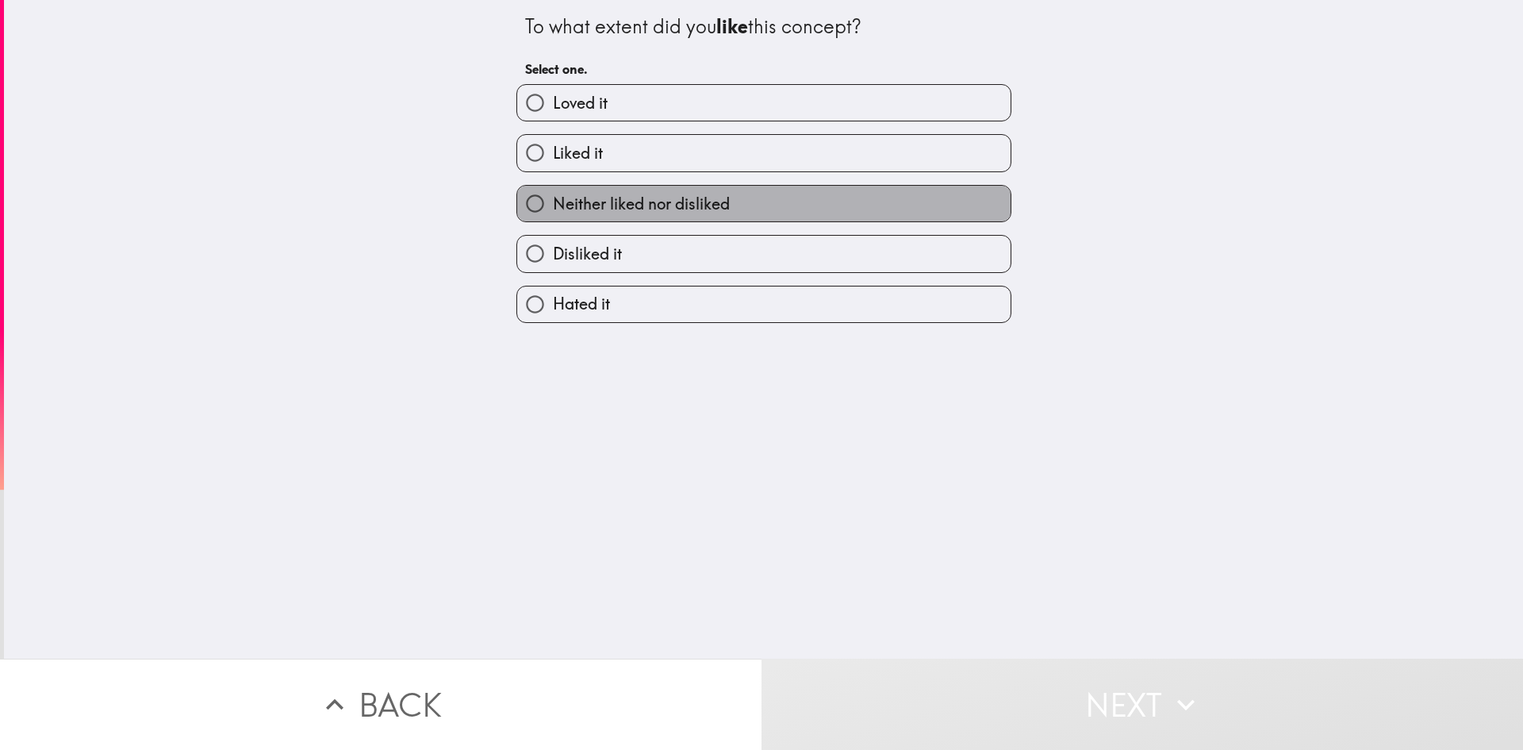
click at [773, 208] on label "Neither liked nor disliked" at bounding box center [763, 204] width 493 height 36
click at [553, 208] on input "Neither liked nor disliked" at bounding box center [535, 204] width 36 height 36
radio input "true"
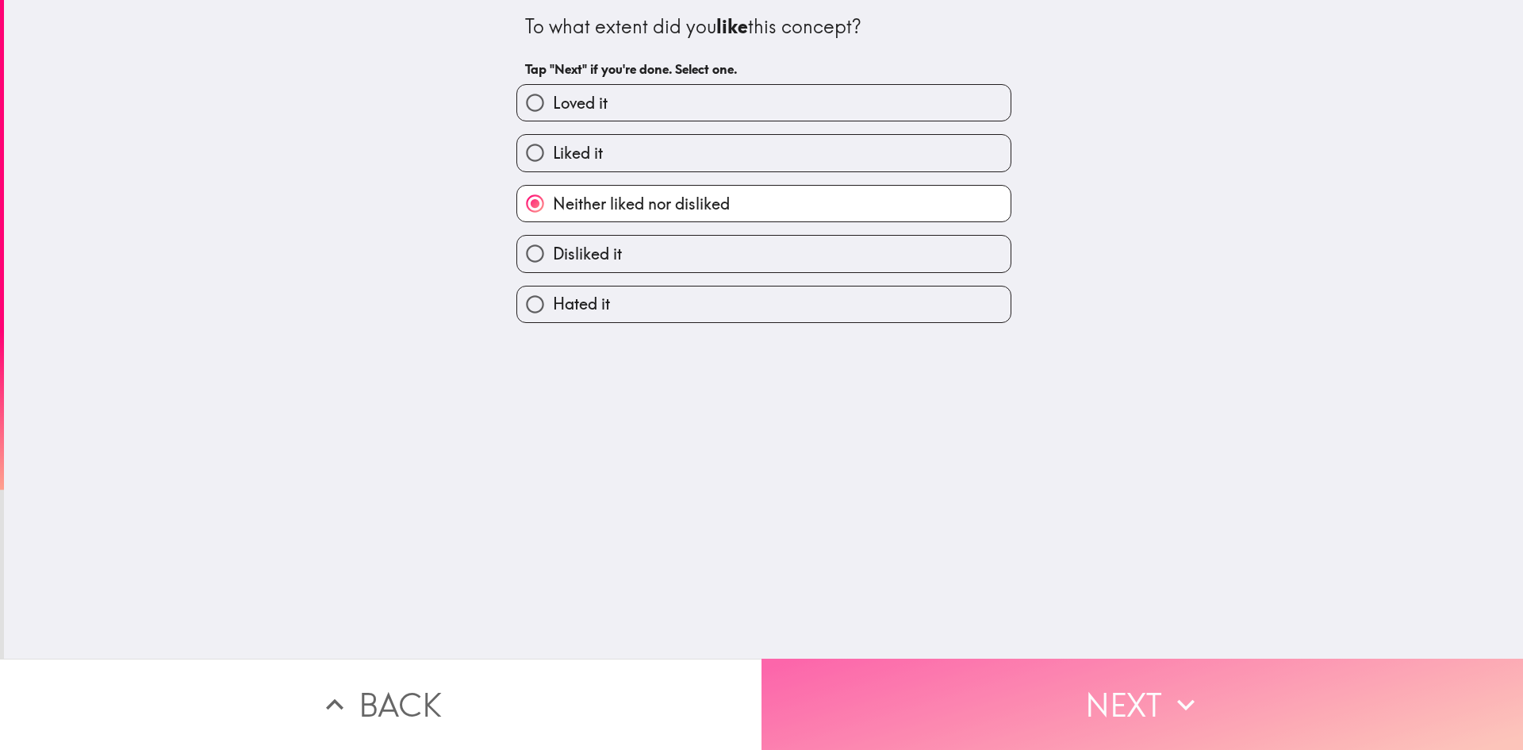
click at [968, 681] on button "Next" at bounding box center [1143, 703] width 762 height 91
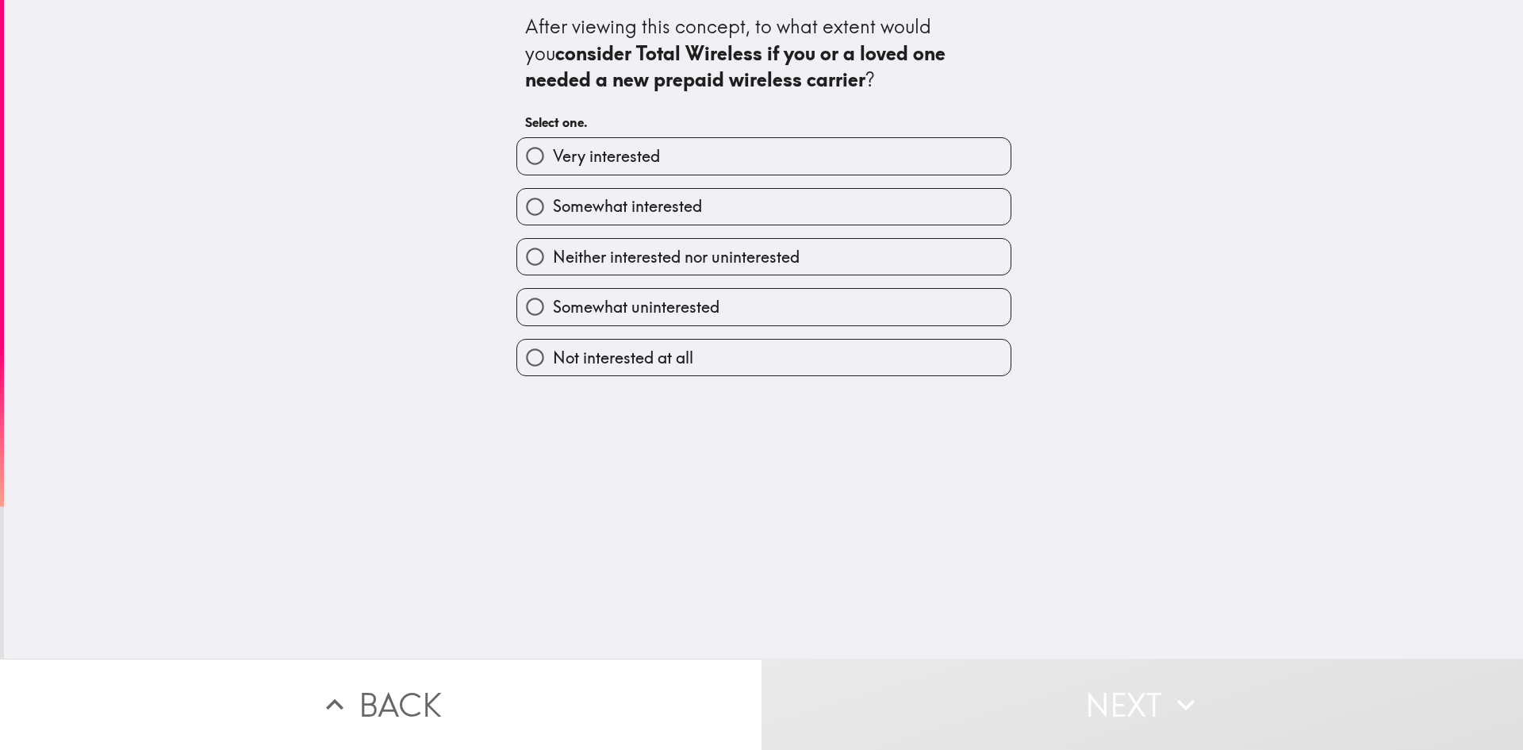
click at [738, 249] on span "Neither interested nor uninterested" at bounding box center [676, 257] width 247 height 22
click at [553, 249] on input "Neither interested nor uninterested" at bounding box center [535, 257] width 36 height 36
radio input "true"
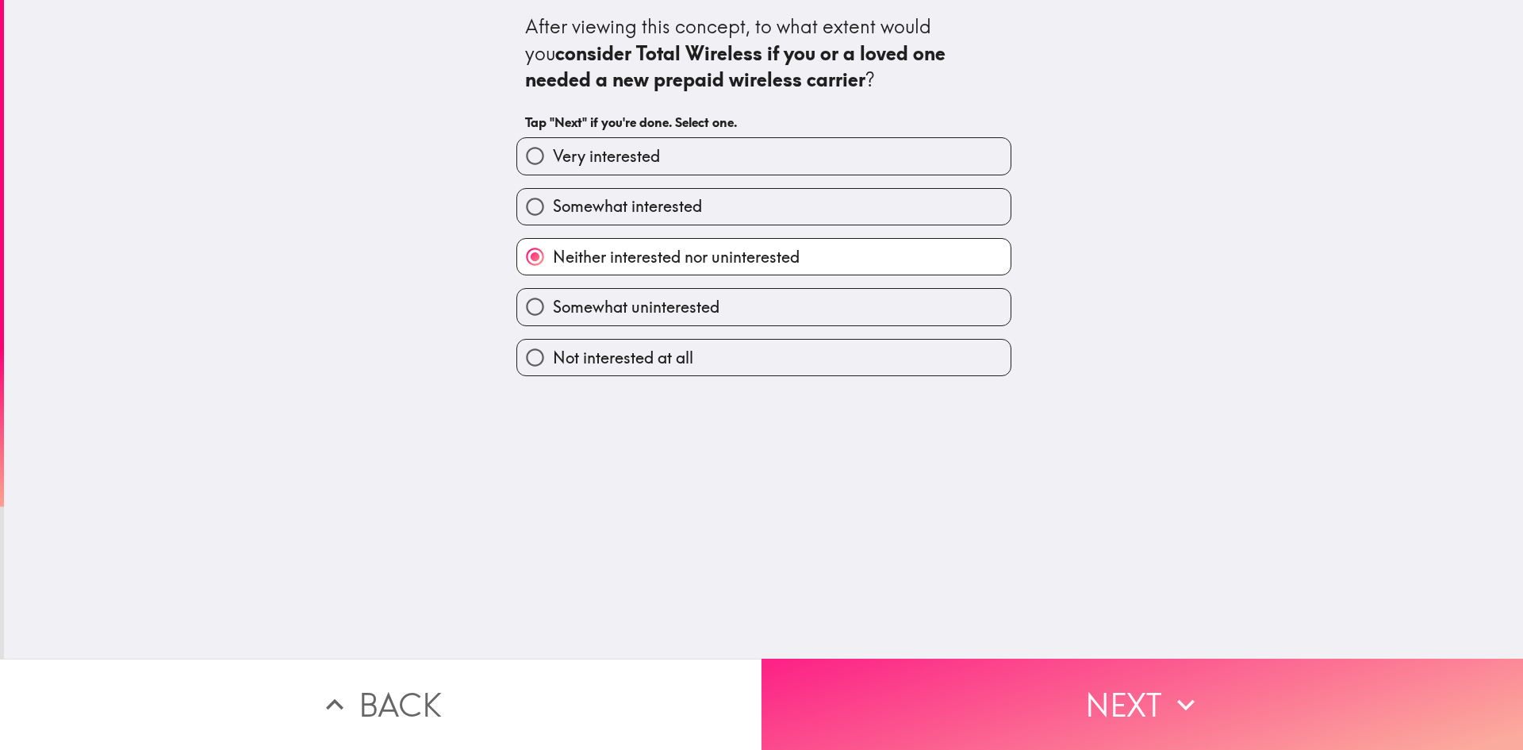
click at [1034, 670] on button "Next" at bounding box center [1143, 703] width 762 height 91
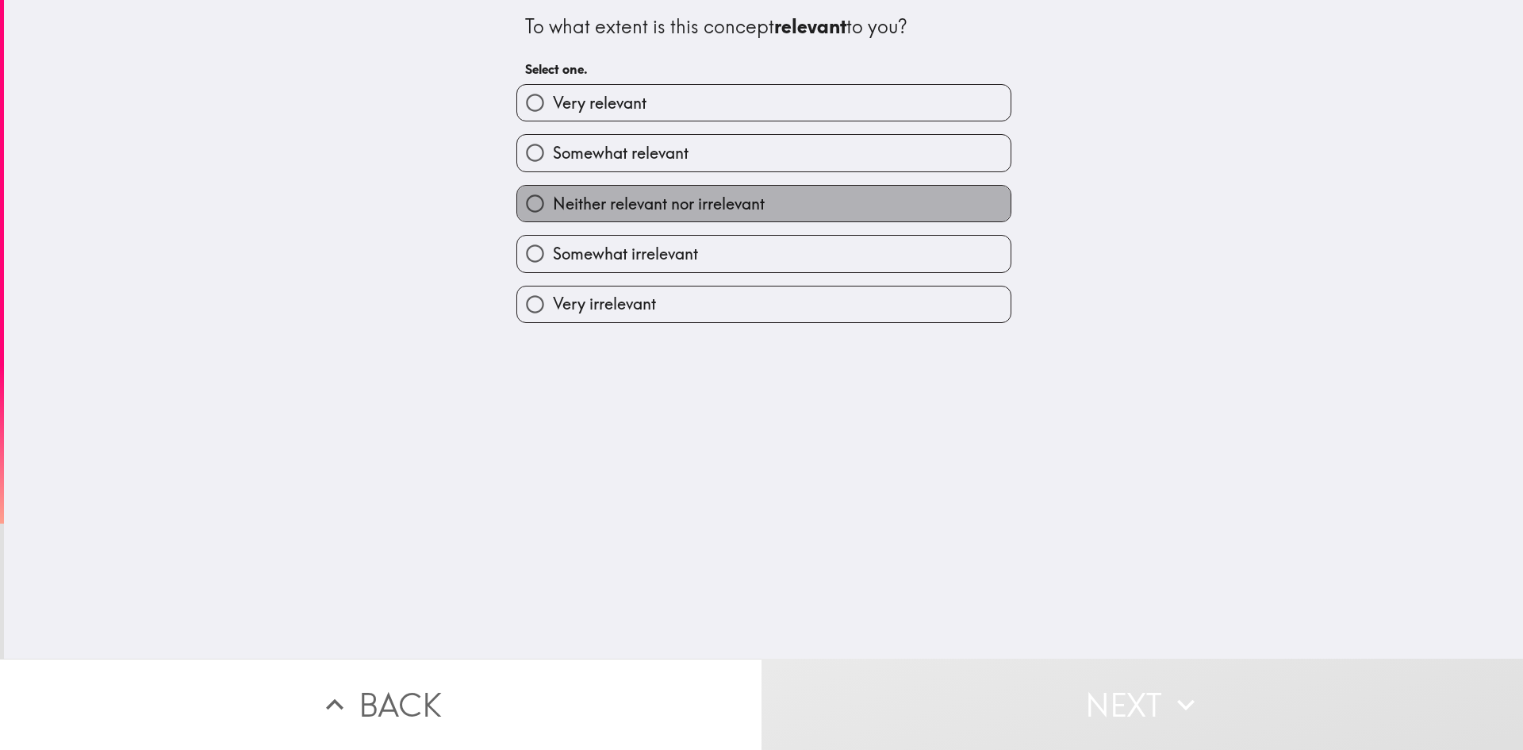
click at [779, 194] on label "Neither relevant nor irrelevant" at bounding box center [763, 204] width 493 height 36
click at [553, 194] on input "Neither relevant nor irrelevant" at bounding box center [535, 204] width 36 height 36
radio input "true"
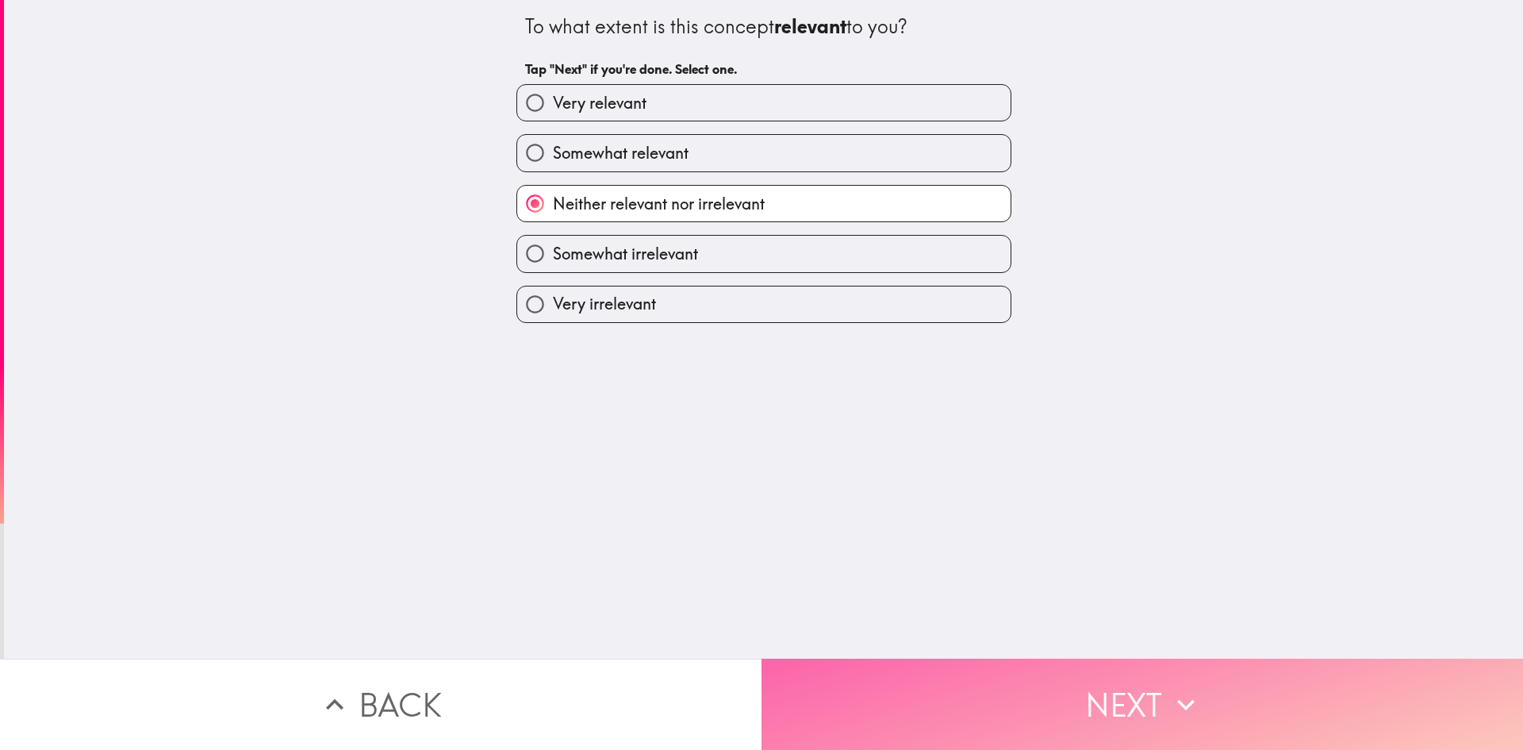
click at [904, 678] on button "Next" at bounding box center [1143, 703] width 762 height 91
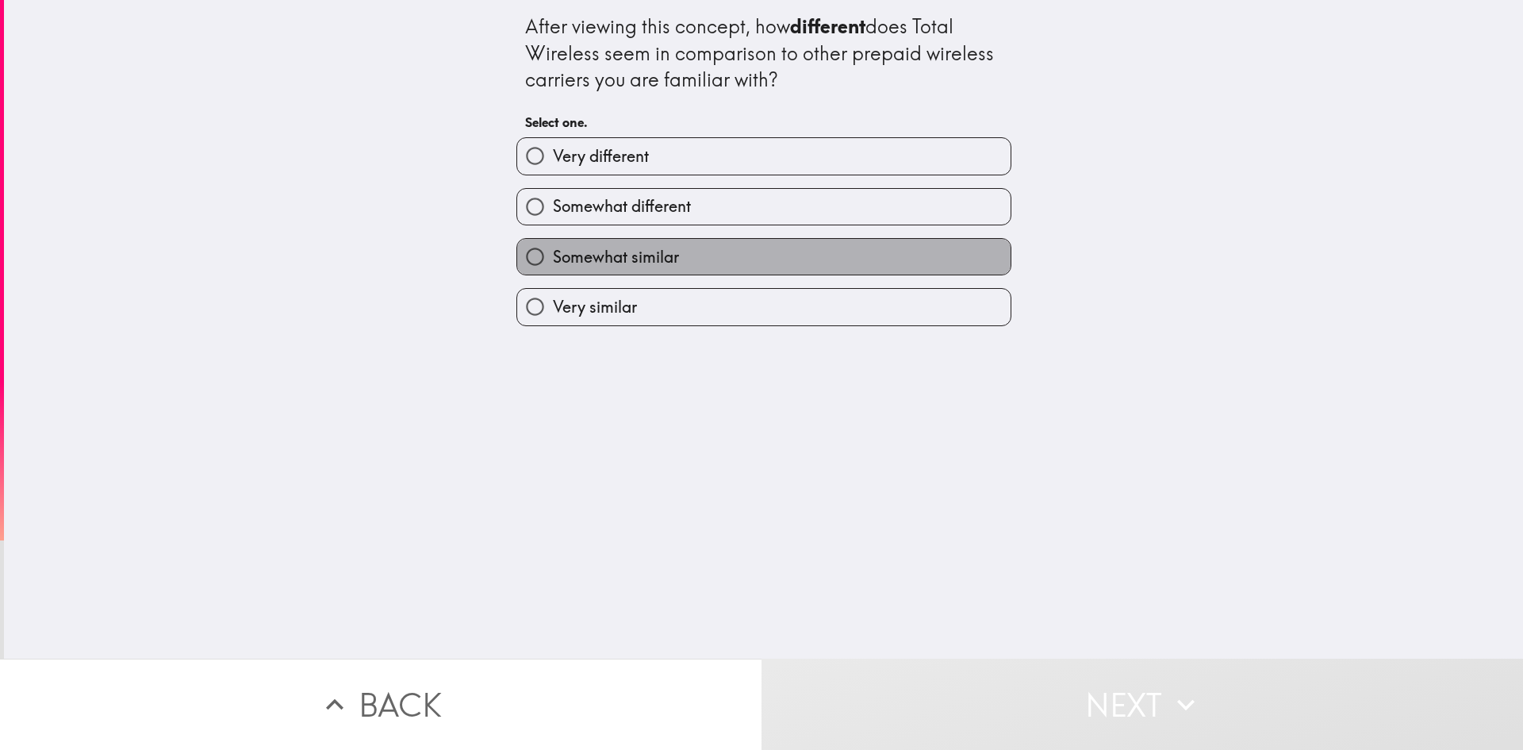
click at [719, 255] on label "Somewhat similar" at bounding box center [763, 257] width 493 height 36
click at [553, 255] on input "Somewhat similar" at bounding box center [535, 257] width 36 height 36
radio input "true"
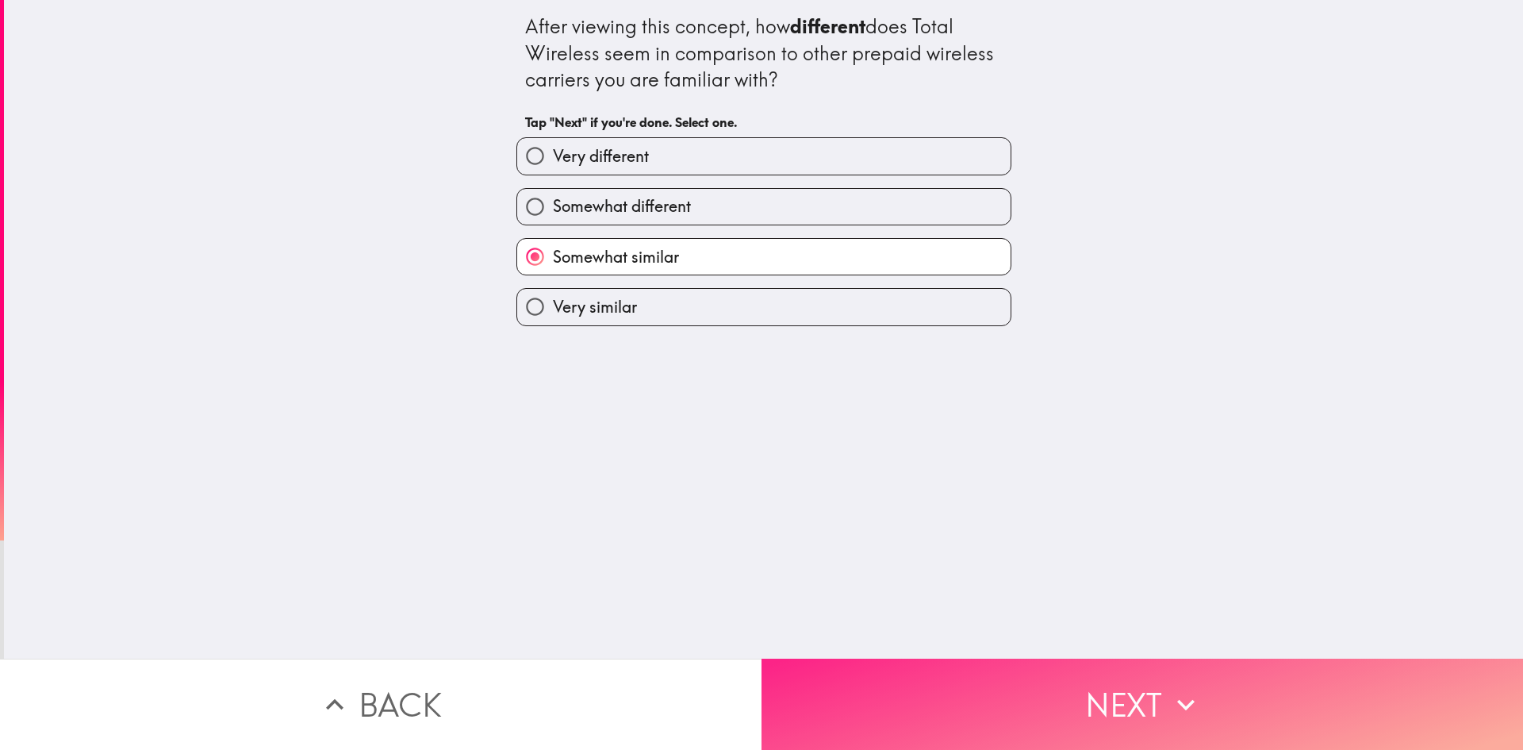
click at [957, 658] on button "Next" at bounding box center [1143, 703] width 762 height 91
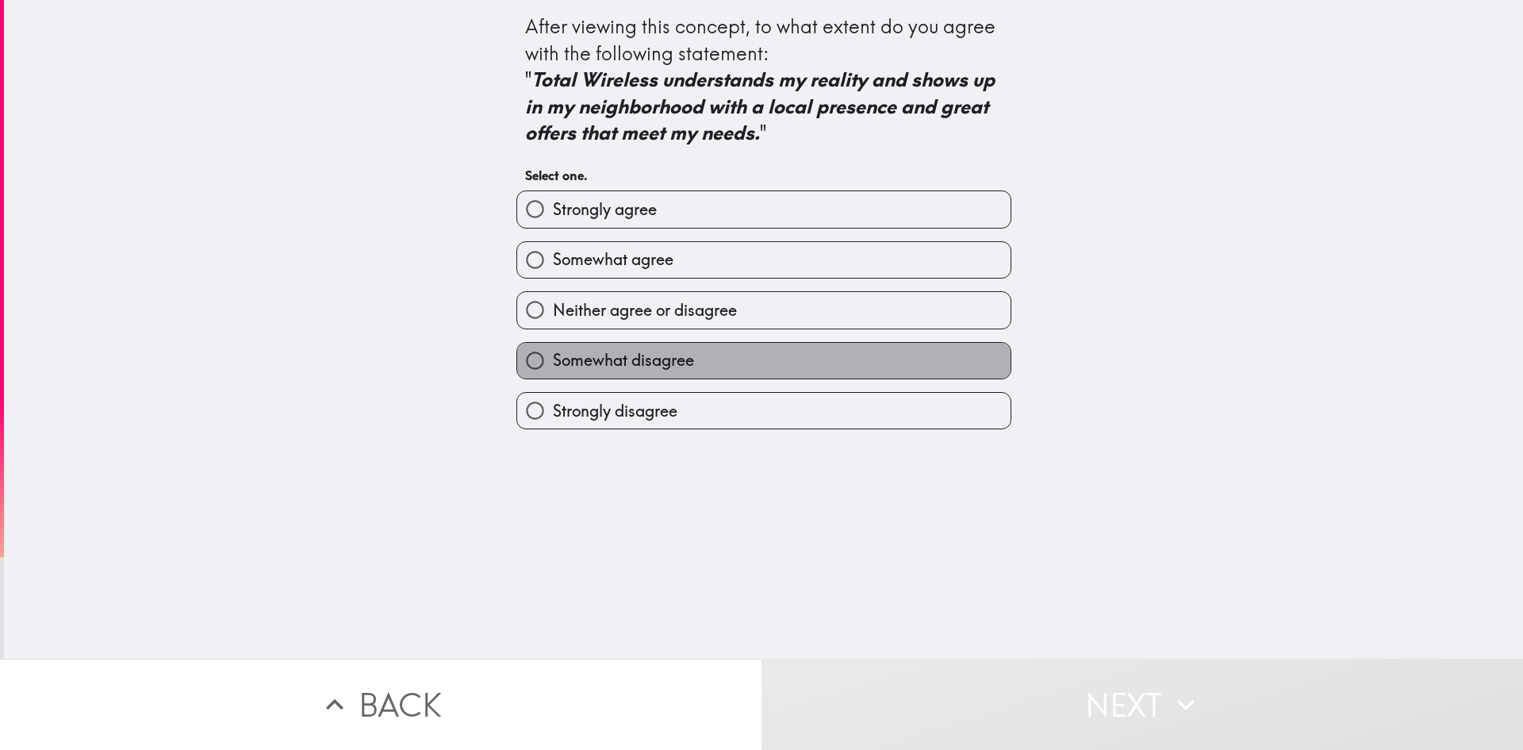
click at [776, 355] on label "Somewhat disagree" at bounding box center [763, 361] width 493 height 36
click at [553, 355] on input "Somewhat disagree" at bounding box center [535, 361] width 36 height 36
radio input "true"
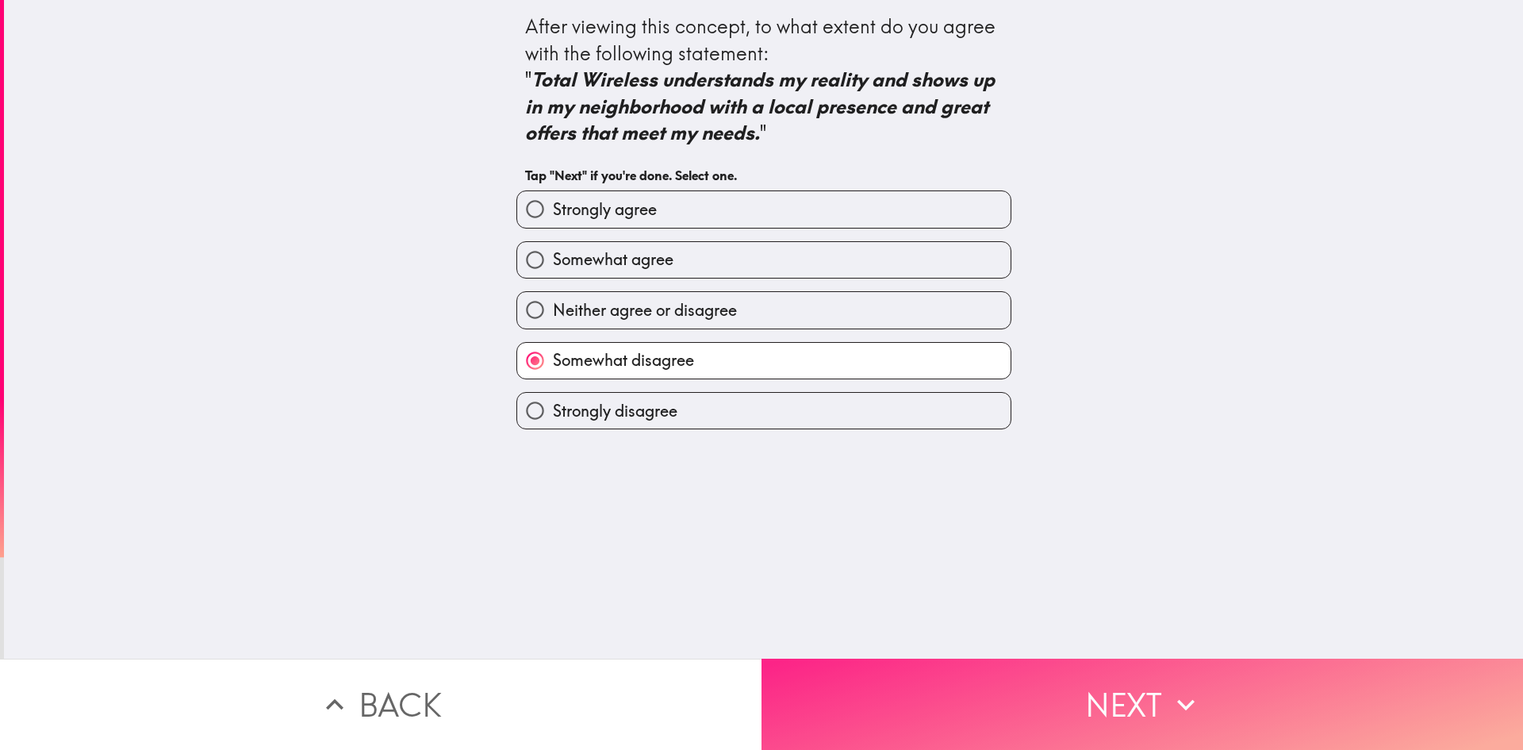
click at [1023, 702] on button "Next" at bounding box center [1143, 703] width 762 height 91
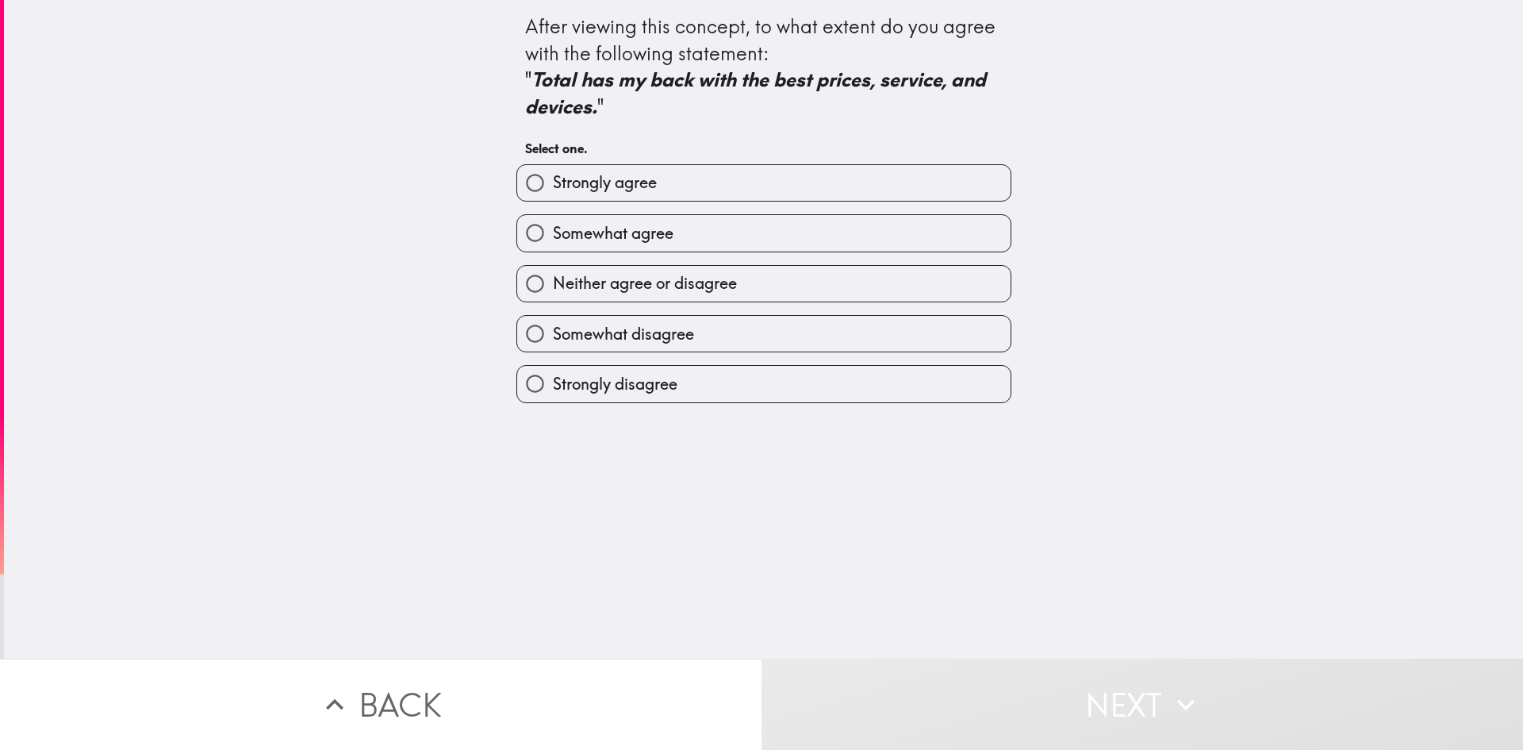
click at [716, 289] on span "Neither agree or disagree" at bounding box center [645, 283] width 184 height 22
click at [553, 289] on input "Neither agree or disagree" at bounding box center [535, 284] width 36 height 36
radio input "true"
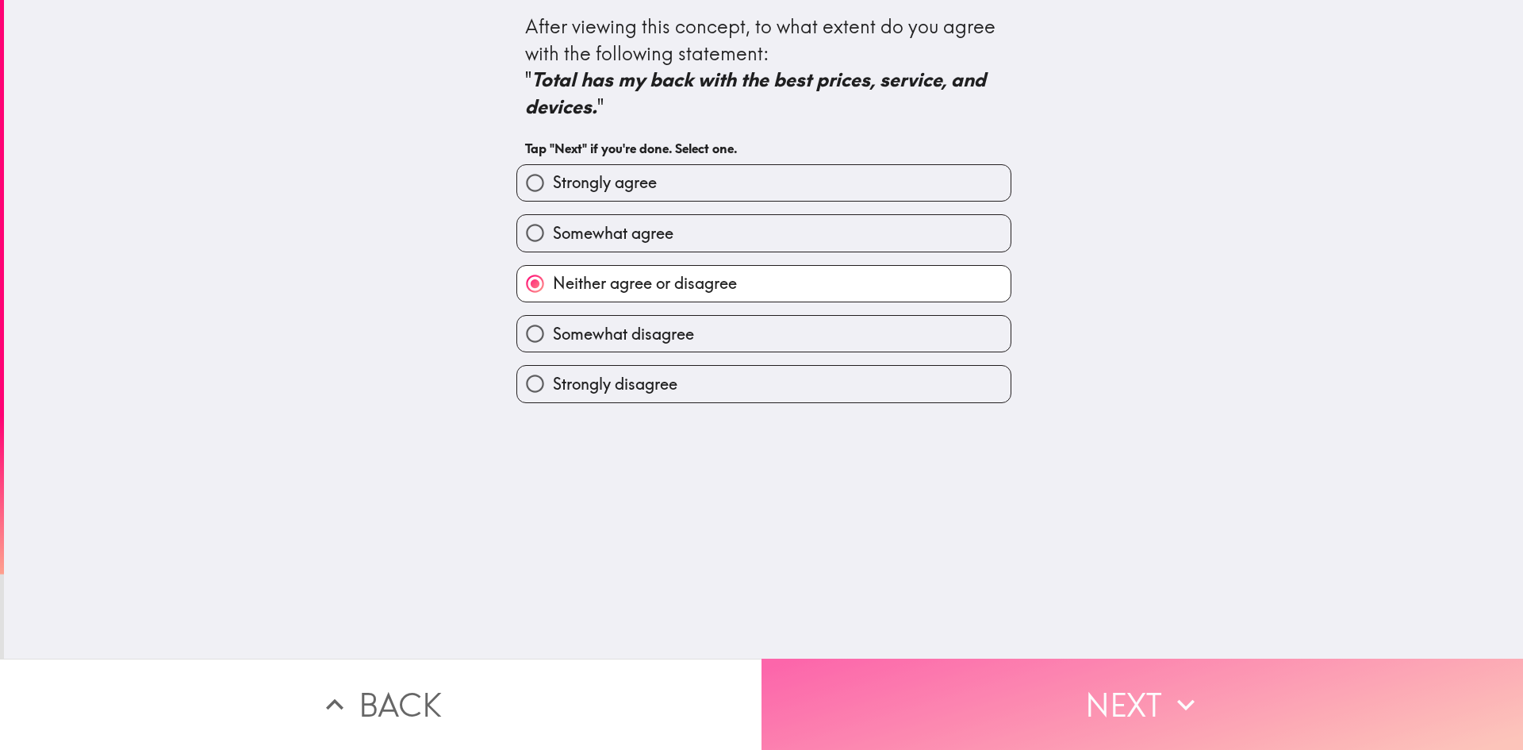
click at [927, 684] on button "Next" at bounding box center [1143, 703] width 762 height 91
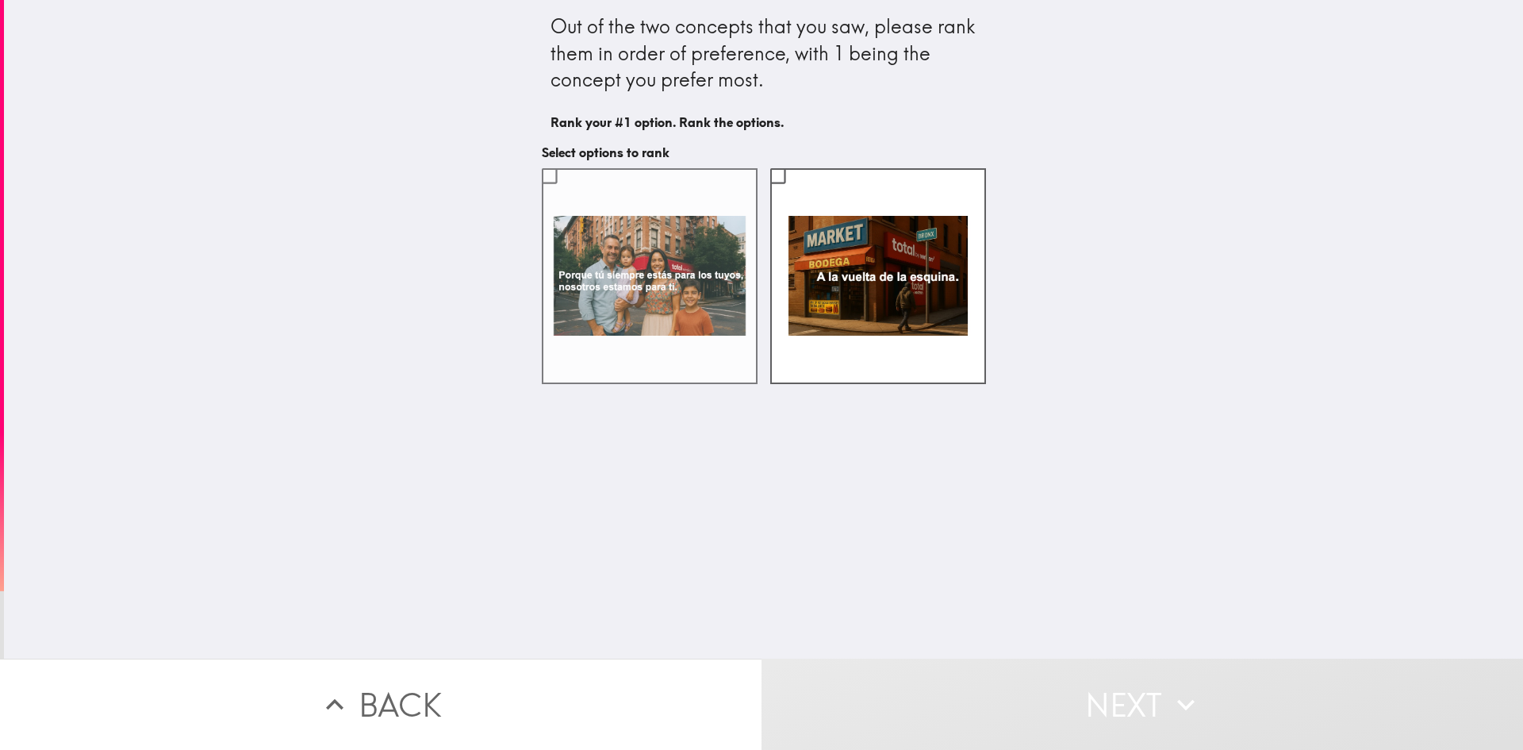
click at [580, 239] on label at bounding box center [650, 276] width 216 height 216
click at [567, 194] on input "checkbox" at bounding box center [549, 176] width 36 height 36
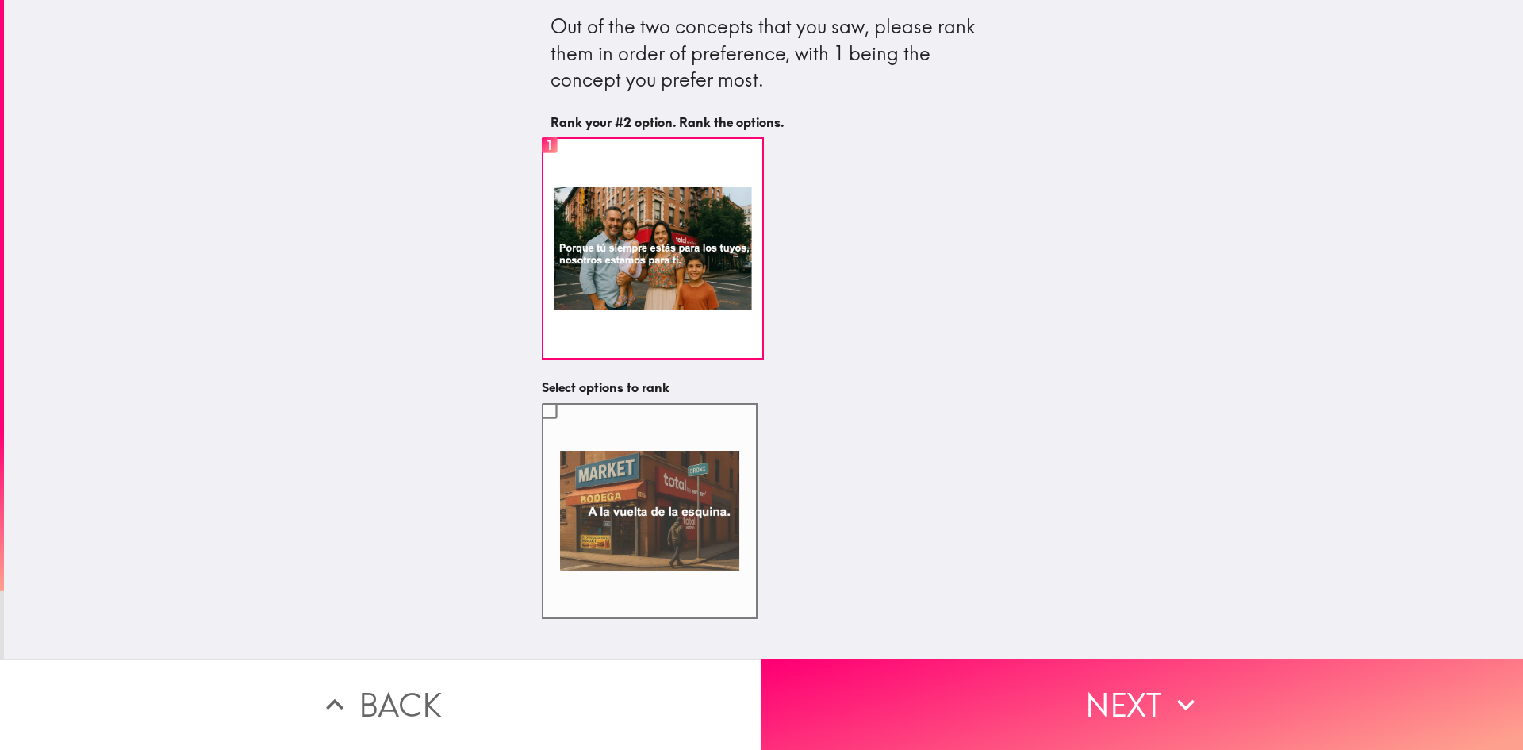
click at [652, 507] on label at bounding box center [650, 511] width 216 height 216
click at [567, 428] on input "checkbox" at bounding box center [549, 411] width 36 height 36
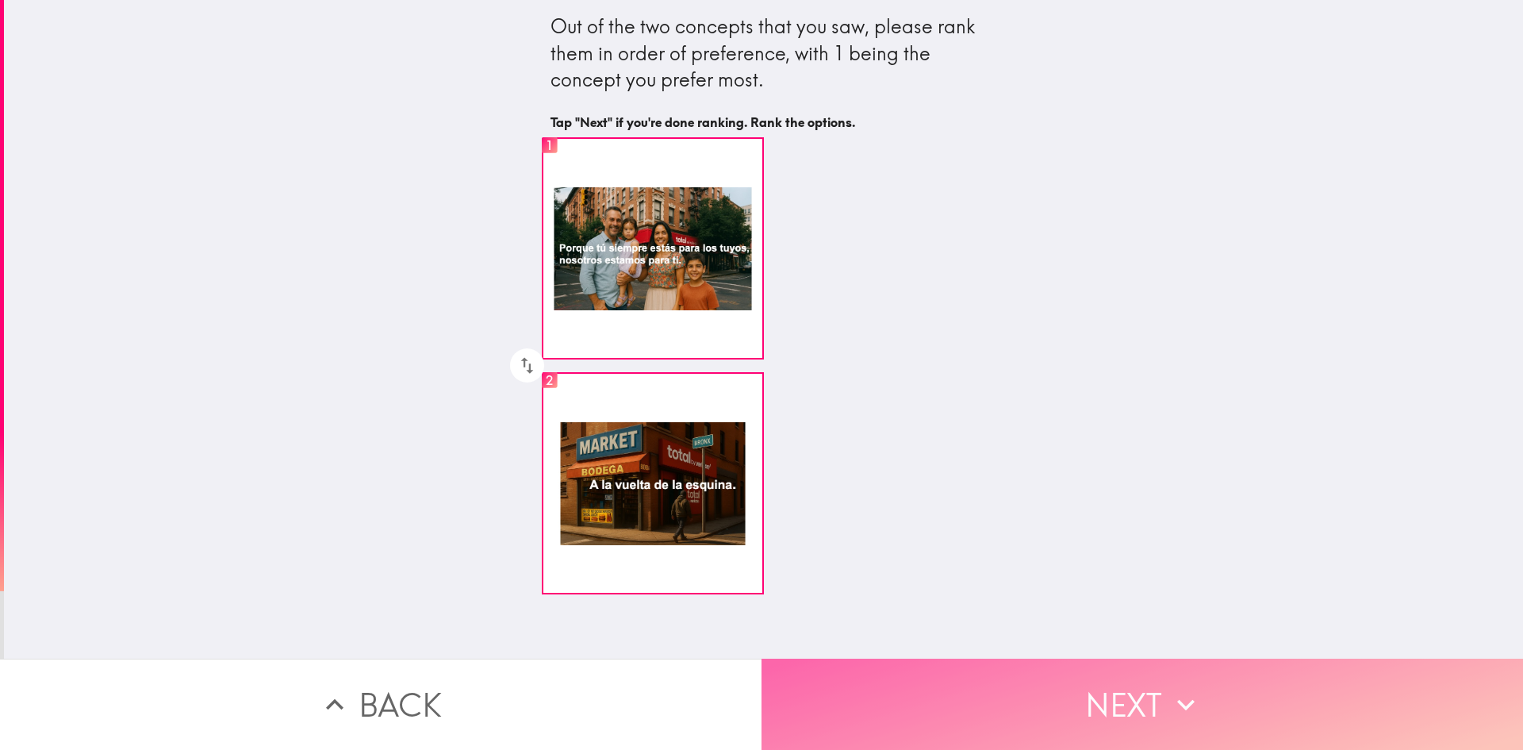
click at [1143, 685] on button "Next" at bounding box center [1143, 703] width 762 height 91
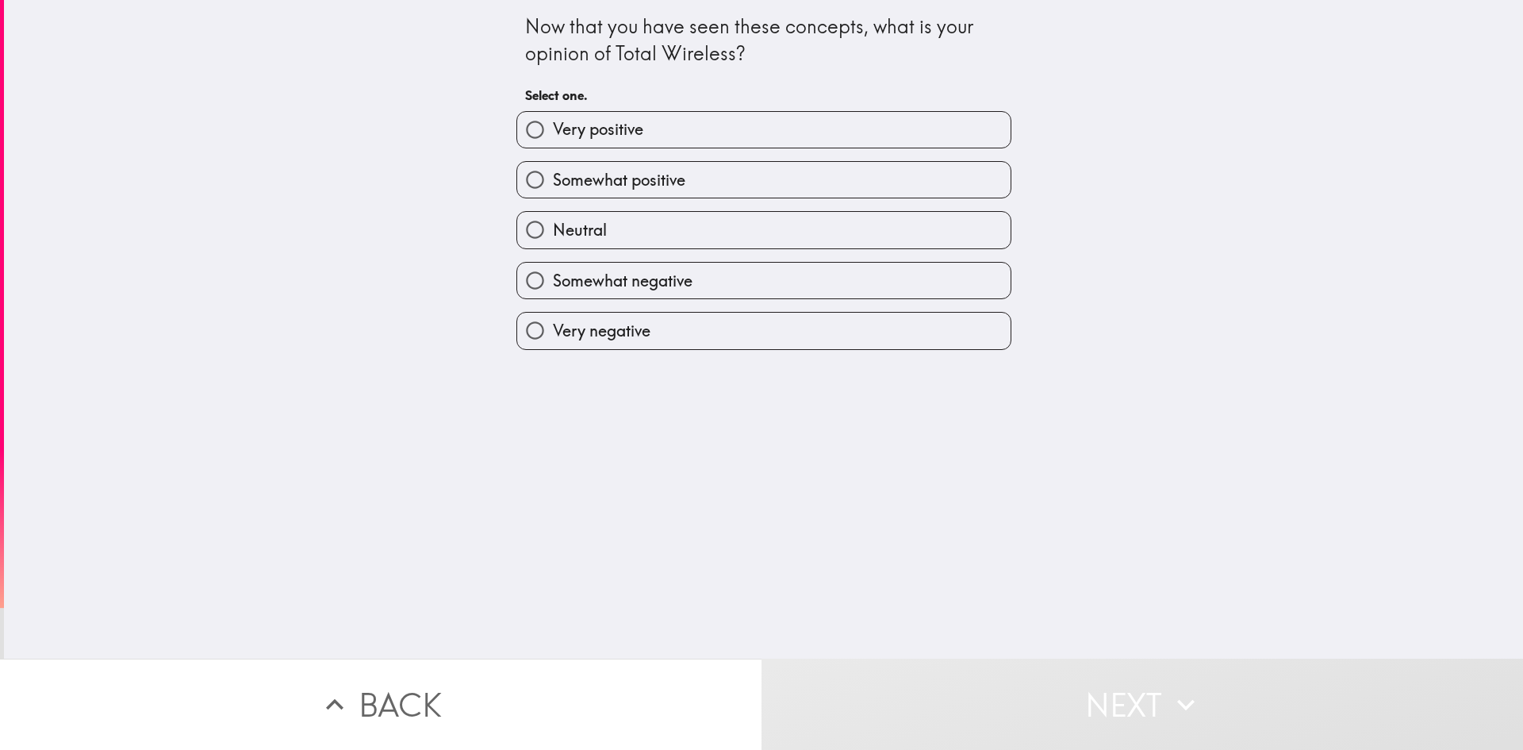
click at [686, 215] on label "Neutral" at bounding box center [763, 230] width 493 height 36
click at [553, 215] on input "Neutral" at bounding box center [535, 230] width 36 height 36
radio input "true"
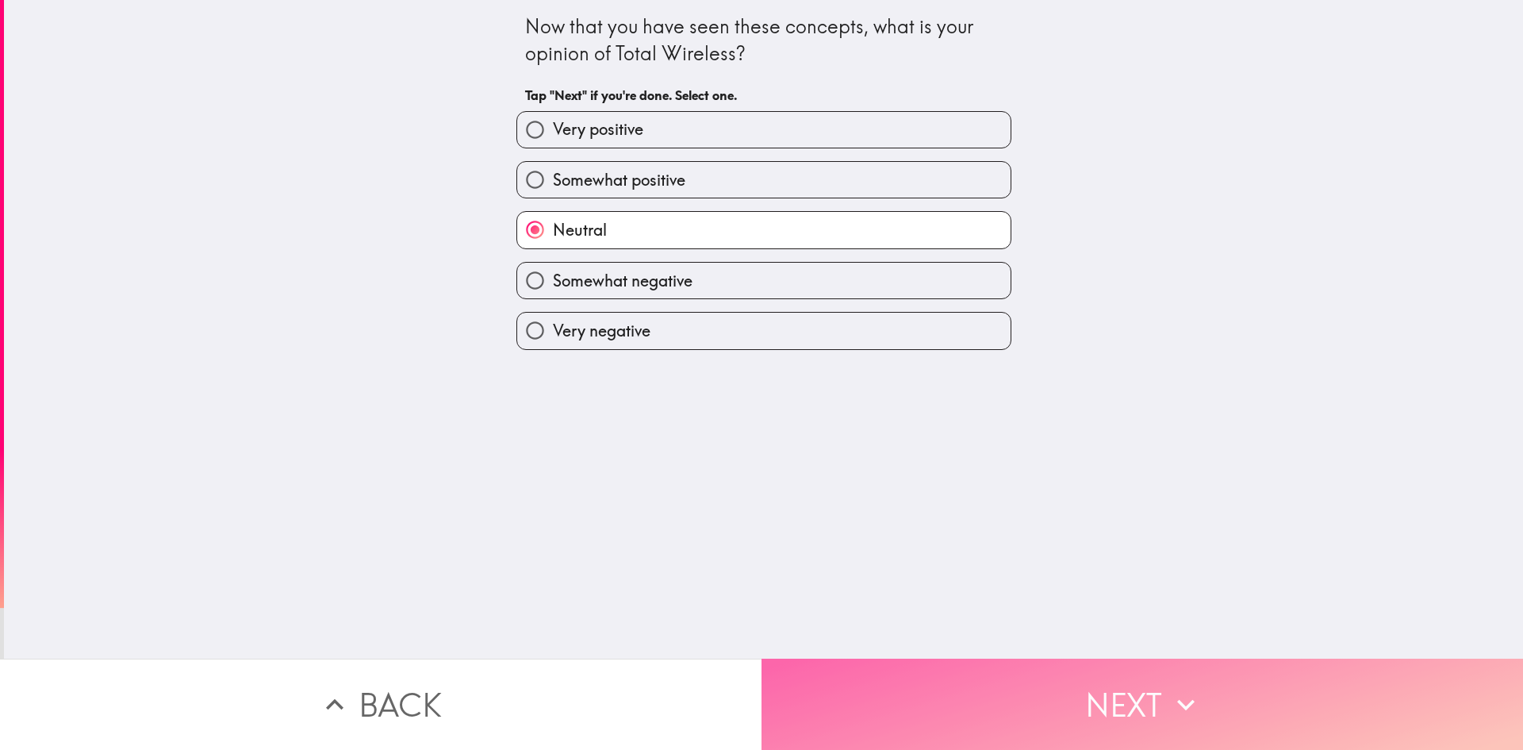
click at [974, 666] on button "Next" at bounding box center [1143, 703] width 762 height 91
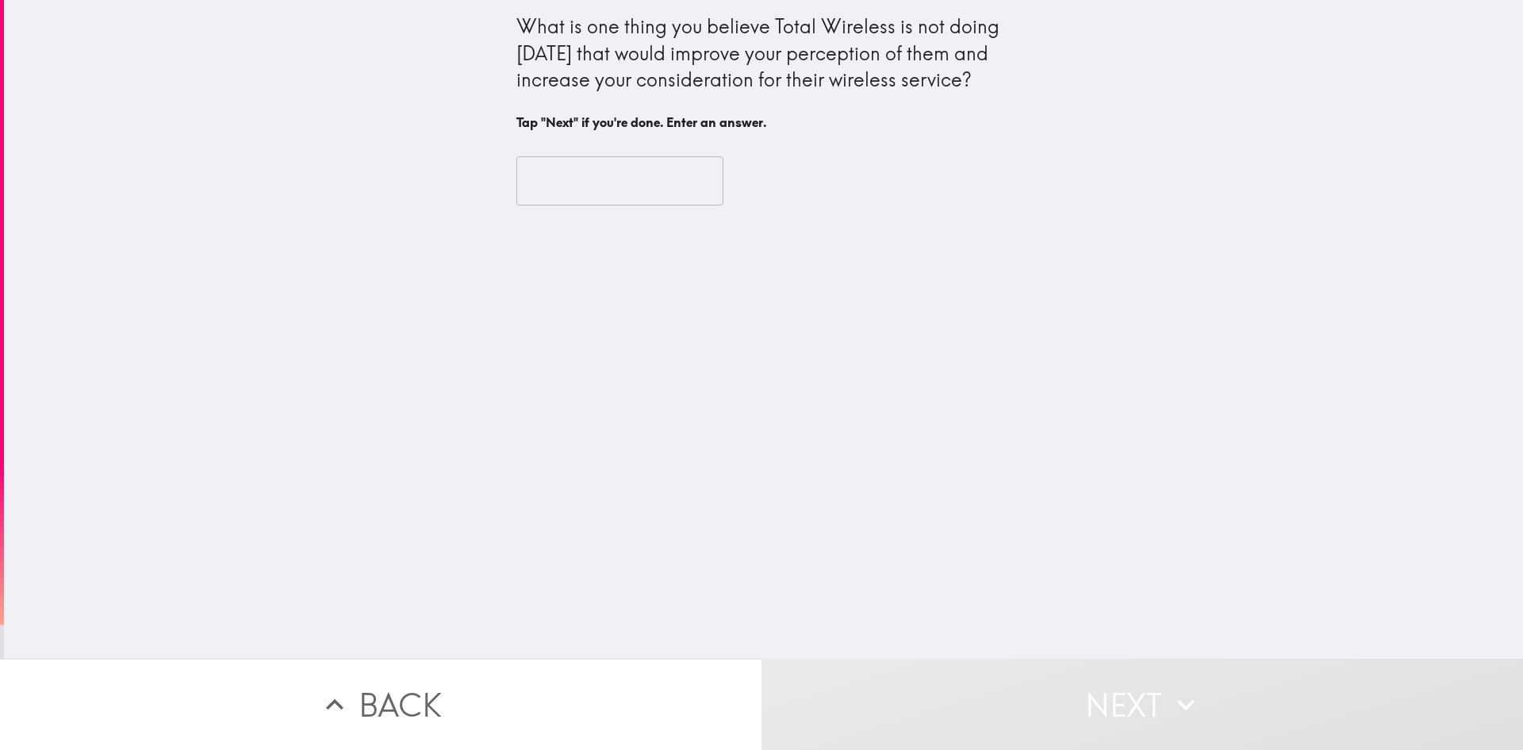
click at [637, 168] on input "text" at bounding box center [619, 180] width 207 height 49
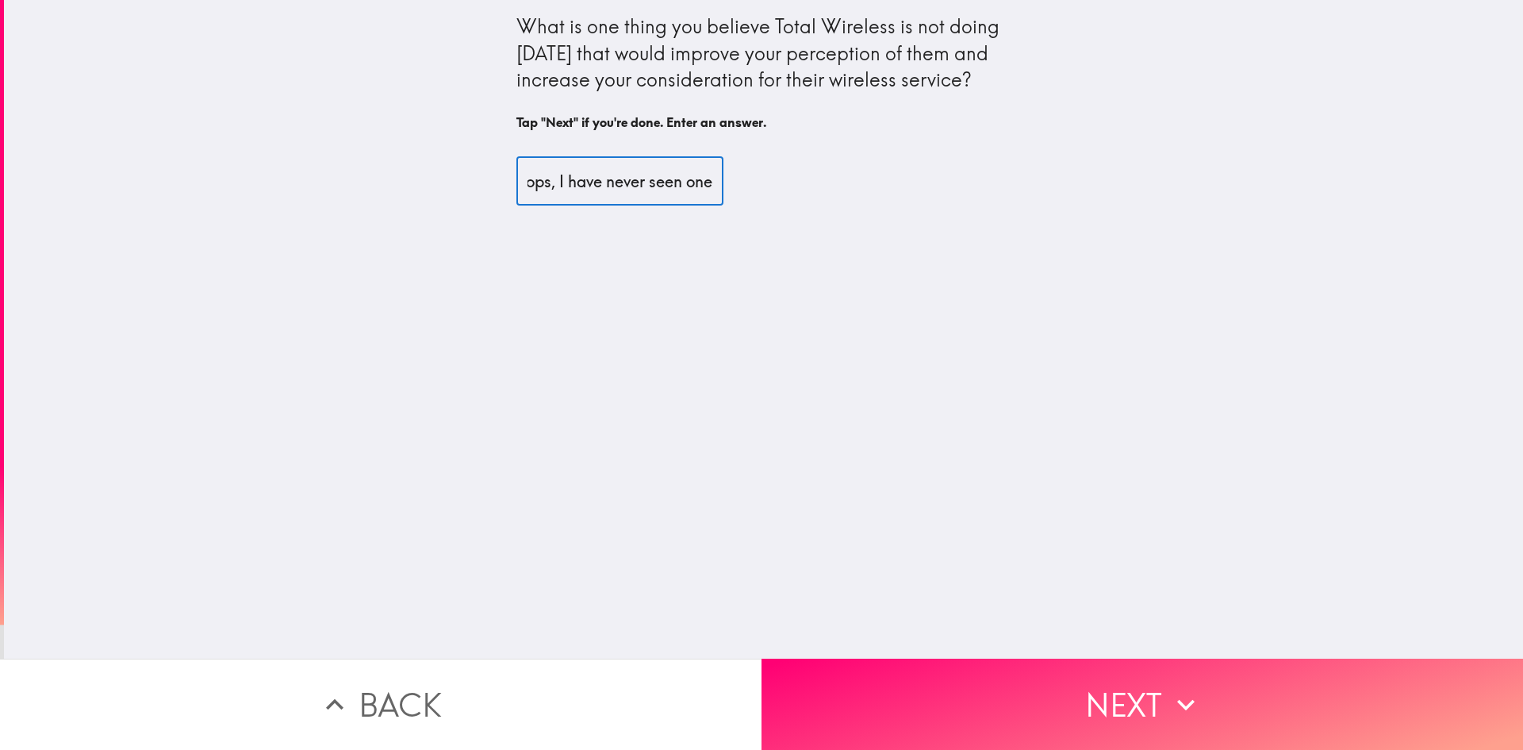
scroll to position [0, 77]
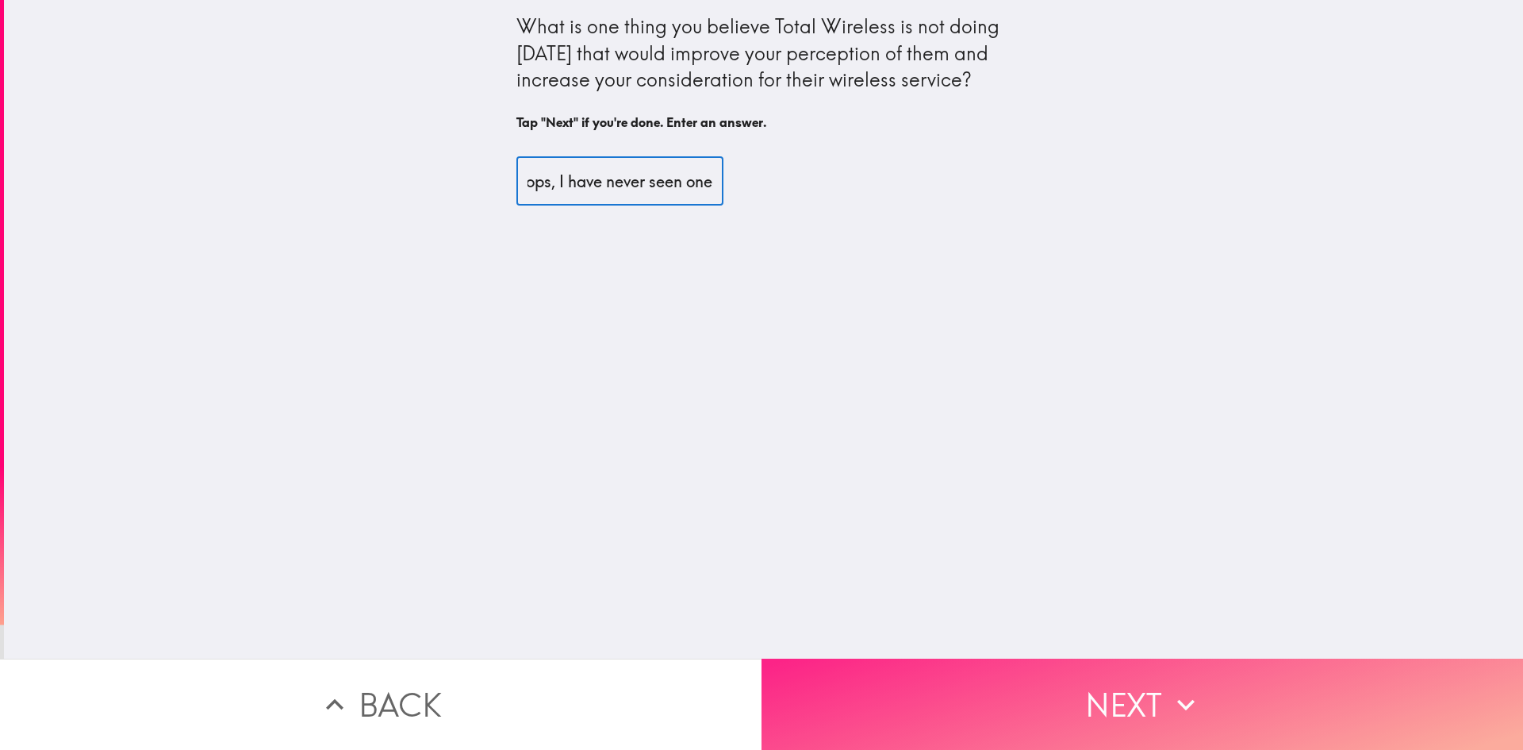
type input "More shops, I have never seen one"
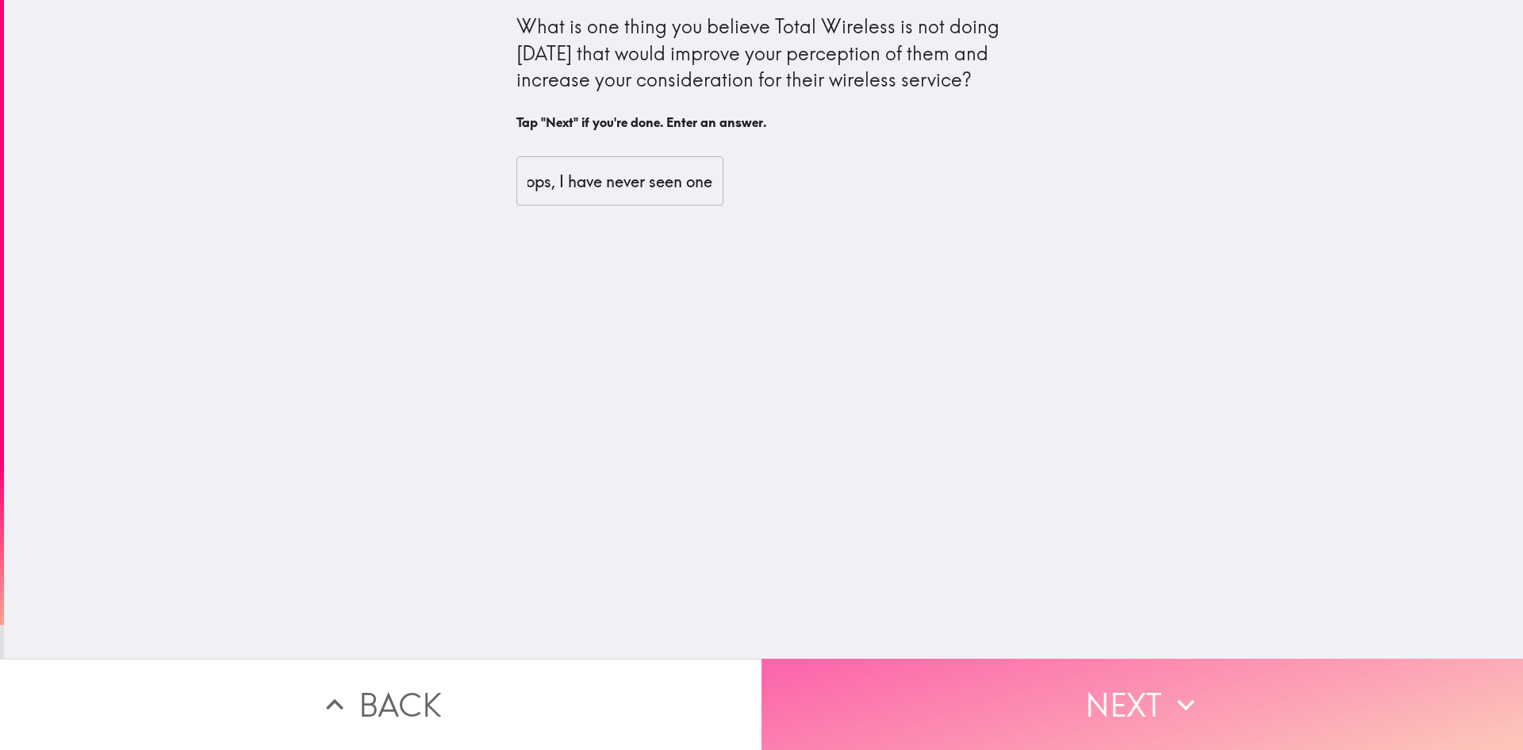
click at [1056, 696] on button "Next" at bounding box center [1143, 703] width 762 height 91
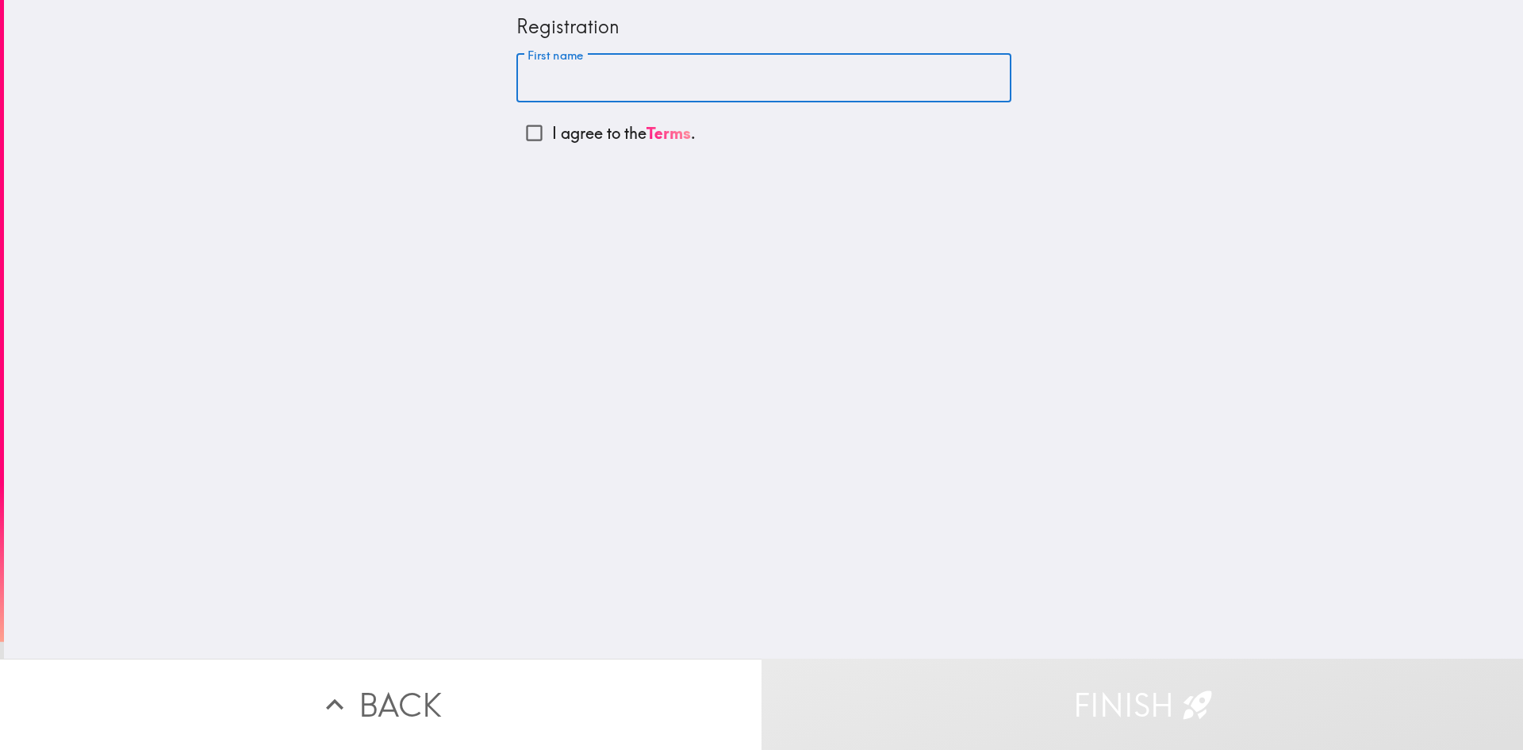
click at [609, 75] on input "First name" at bounding box center [763, 78] width 495 height 49
type input "[PERSON_NAME]"
click at [535, 129] on input "I agree to the Terms ." at bounding box center [534, 133] width 36 height 36
checkbox input "true"
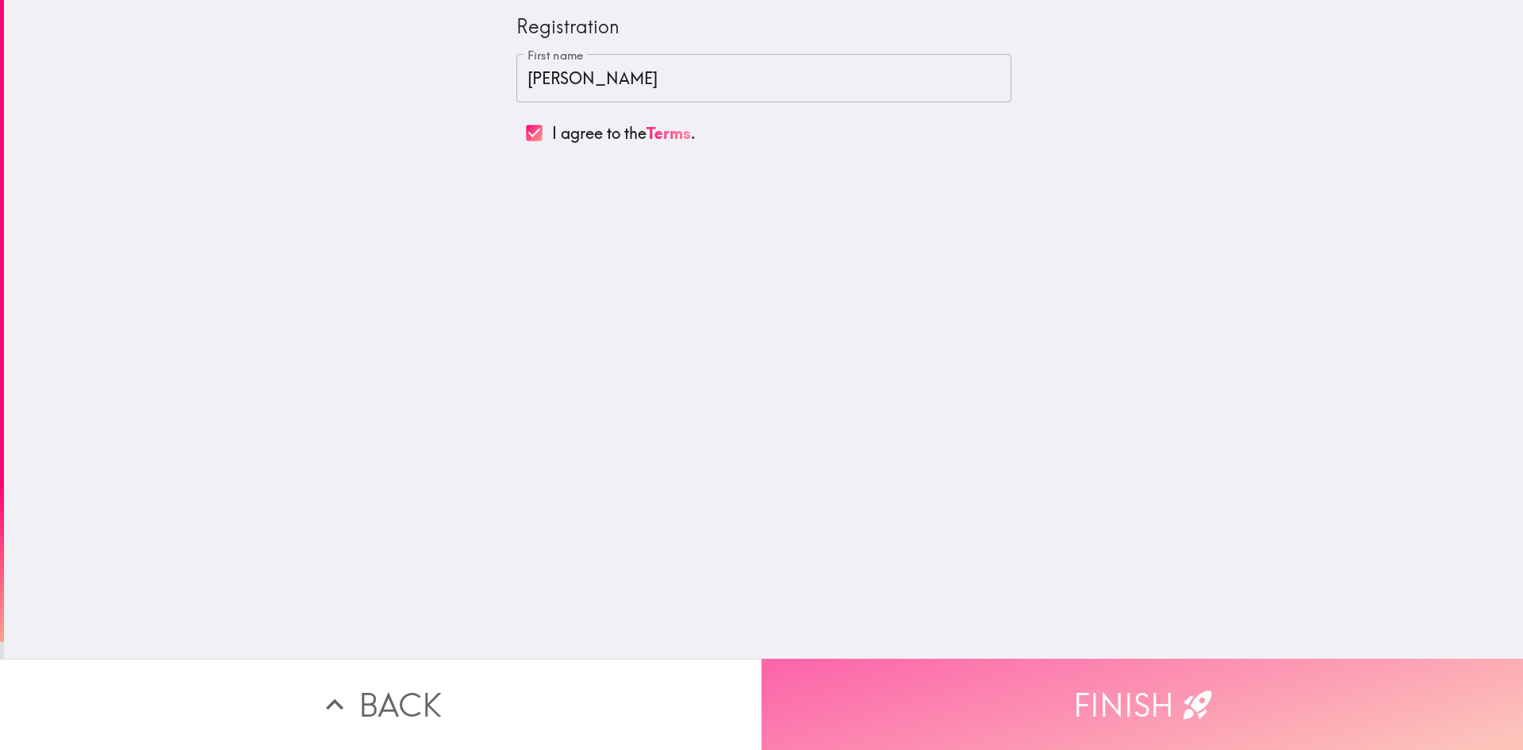
click at [1038, 658] on button "Finish" at bounding box center [1143, 703] width 762 height 91
